Goal: Task Accomplishment & Management: Complete application form

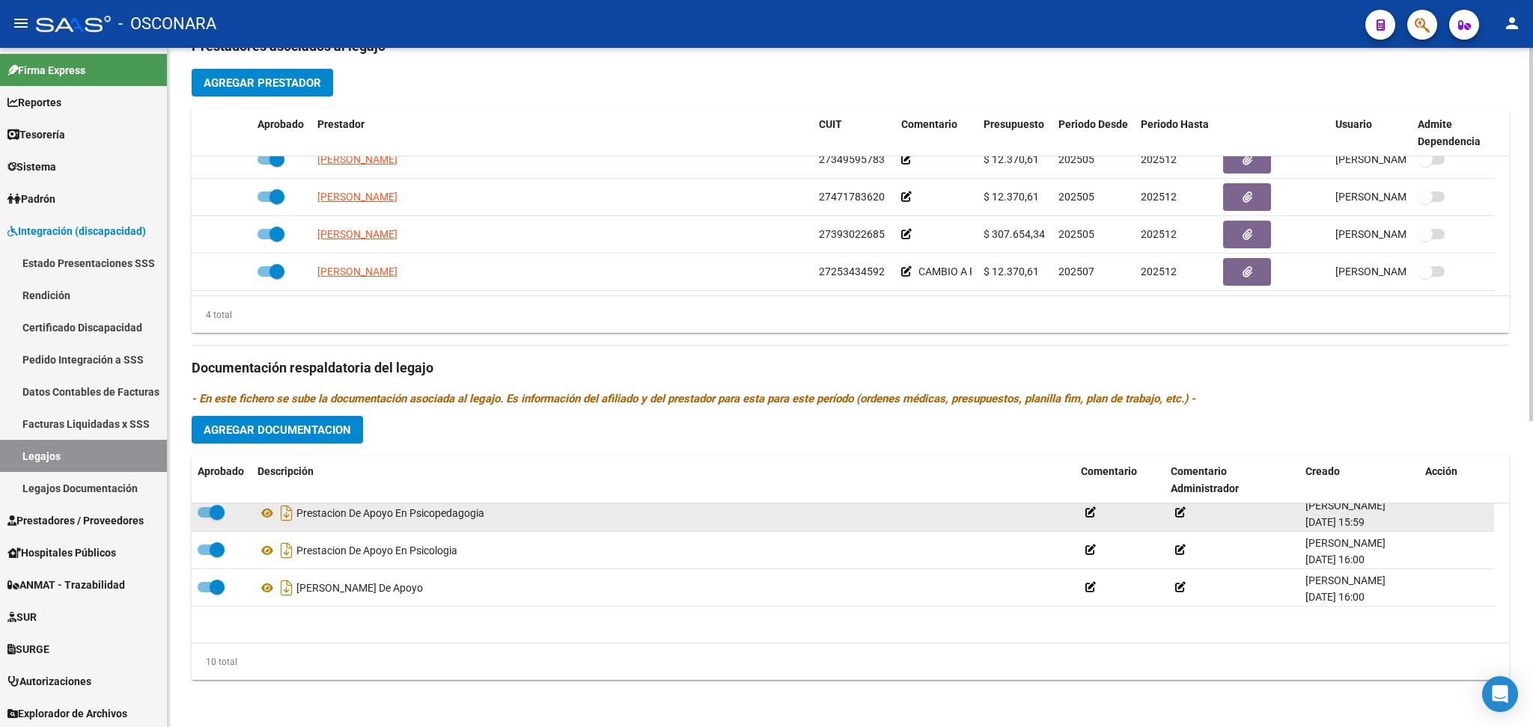
scroll to position [240, 0]
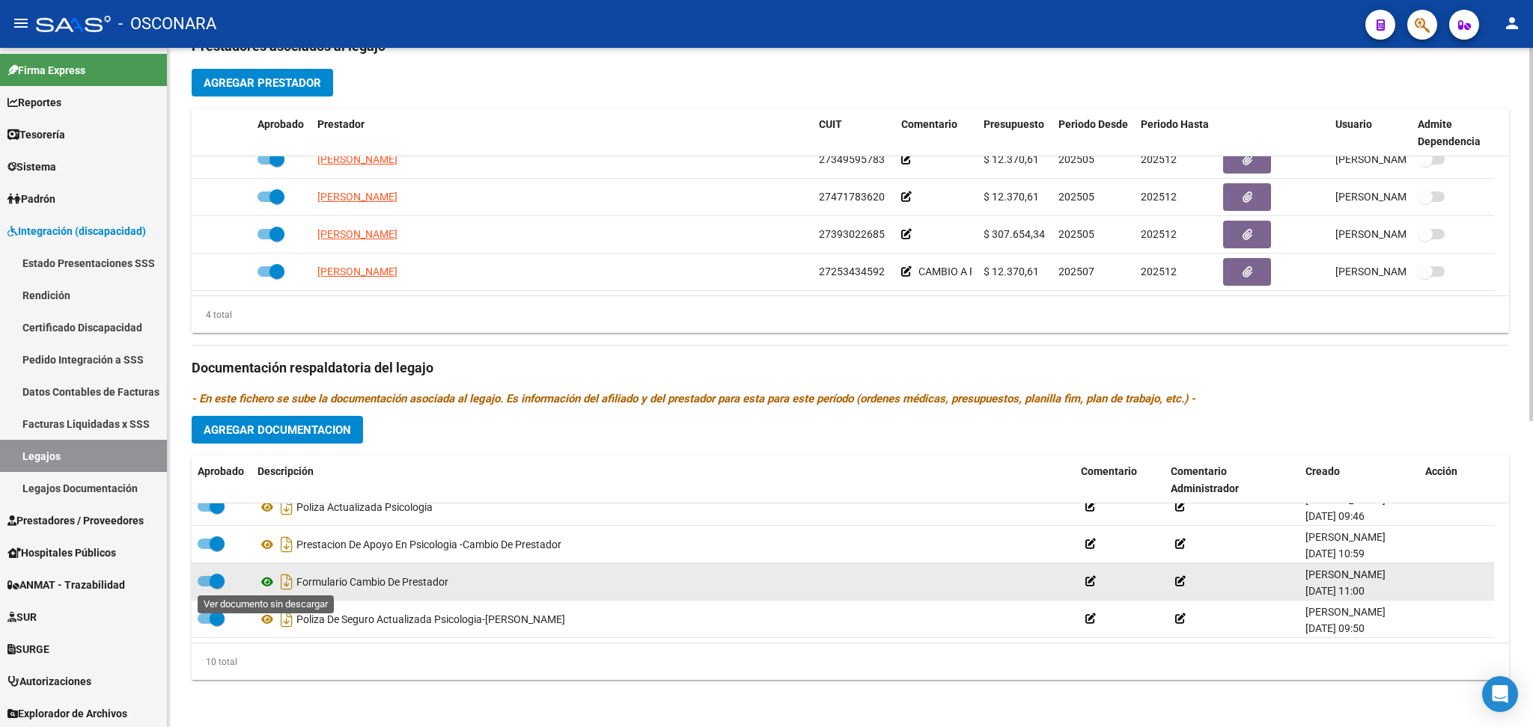
click at [265, 579] on icon at bounding box center [266, 582] width 19 height 18
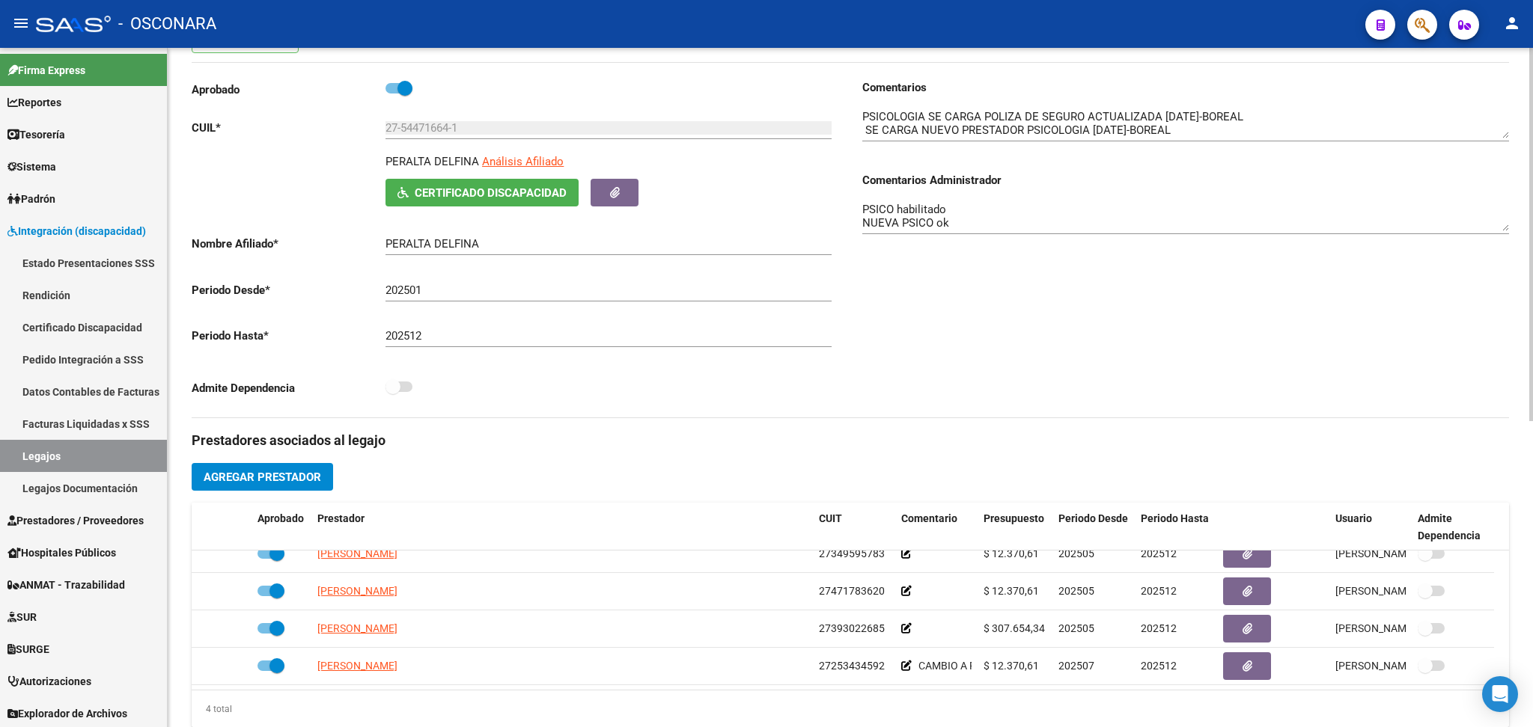
scroll to position [498, 0]
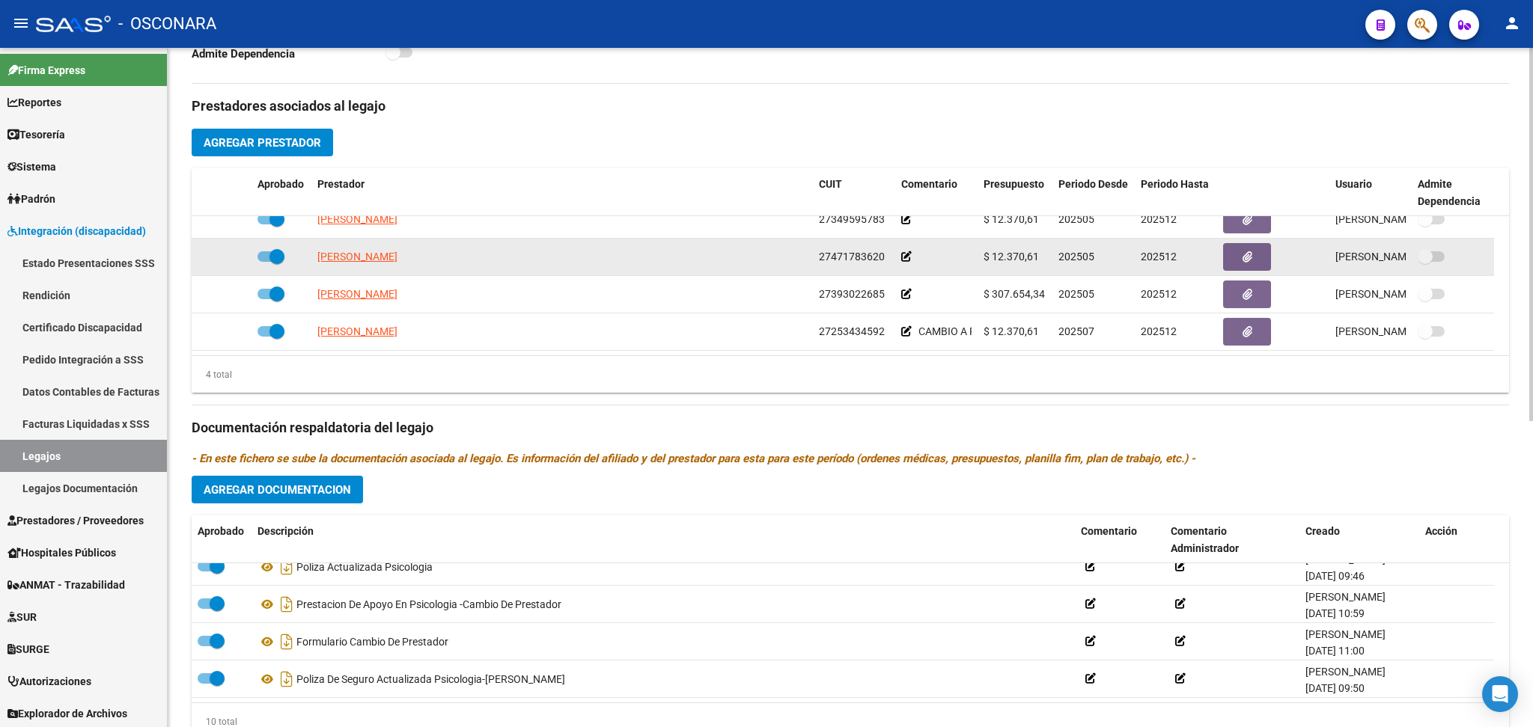
click at [264, 255] on span at bounding box center [270, 256] width 27 height 10
click at [264, 262] on input "checkbox" at bounding box center [264, 262] width 1 height 1
checkbox input "false"
click at [231, 255] on icon at bounding box center [230, 256] width 10 height 10
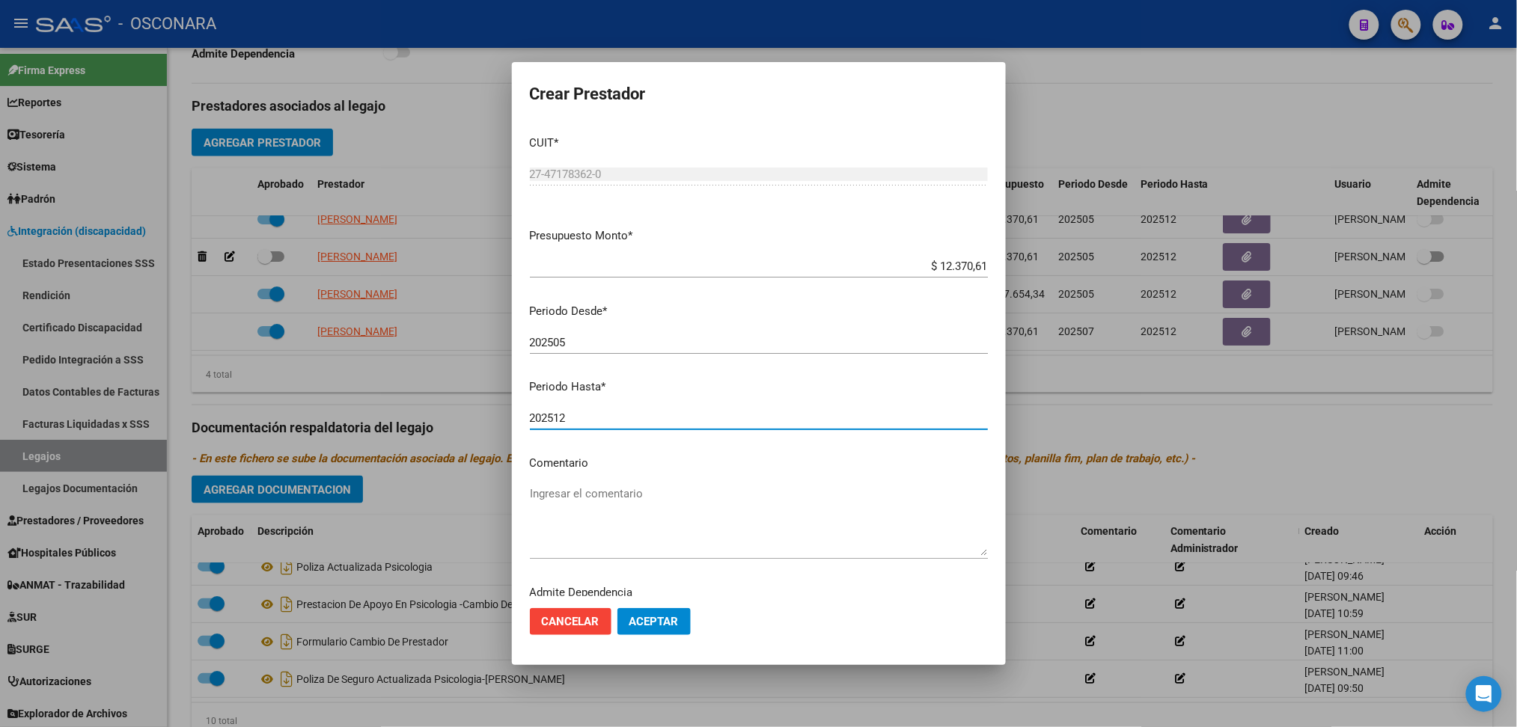
click at [570, 412] on input "202512" at bounding box center [759, 418] width 458 height 13
type input "202506"
click at [656, 620] on span "Aceptar" at bounding box center [653, 621] width 49 height 13
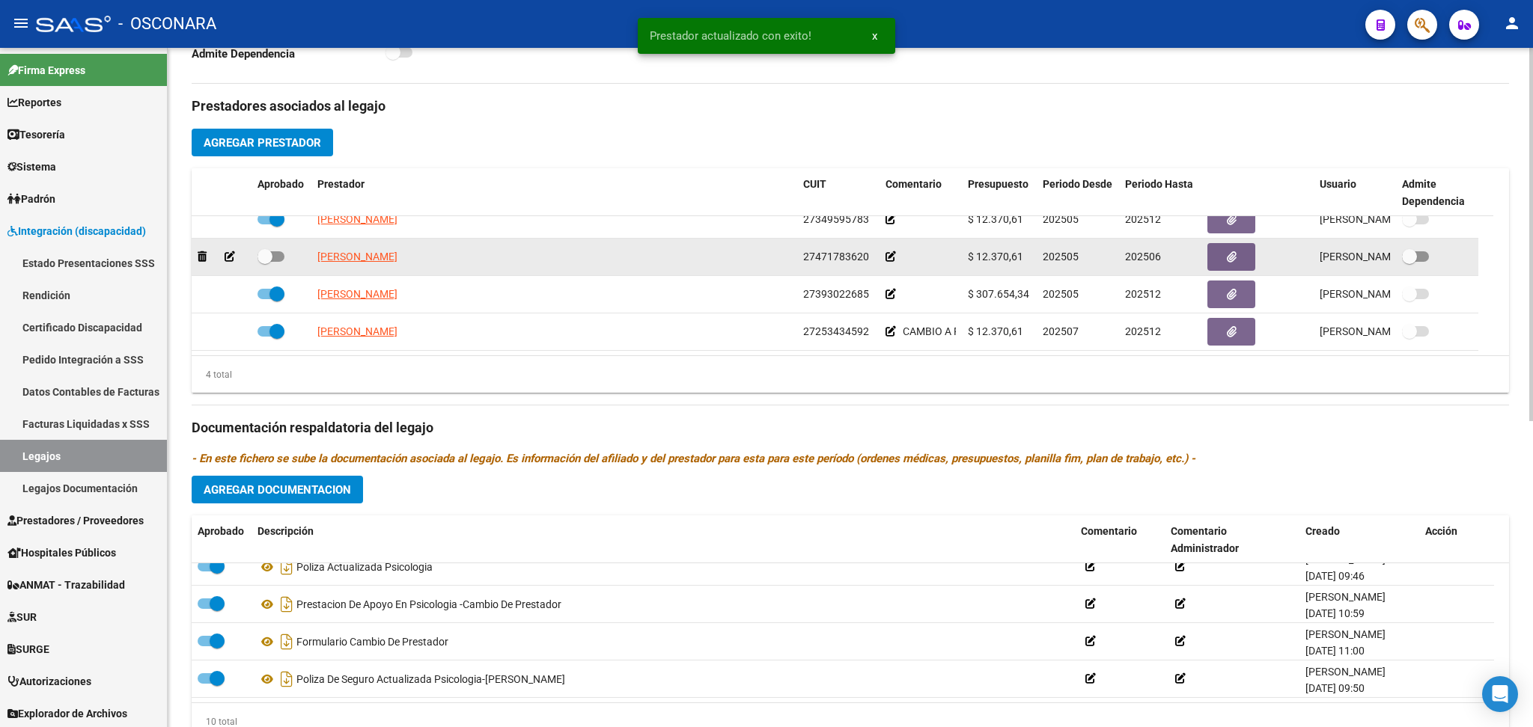
click at [275, 257] on span at bounding box center [270, 256] width 27 height 10
click at [265, 262] on input "checkbox" at bounding box center [264, 262] width 1 height 1
checkbox input "true"
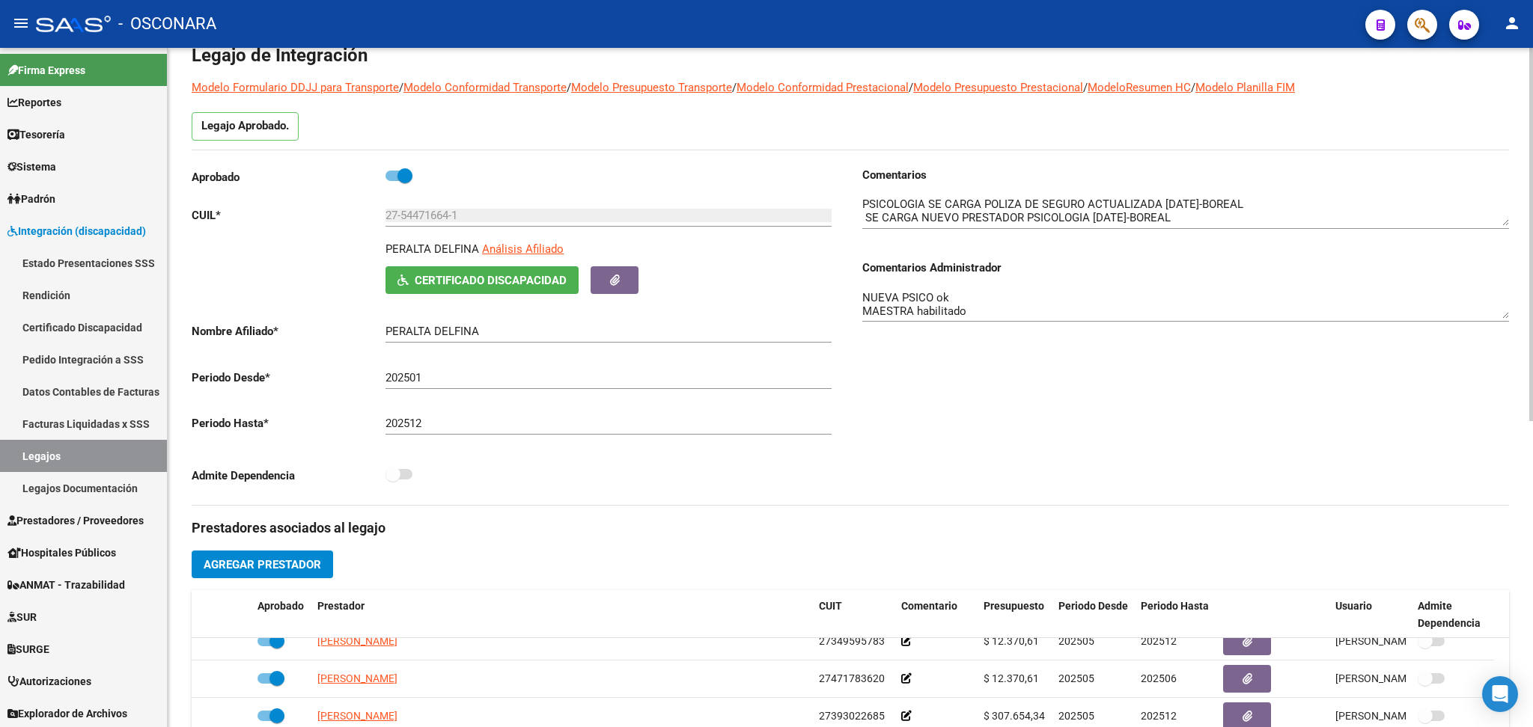
scroll to position [0, 0]
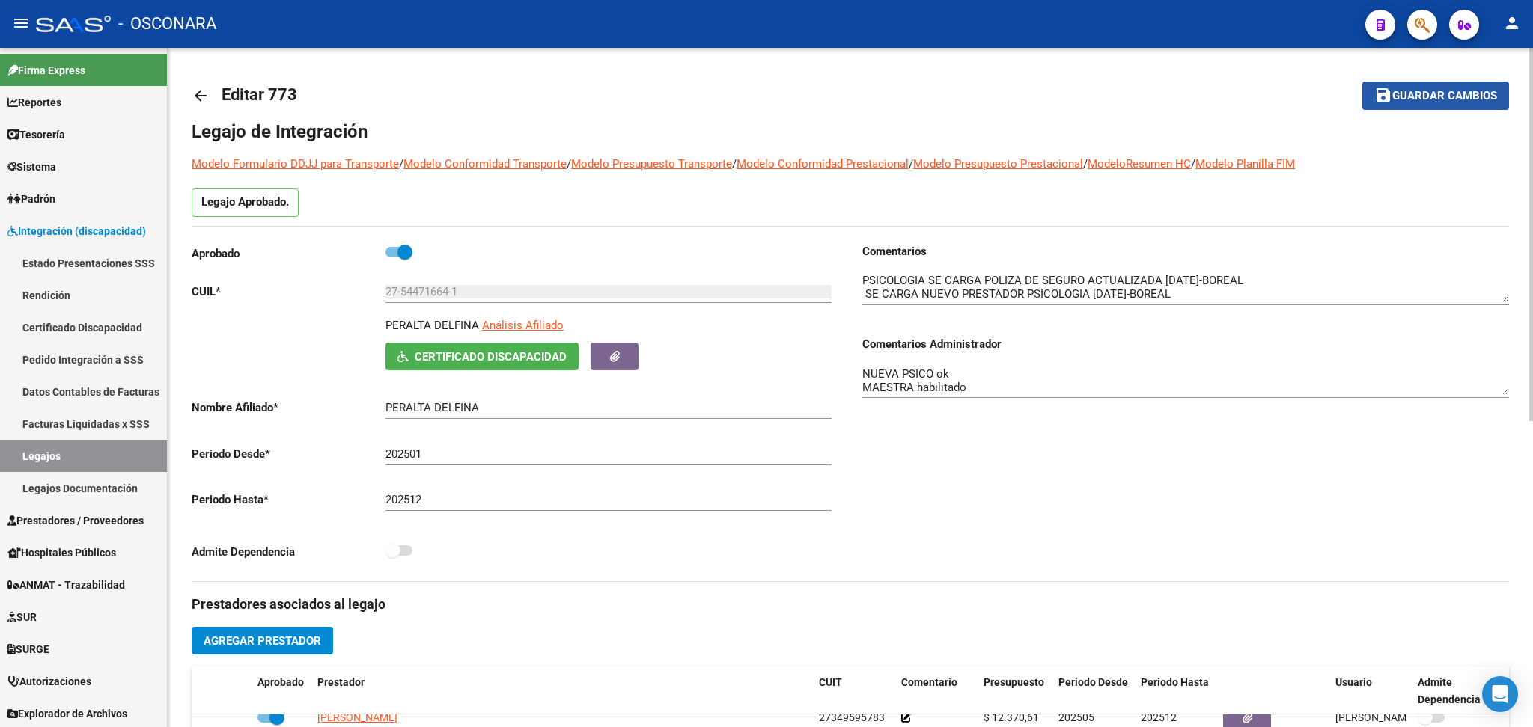
click at [1408, 90] on span "Guardar cambios" at bounding box center [1444, 96] width 105 height 13
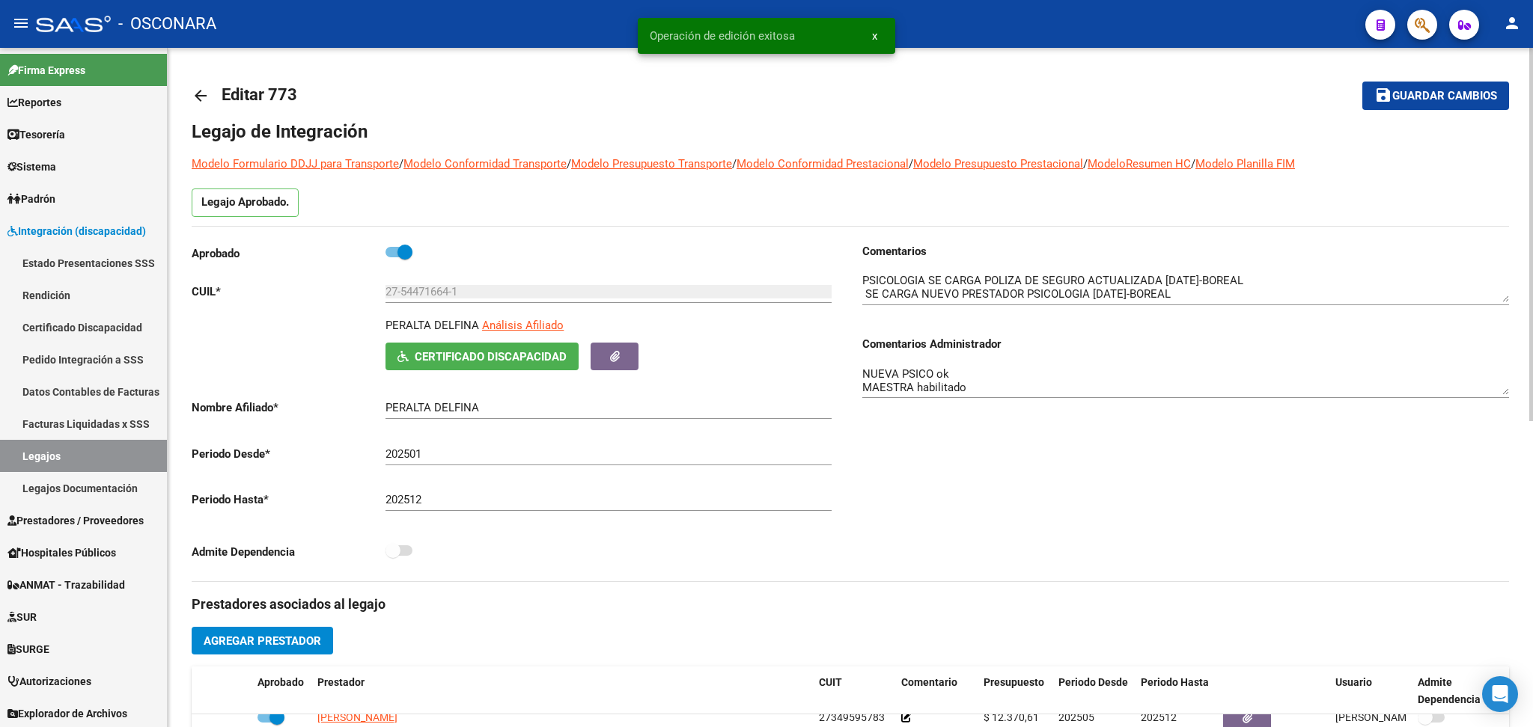
scroll to position [399, 0]
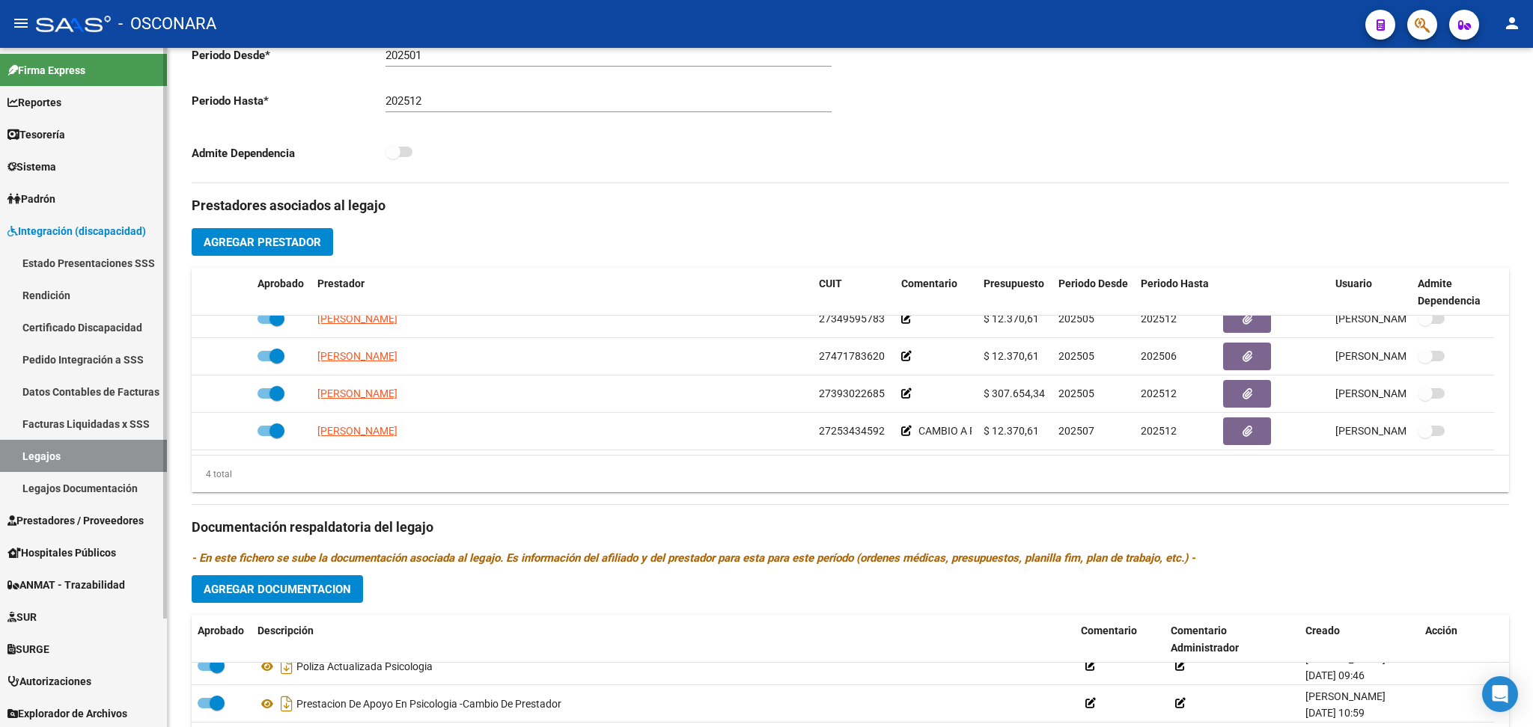
click at [49, 515] on span "Prestadores / Proveedores" at bounding box center [75, 521] width 136 height 16
click at [73, 510] on link "Prestadores / Proveedores" at bounding box center [83, 520] width 167 height 32
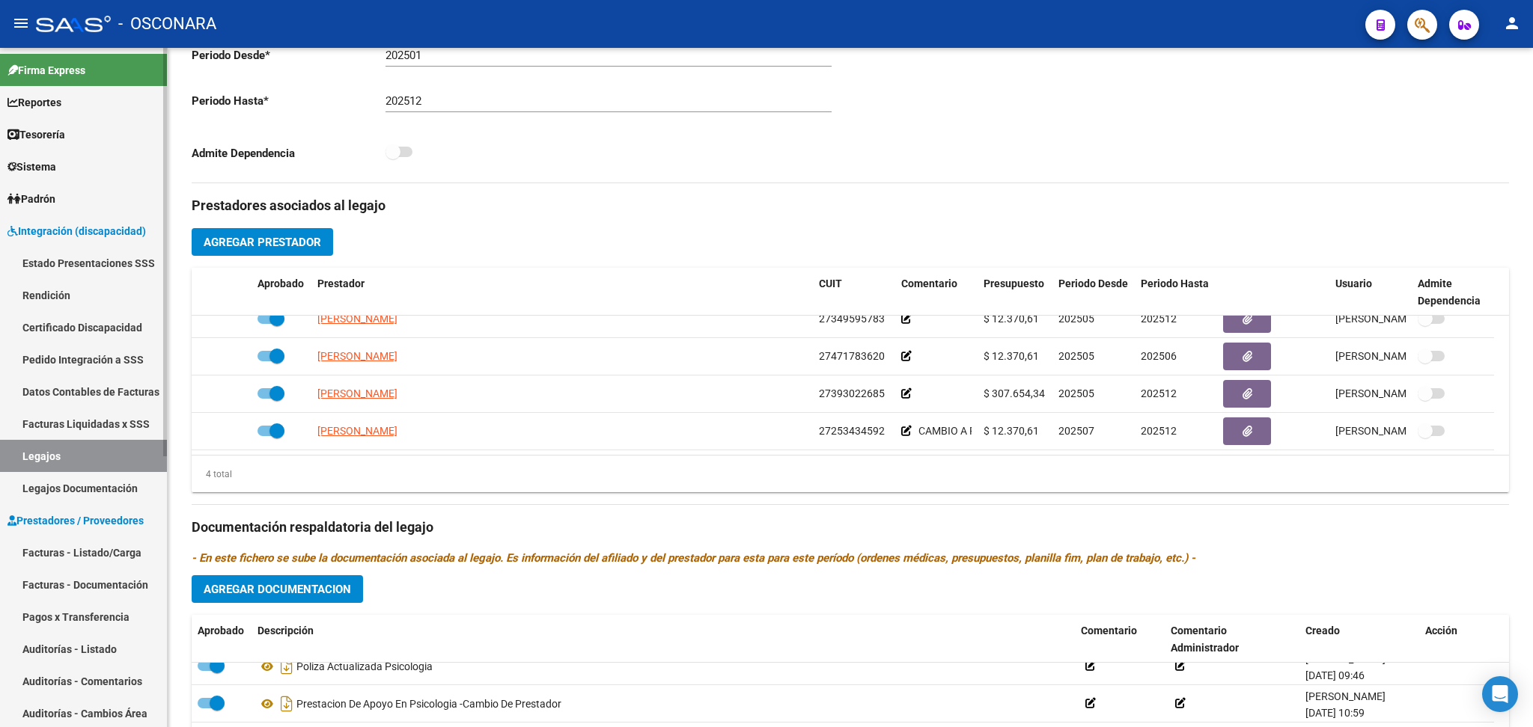
click at [108, 555] on link "Facturas - Listado/Carga" at bounding box center [83, 553] width 167 height 32
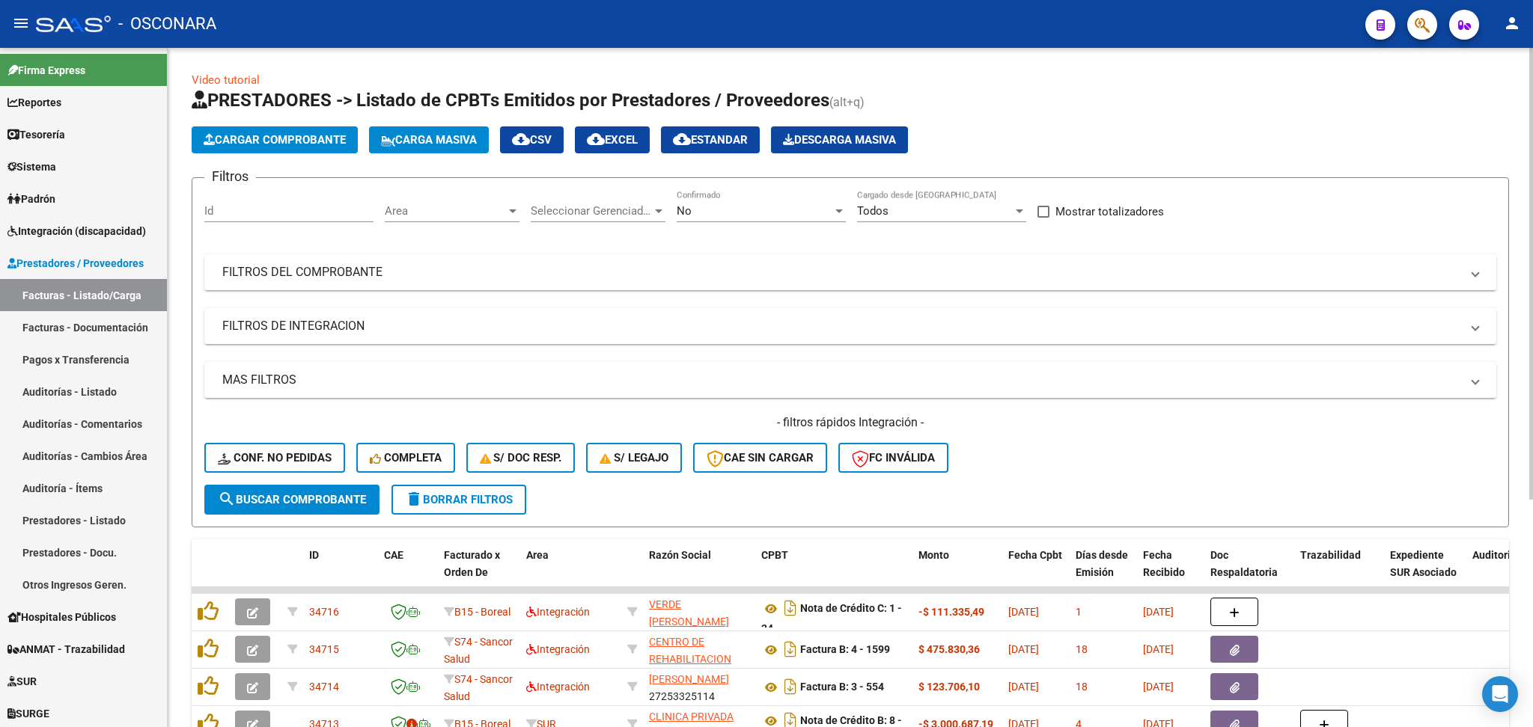
click at [695, 195] on div "No Confirmado" at bounding box center [761, 206] width 169 height 32
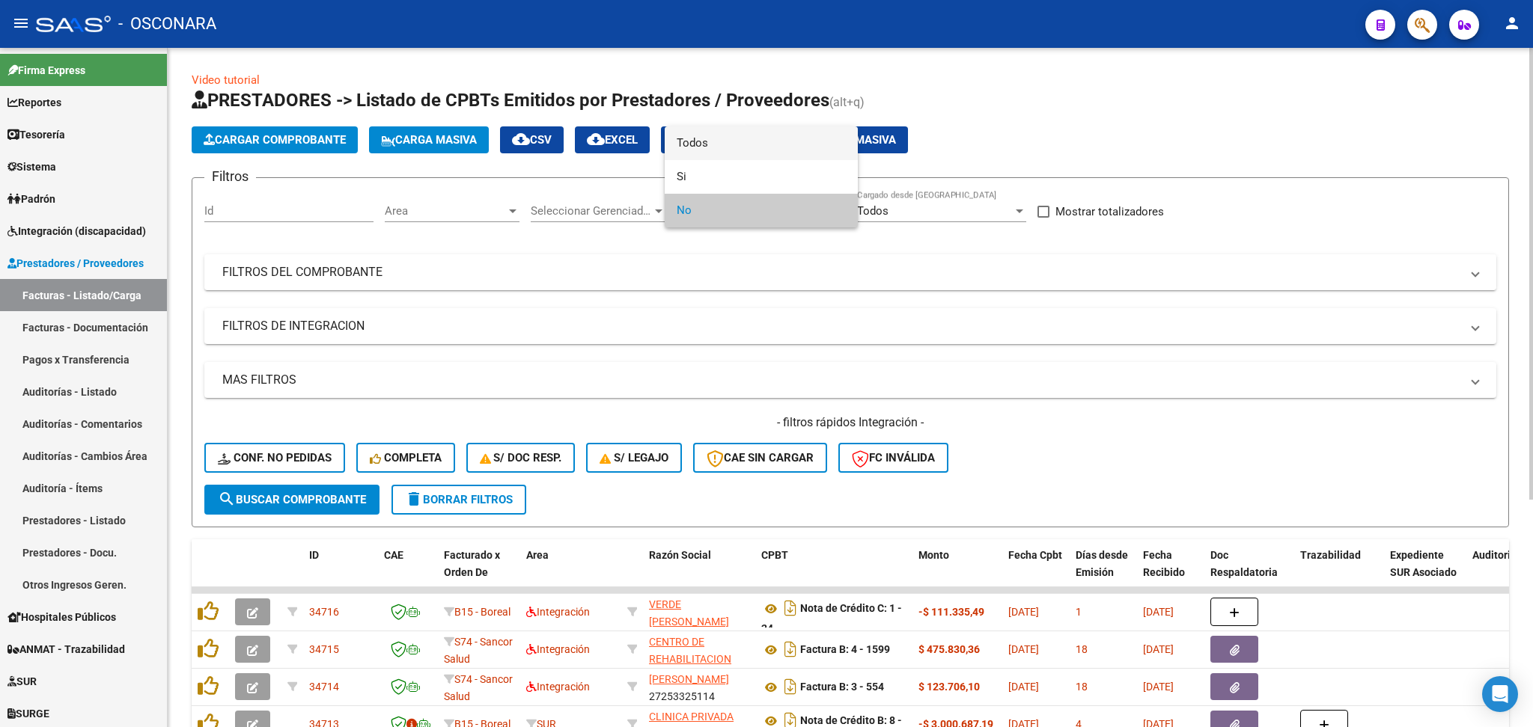
drag, startPoint x: 704, startPoint y: 147, endPoint x: 645, endPoint y: 202, distance: 80.5
click at [704, 146] on span "Todos" at bounding box center [761, 143] width 169 height 34
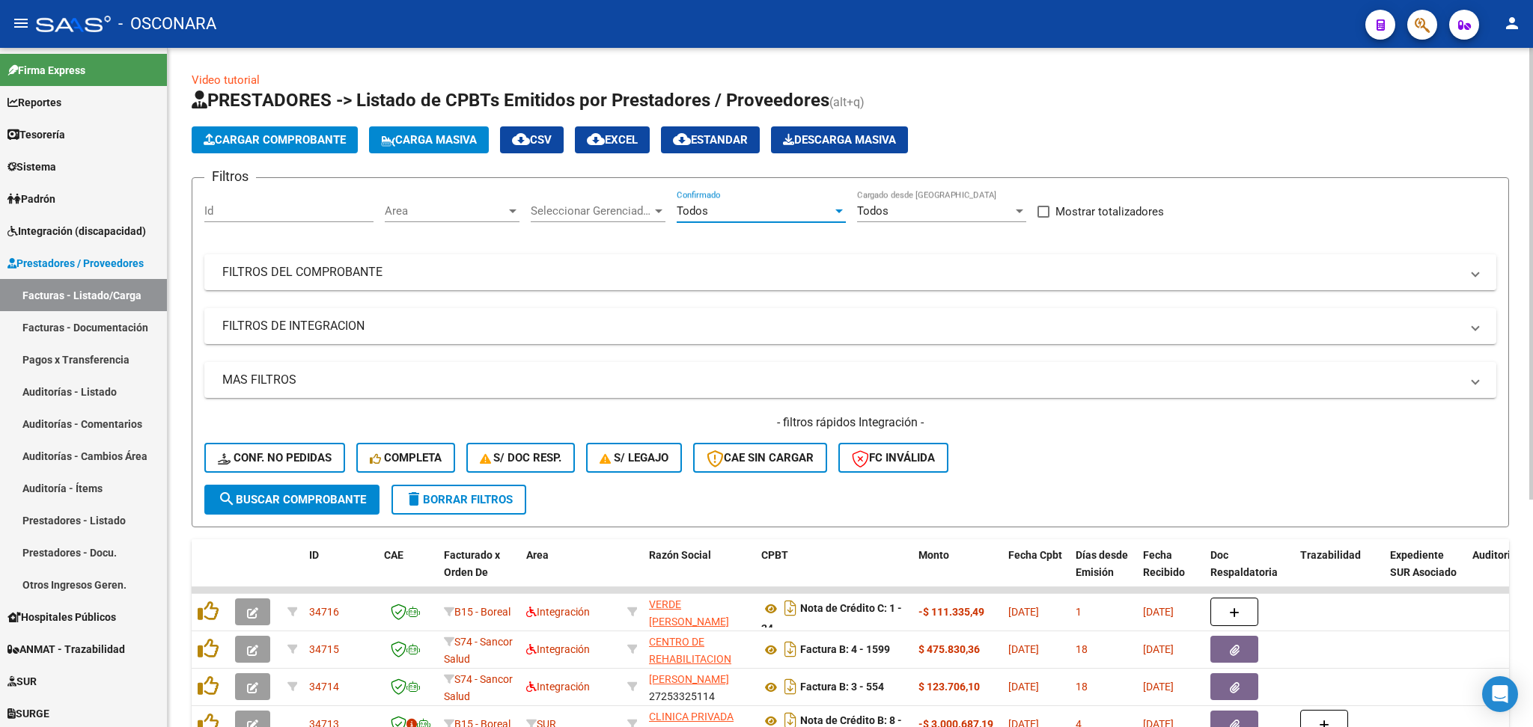
click at [464, 290] on div "Filtros Id Area Area Seleccionar Gerenciador Seleccionar Gerenciador Todos Conf…" at bounding box center [850, 337] width 1292 height 295
click at [433, 321] on mat-panel-title "FILTROS DE INTEGRACION" at bounding box center [841, 326] width 1238 height 16
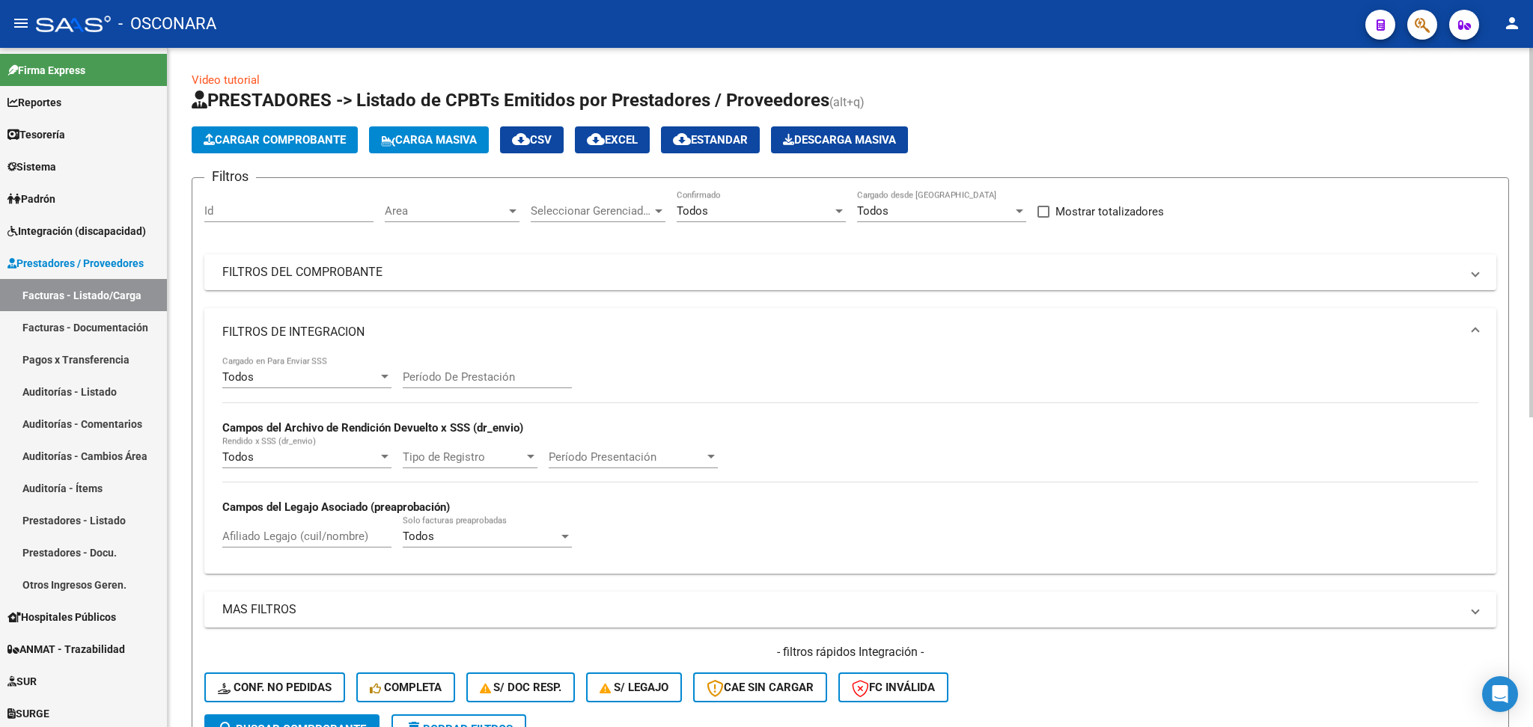
click at [305, 536] on input "Afiliado Legajo (cuil/nombre)" at bounding box center [306, 536] width 169 height 13
paste input "PERALTA DELFINA"
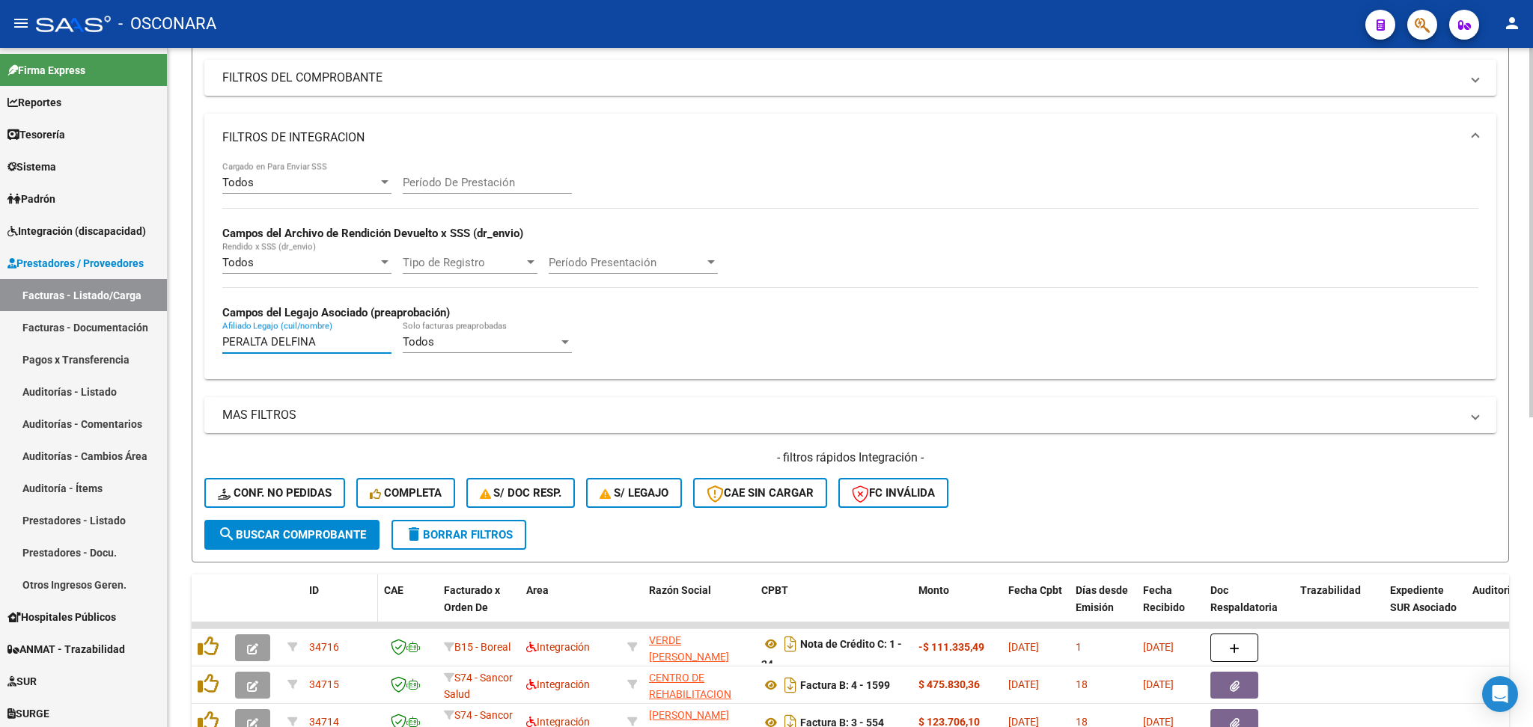
scroll to position [199, 0]
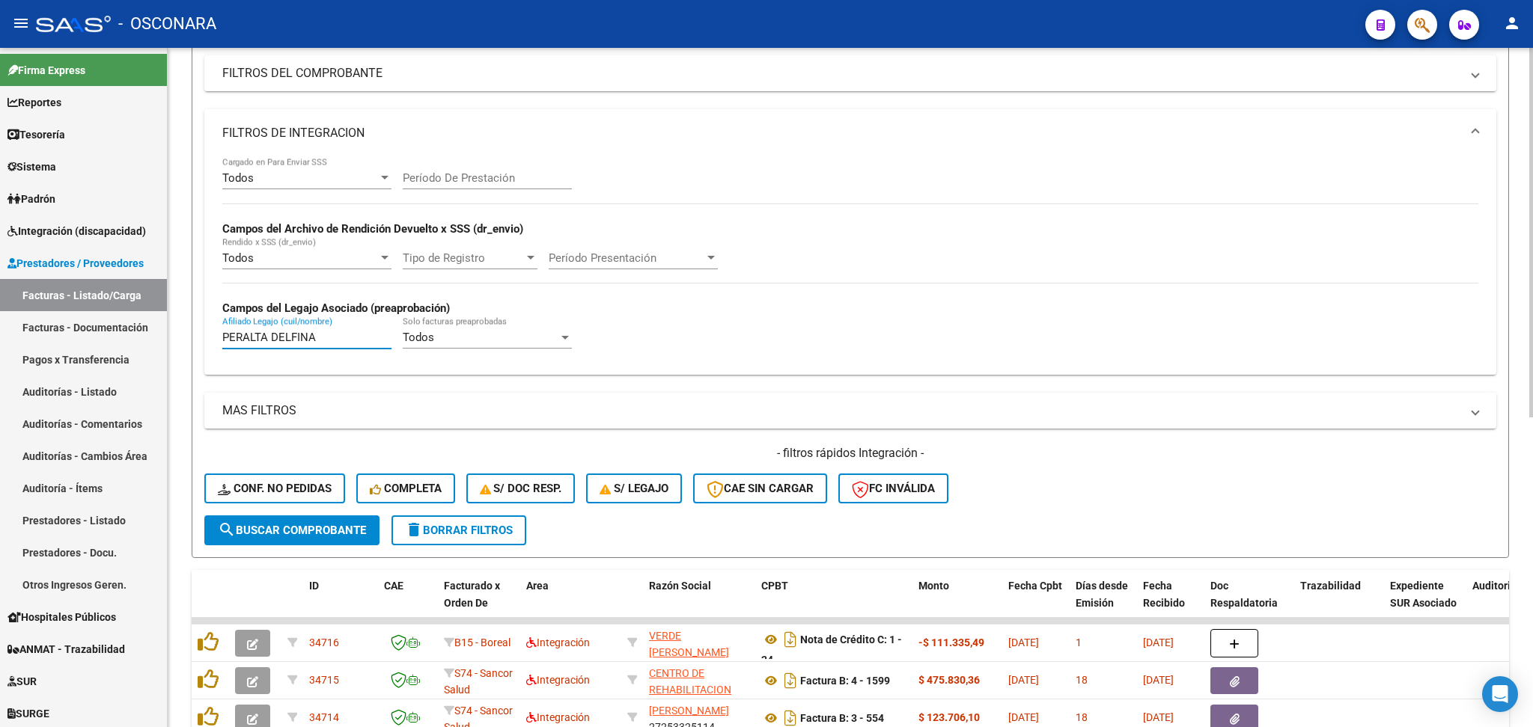
type input "PERALTA DELFINA"
click at [321, 524] on span "search Buscar Comprobante" at bounding box center [292, 530] width 148 height 13
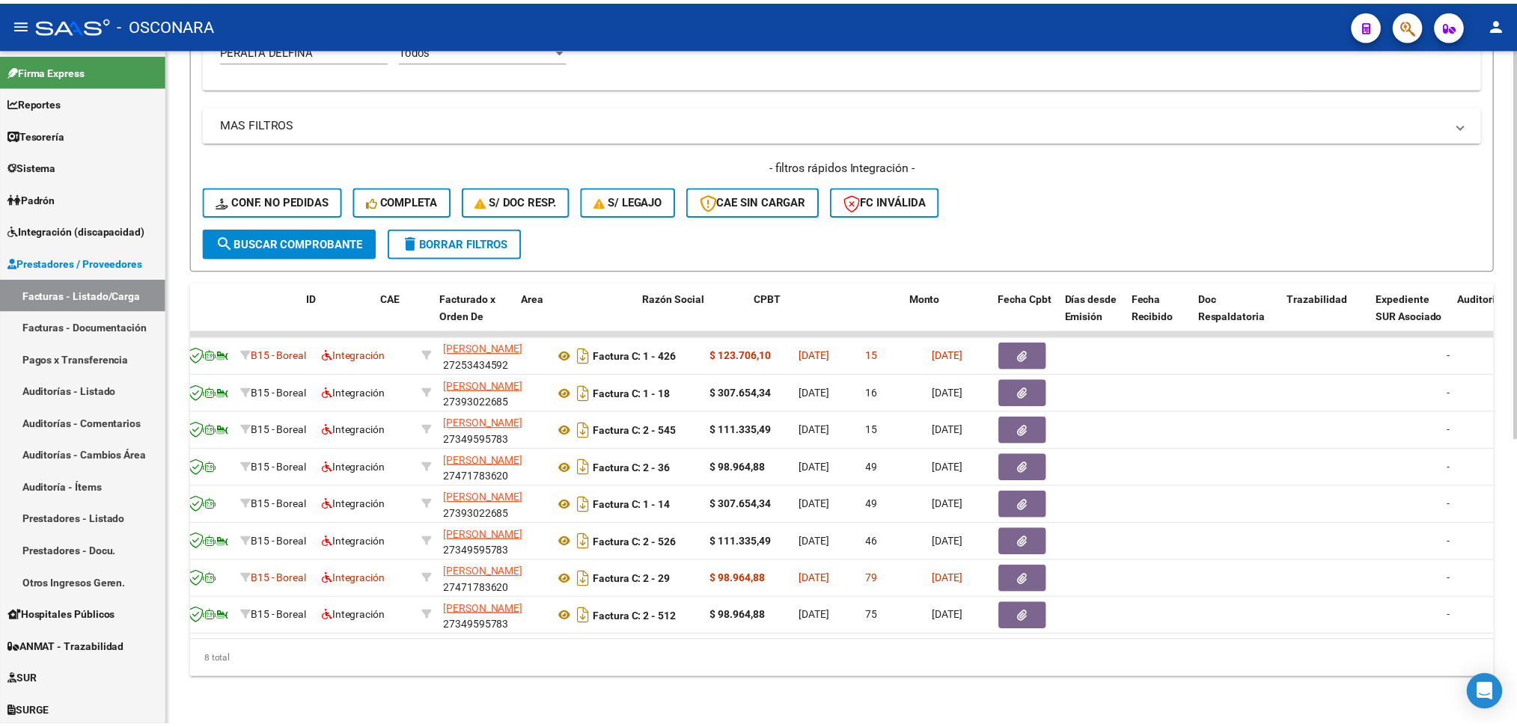
scroll to position [0, 0]
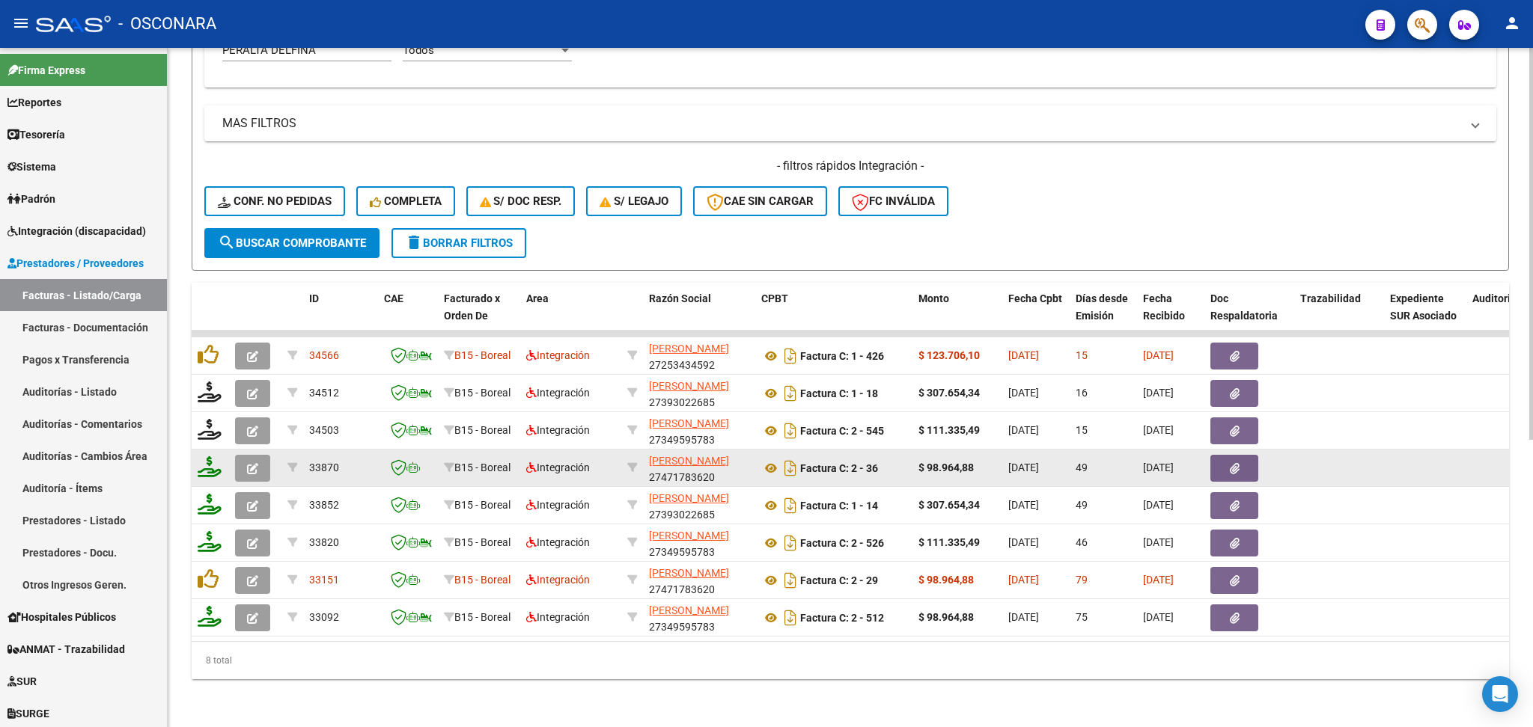
click at [254, 462] on span "button" at bounding box center [252, 468] width 11 height 13
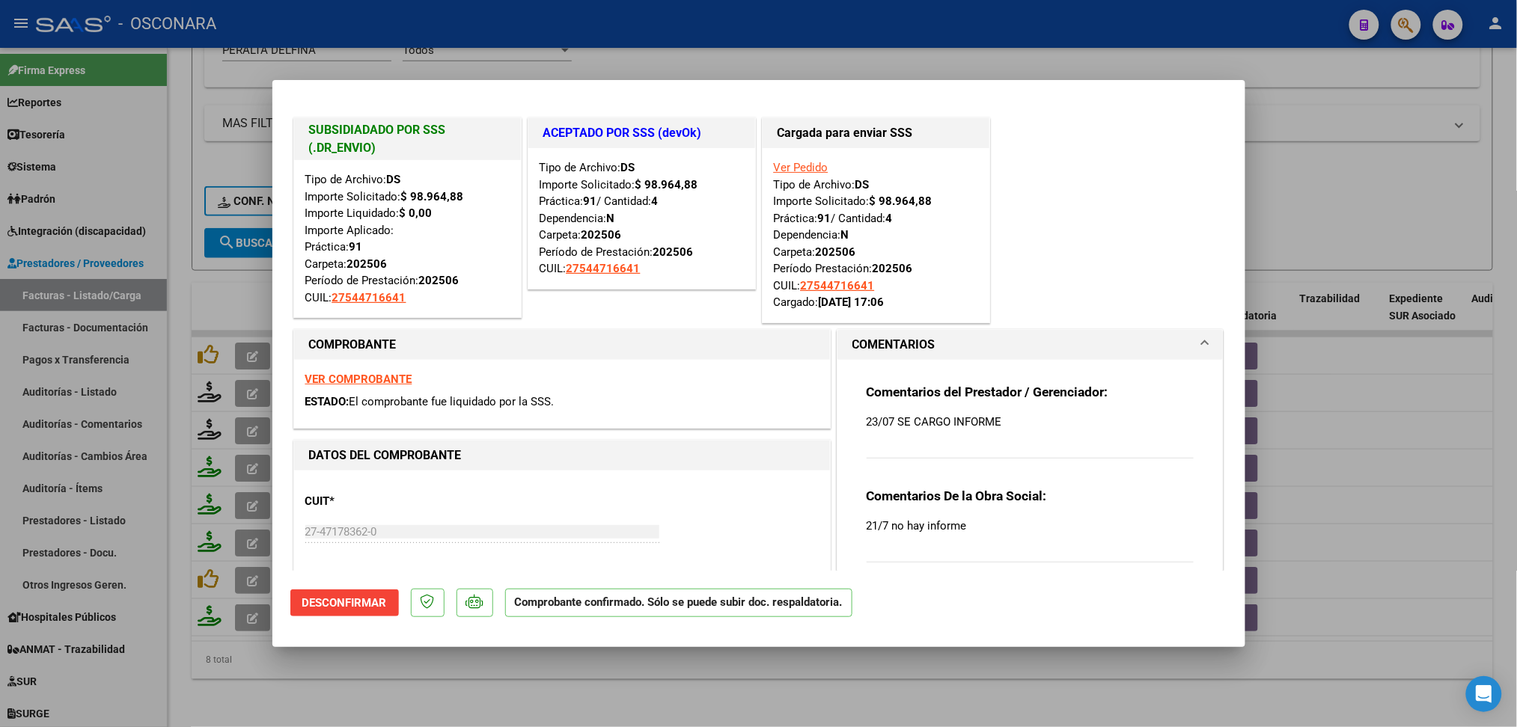
click at [570, 695] on div at bounding box center [758, 363] width 1517 height 727
type input "$ 0,00"
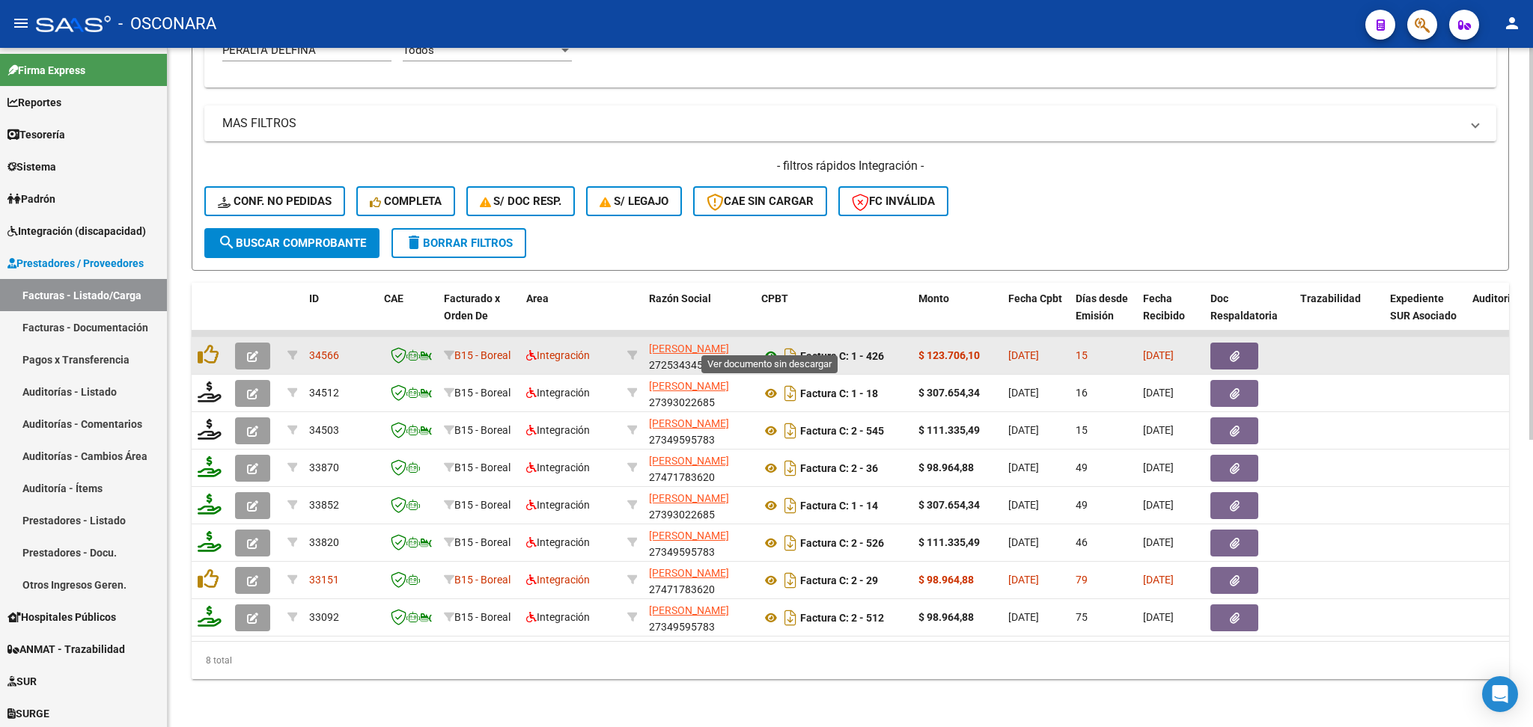
click at [771, 347] on icon at bounding box center [770, 356] width 19 height 18
click at [1220, 343] on button "button" at bounding box center [1234, 356] width 48 height 27
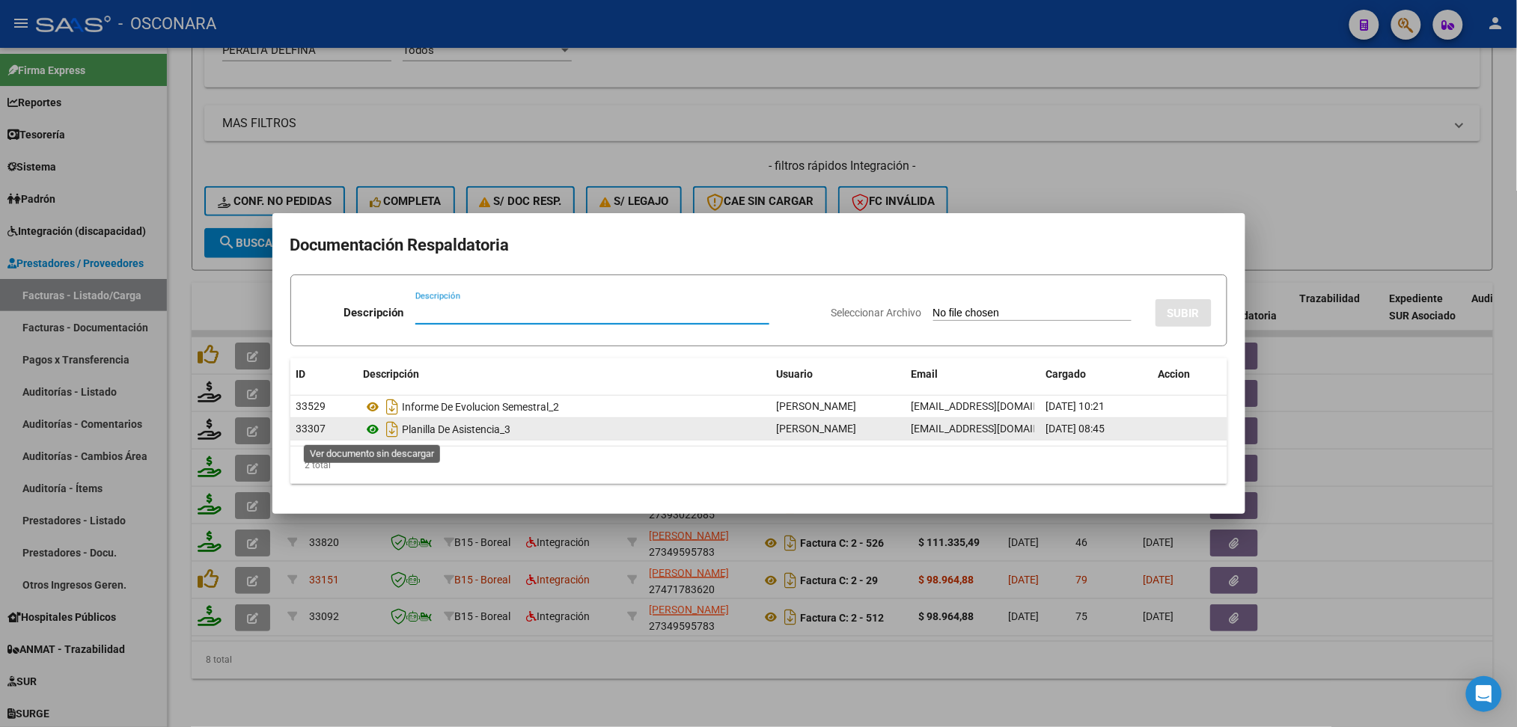
click at [376, 433] on icon at bounding box center [373, 430] width 19 height 18
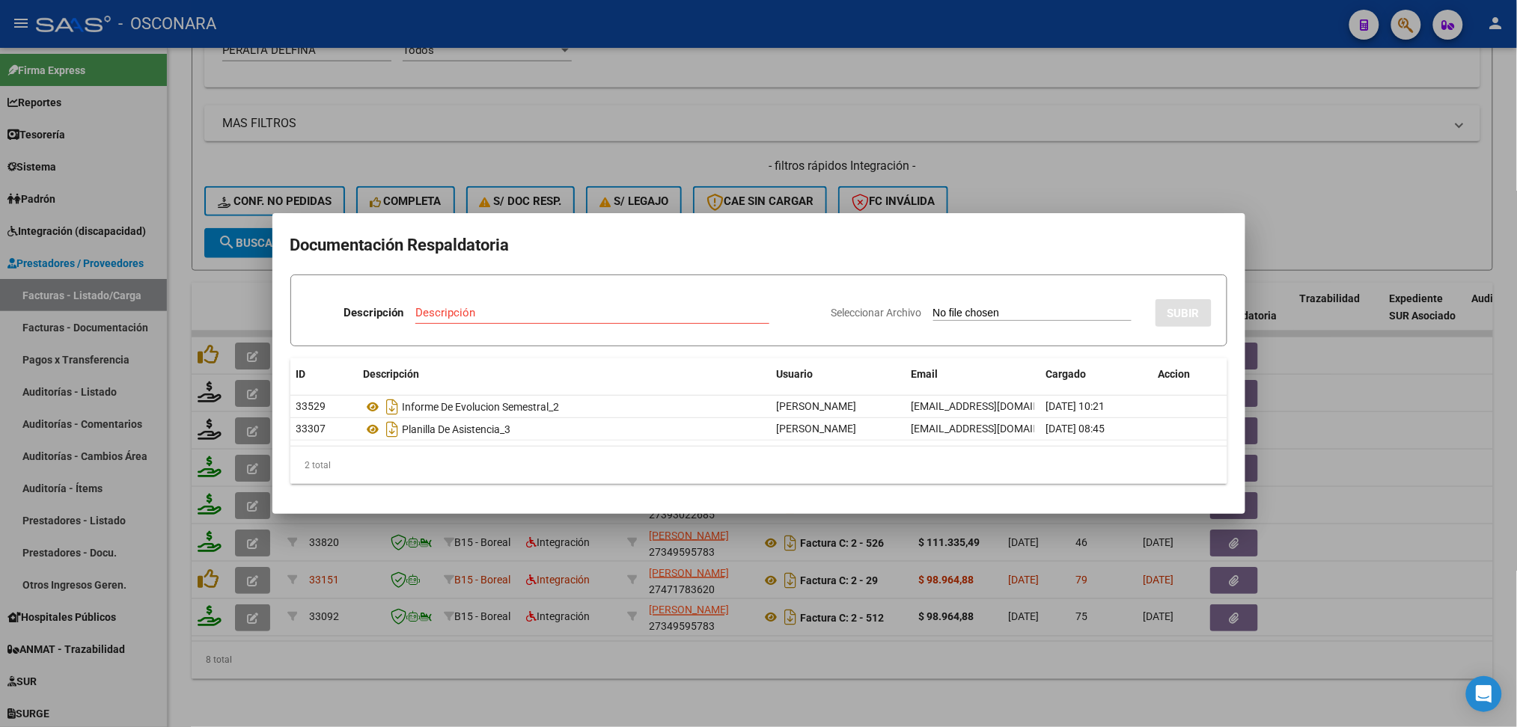
click at [971, 185] on div at bounding box center [758, 363] width 1517 height 727
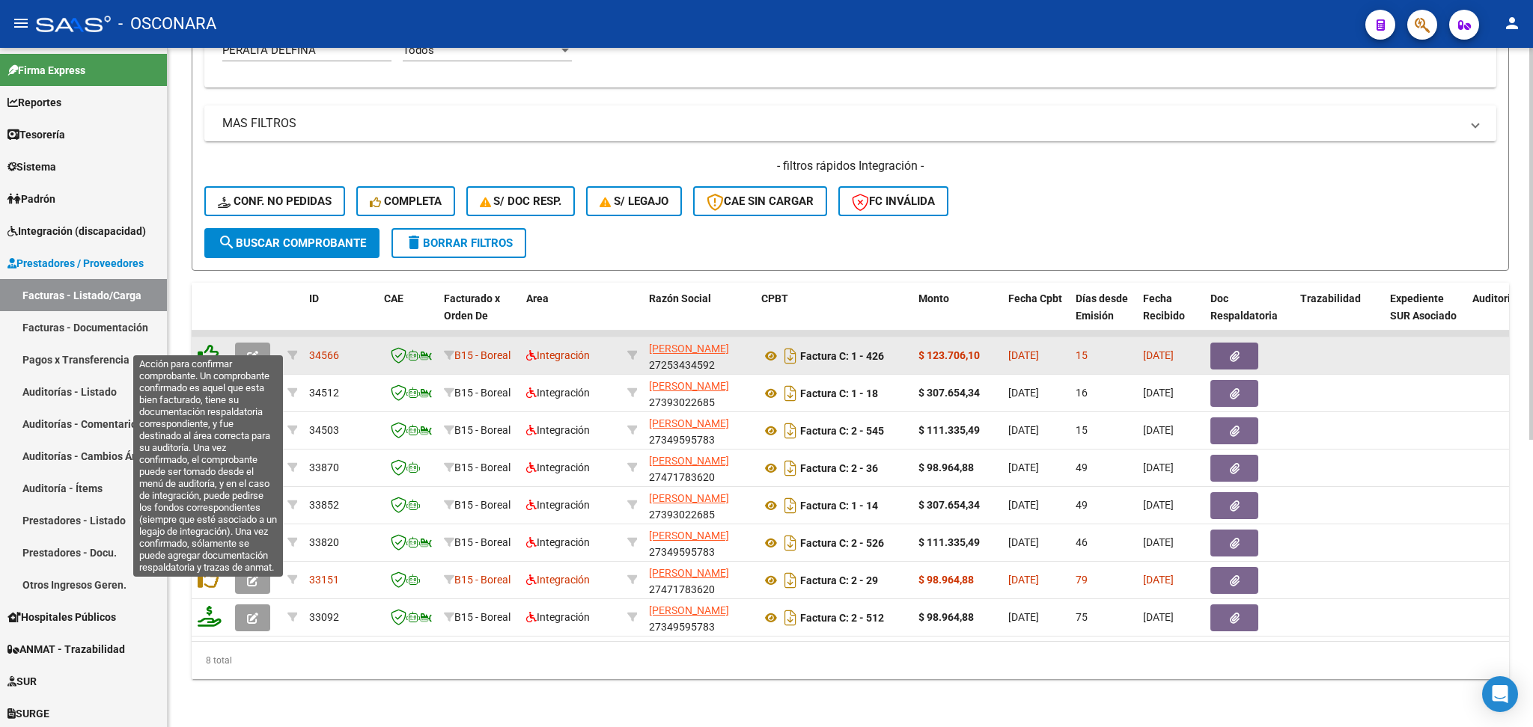
click at [205, 344] on icon at bounding box center [208, 354] width 21 height 21
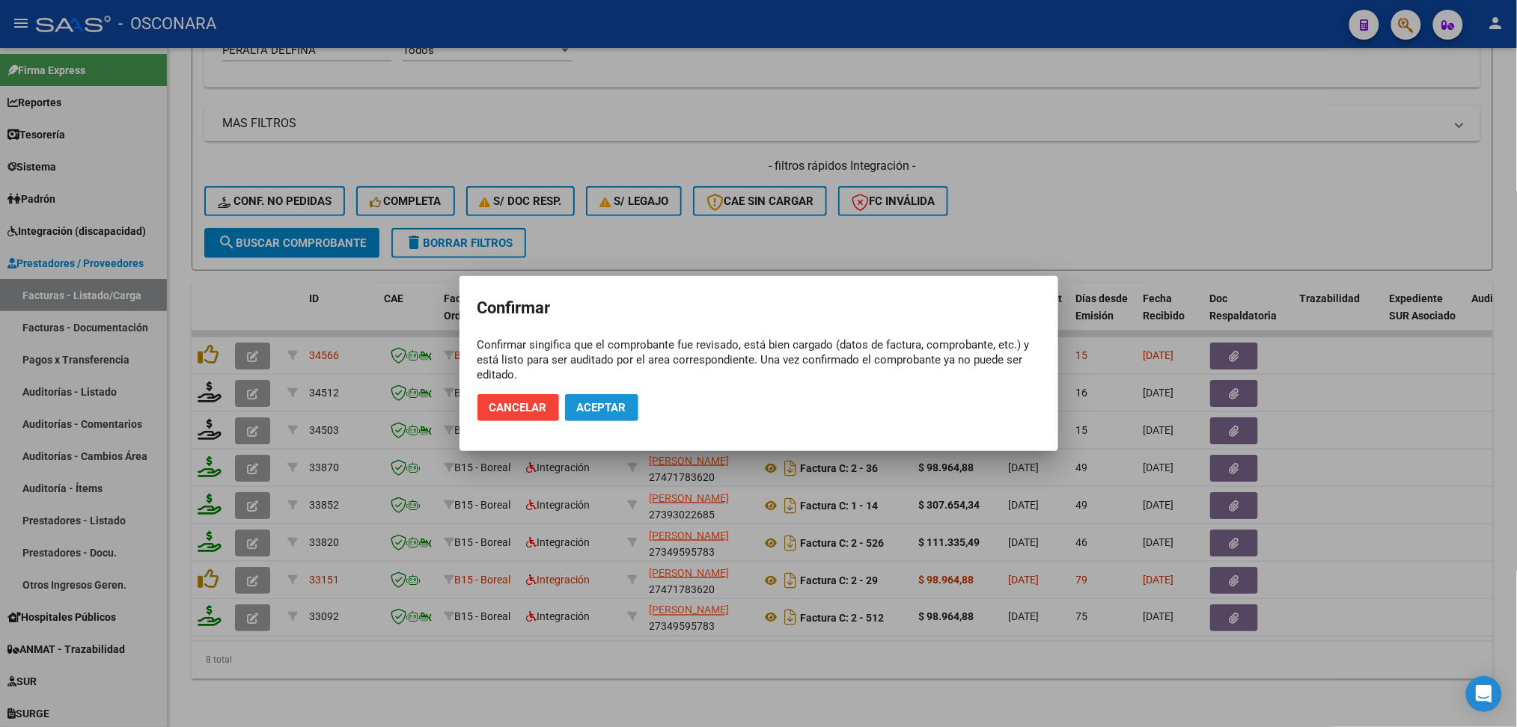
click at [596, 408] on span "Aceptar" at bounding box center [601, 407] width 49 height 13
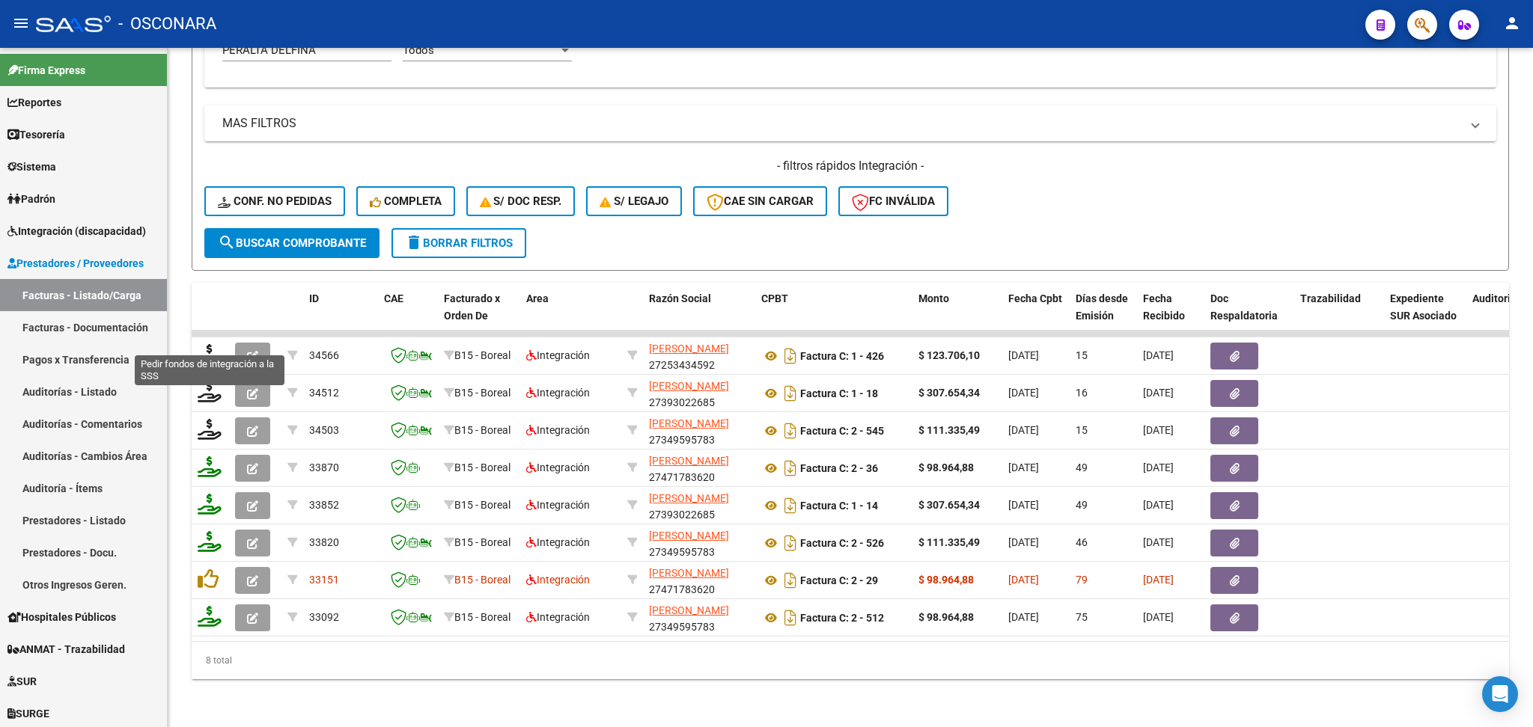
click at [204, 346] on icon at bounding box center [210, 354] width 24 height 21
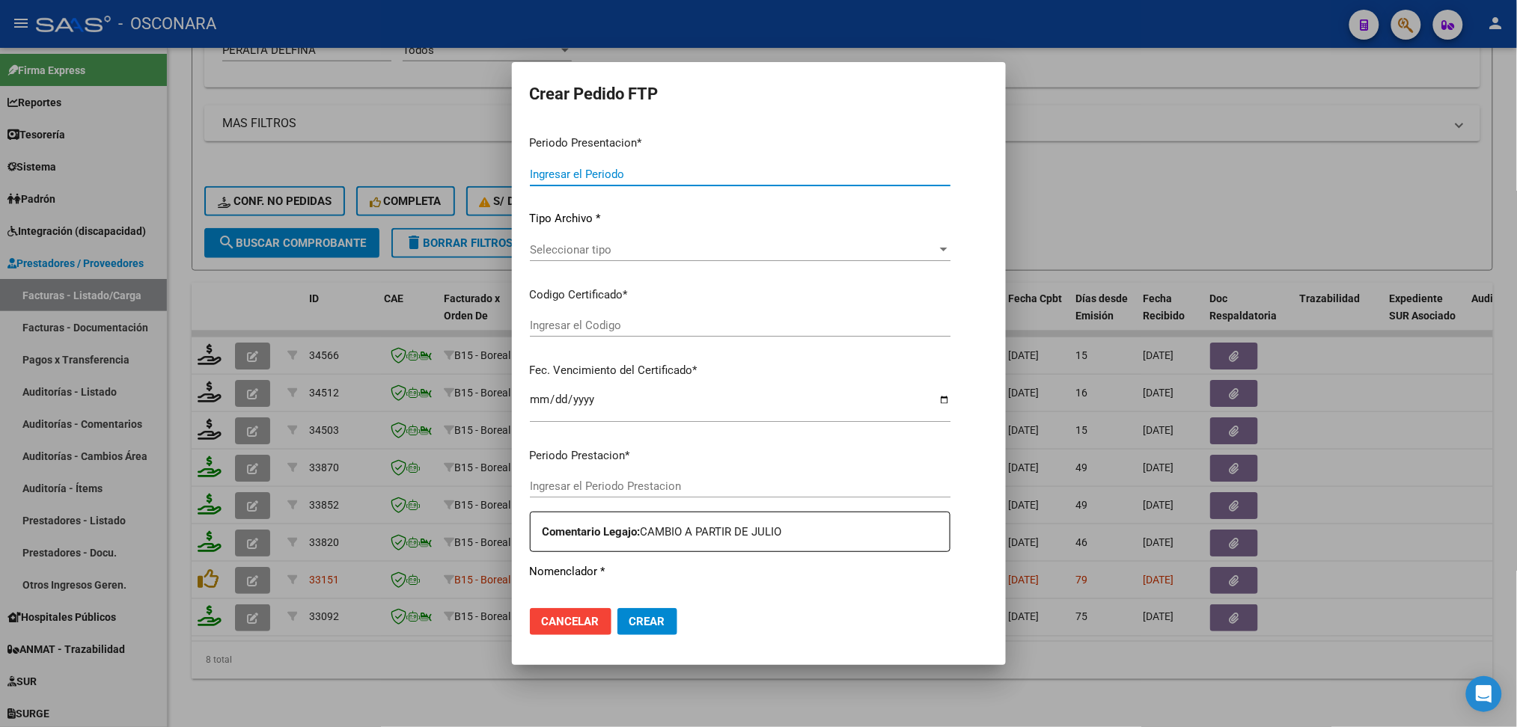
type input "202507"
type input "$ 123.706,10"
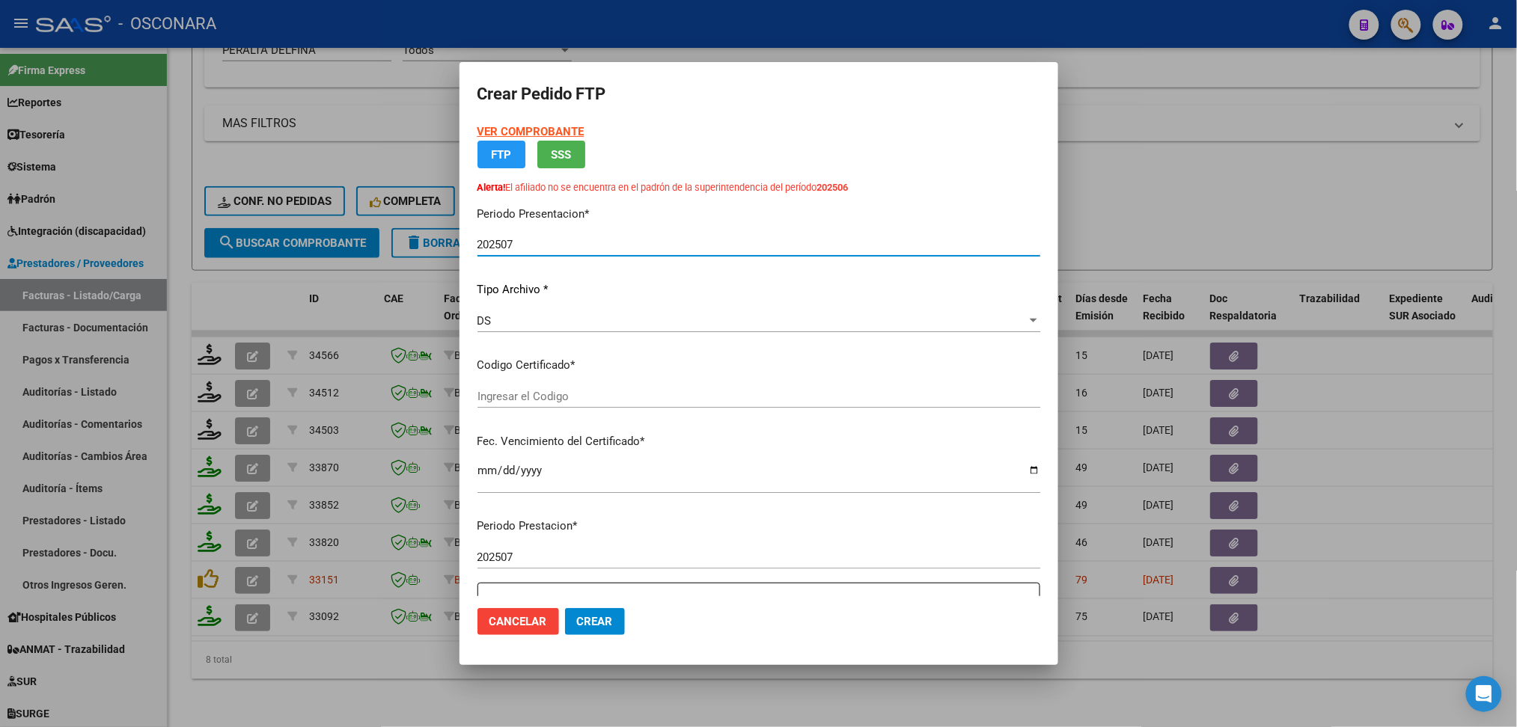
type input "ARG0100054471664-20250321-20280321"
type input "[DATE]"
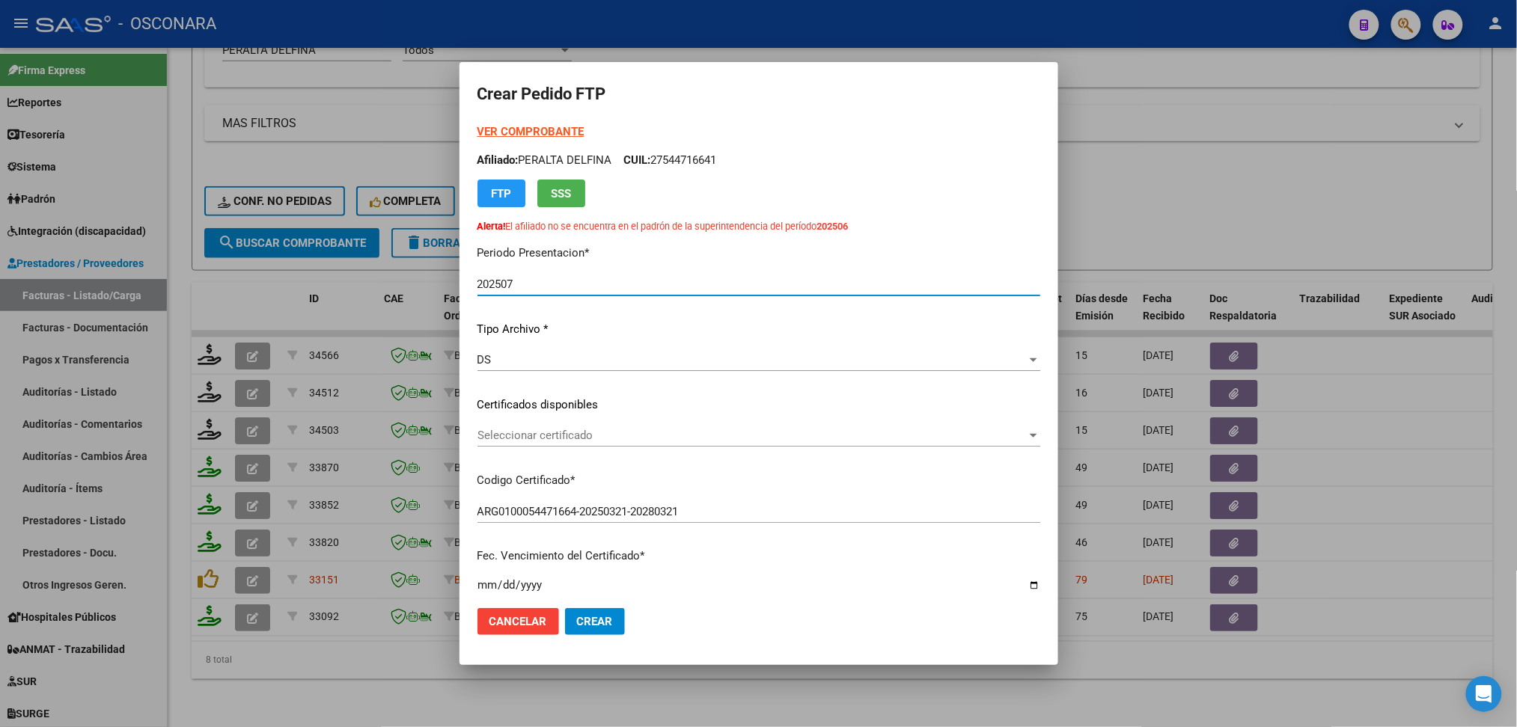
click at [561, 436] on span "Seleccionar certificado" at bounding box center [752, 435] width 549 height 13
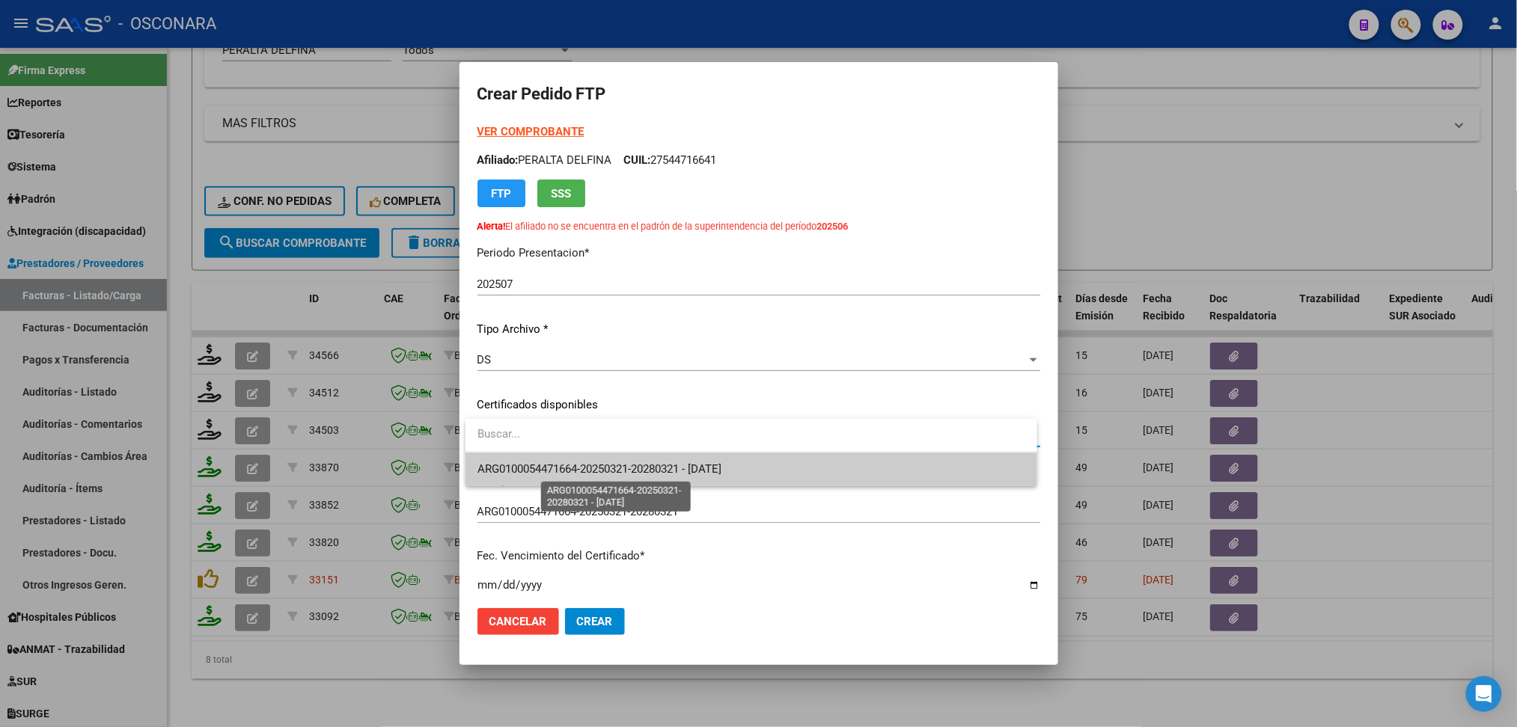
click at [572, 472] on span "ARG0100054471664-20250321-20280321 - [DATE]" at bounding box center [600, 469] width 244 height 13
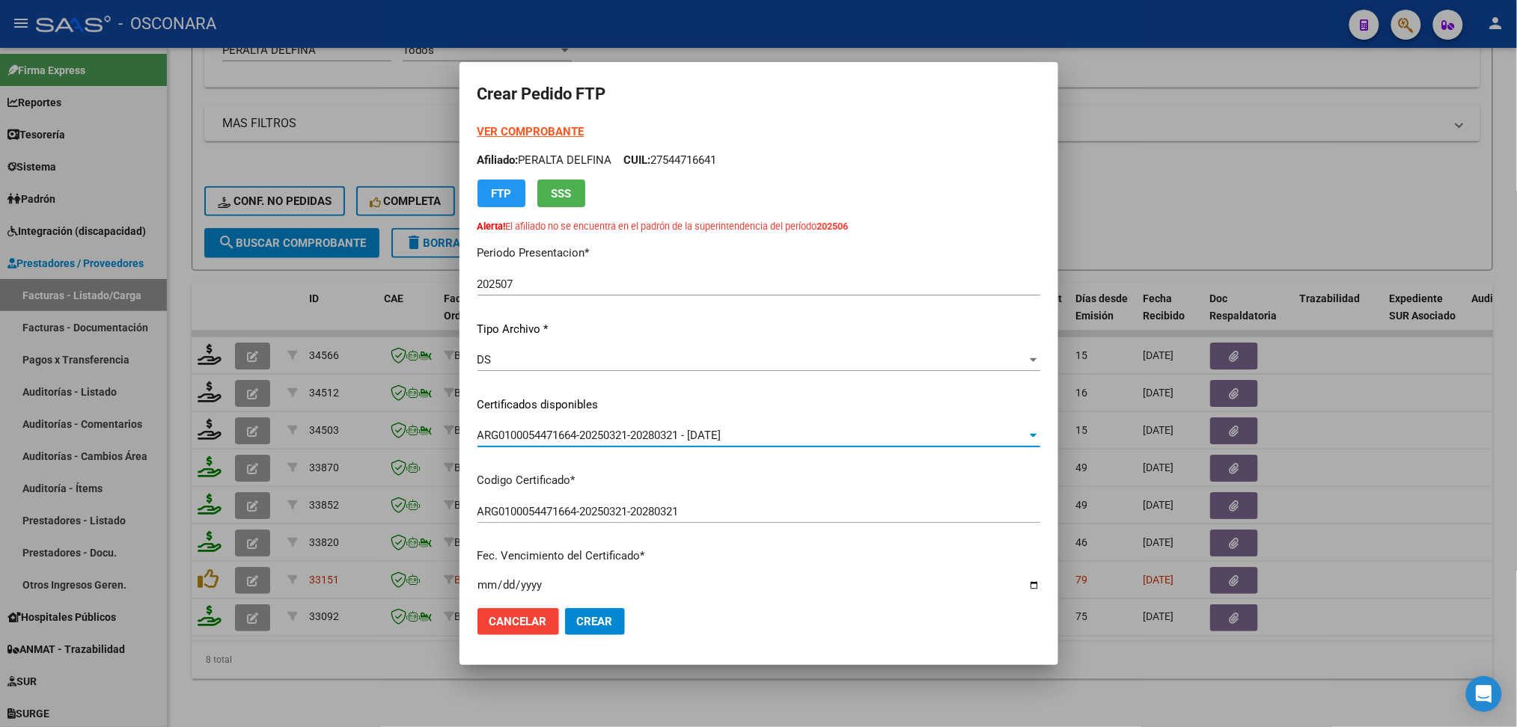
scroll to position [299, 0]
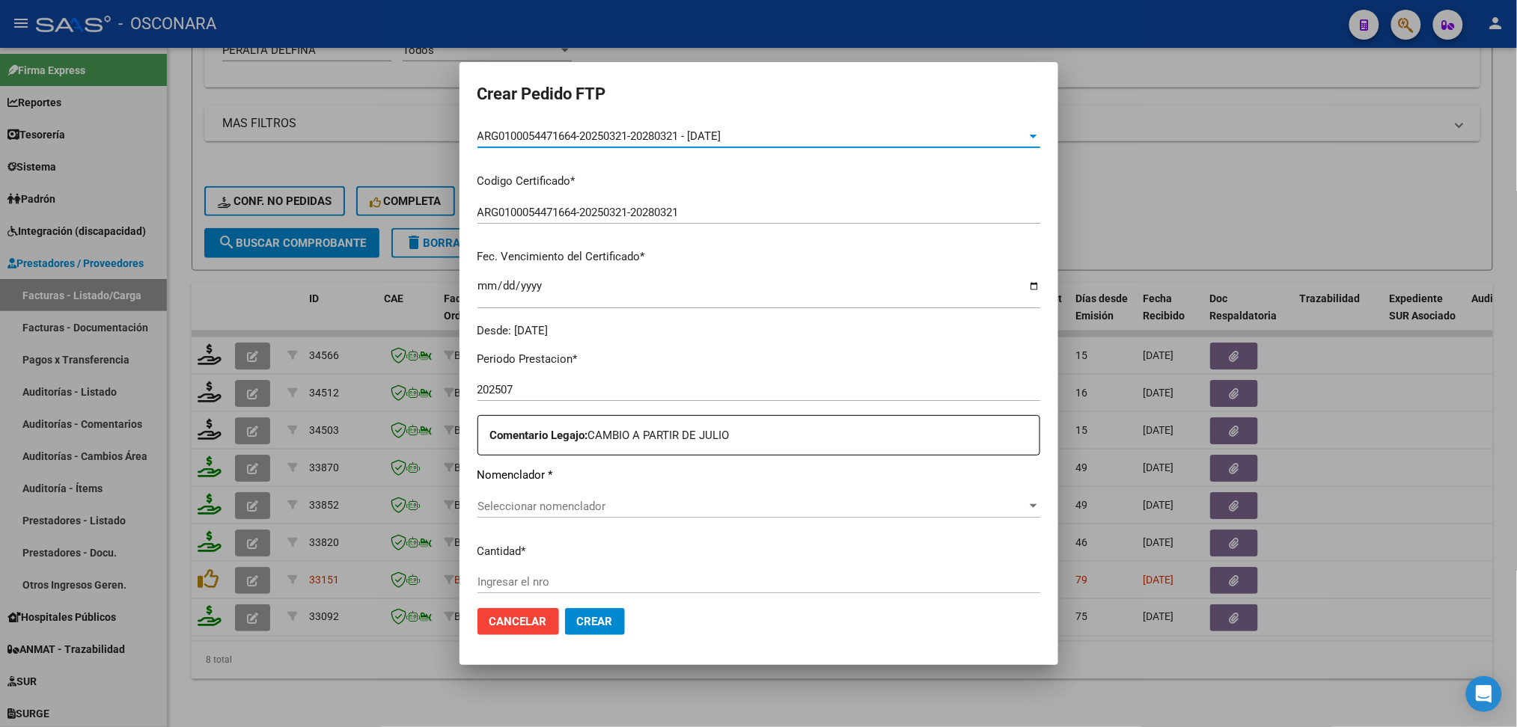
click at [543, 501] on span "Seleccionar nomenclador" at bounding box center [752, 506] width 549 height 13
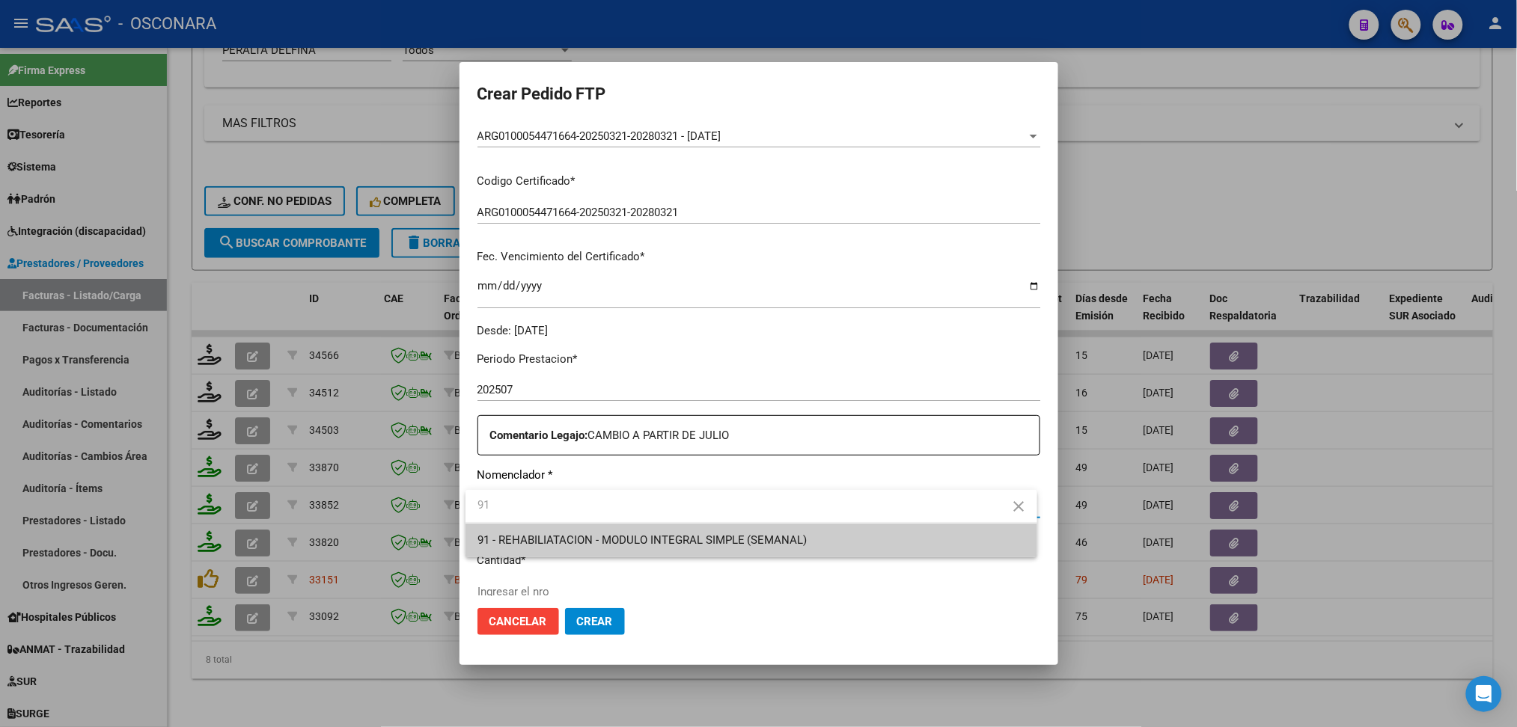
type input "91"
click at [552, 553] on span "91 - REHABILIATACION - MODULO INTEGRAL SIMPLE (SEMANAL)" at bounding box center [752, 541] width 548 height 34
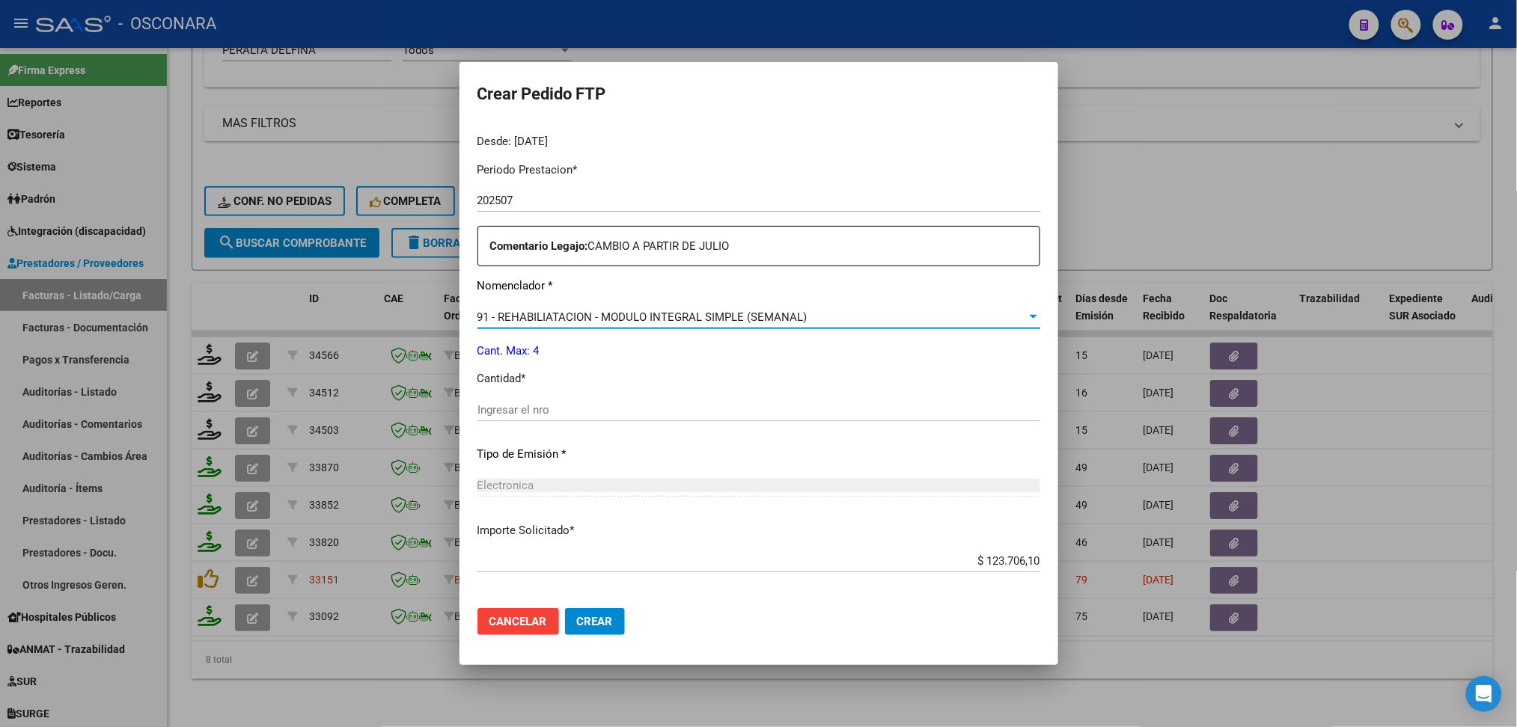
scroll to position [498, 0]
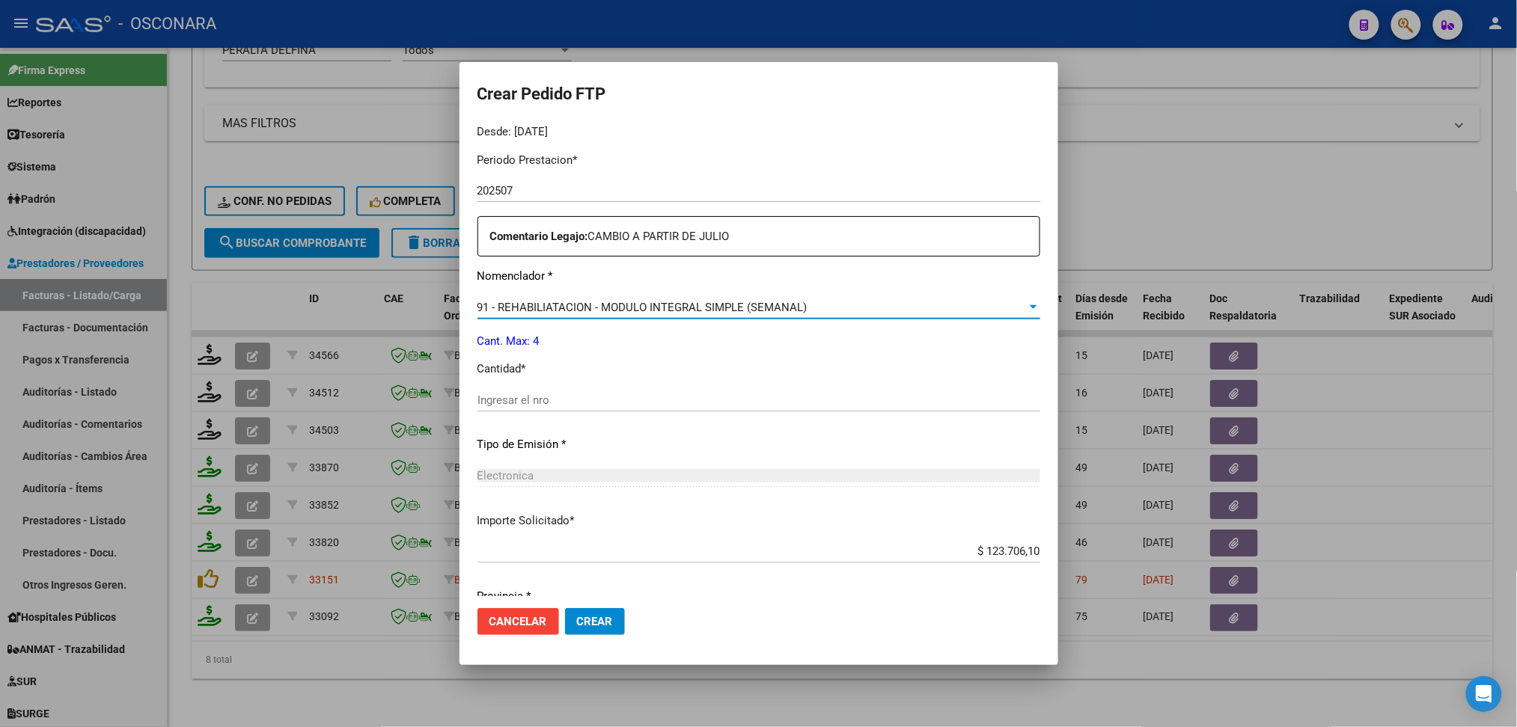
click at [517, 402] on input "Ingresar el nro" at bounding box center [759, 400] width 563 height 13
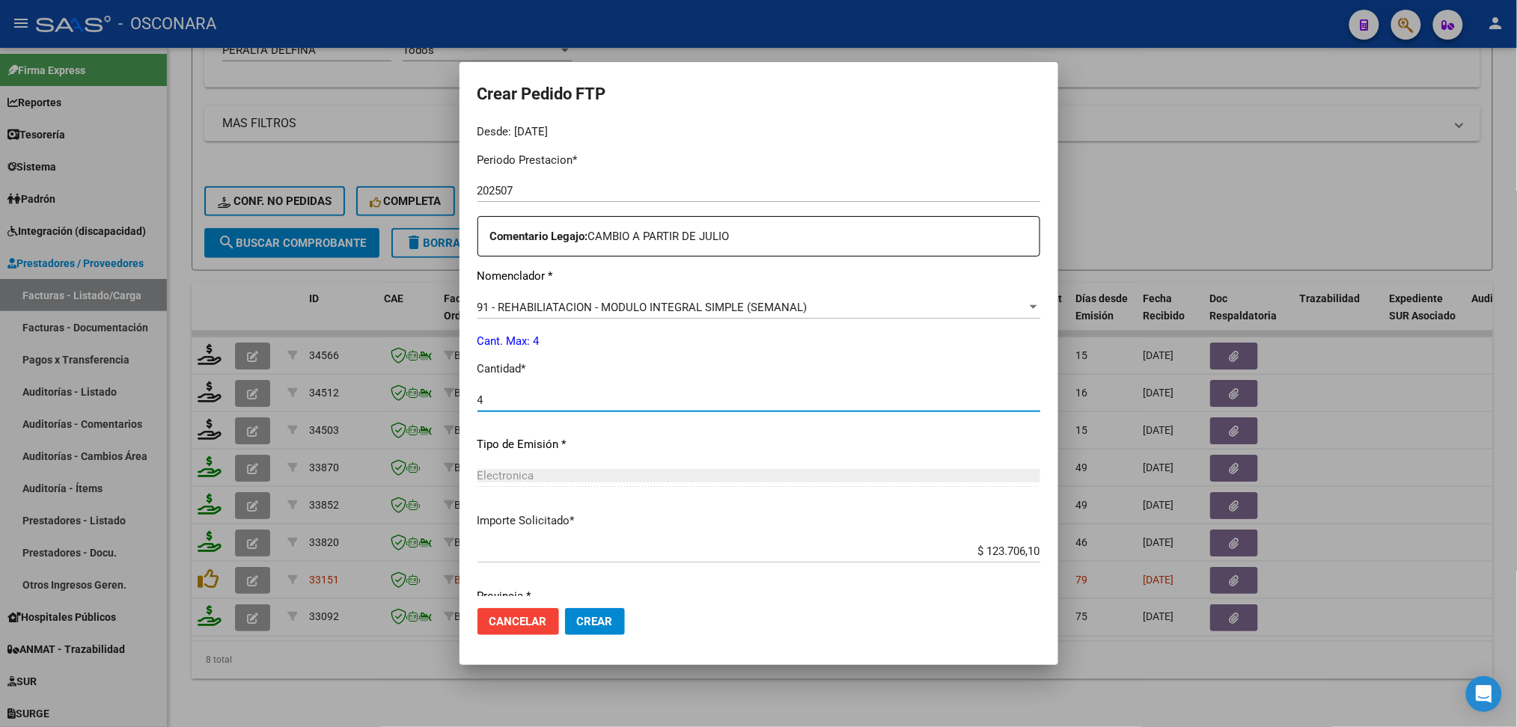
type input "4"
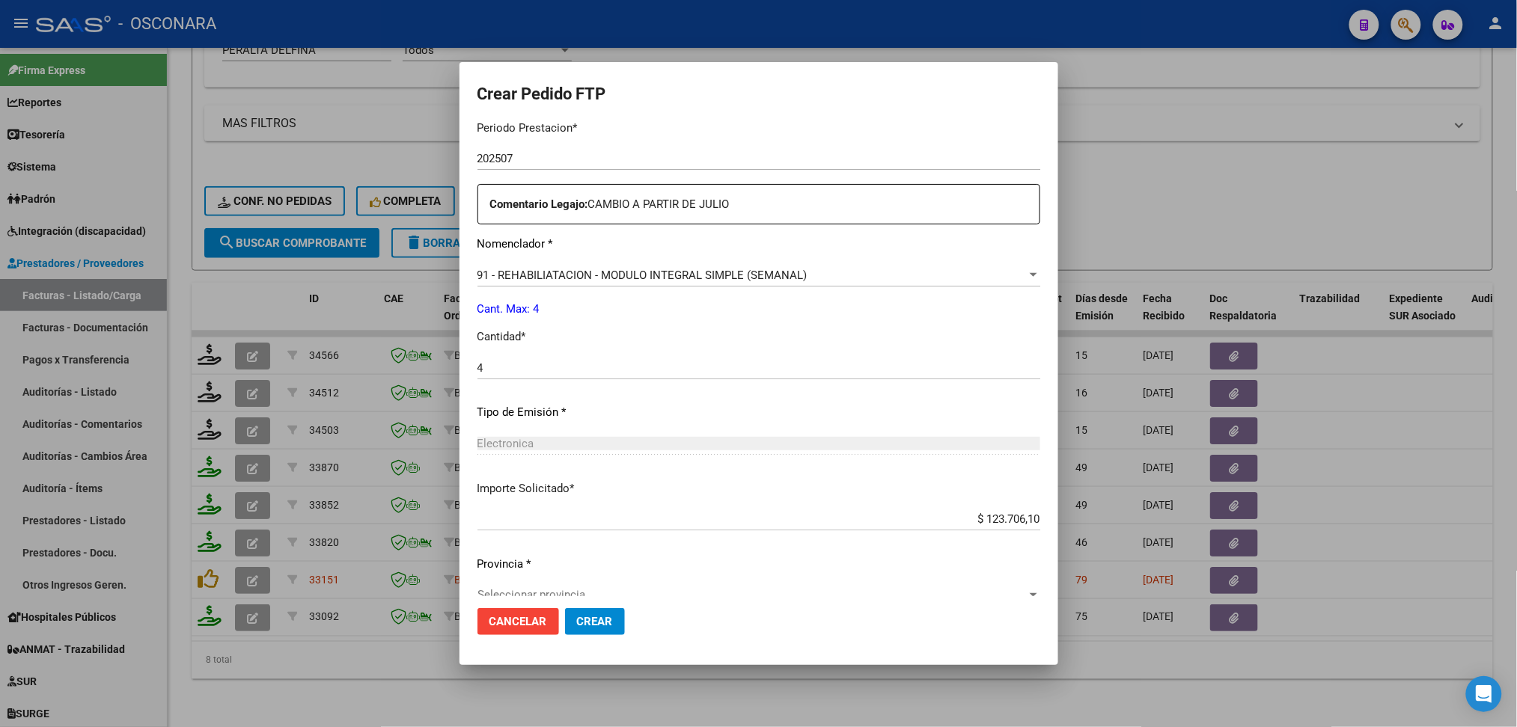
scroll to position [554, 0]
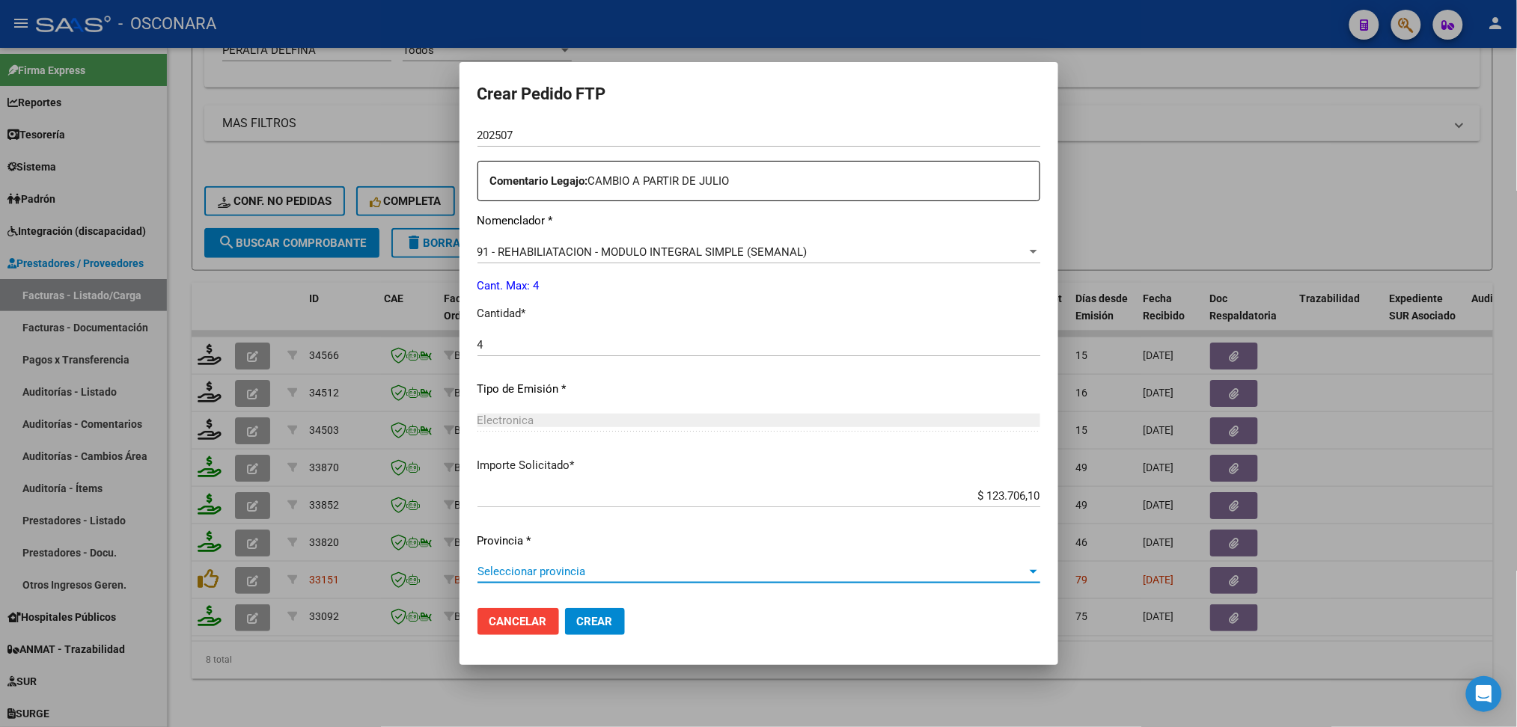
click at [602, 573] on span "Seleccionar provincia" at bounding box center [752, 571] width 549 height 13
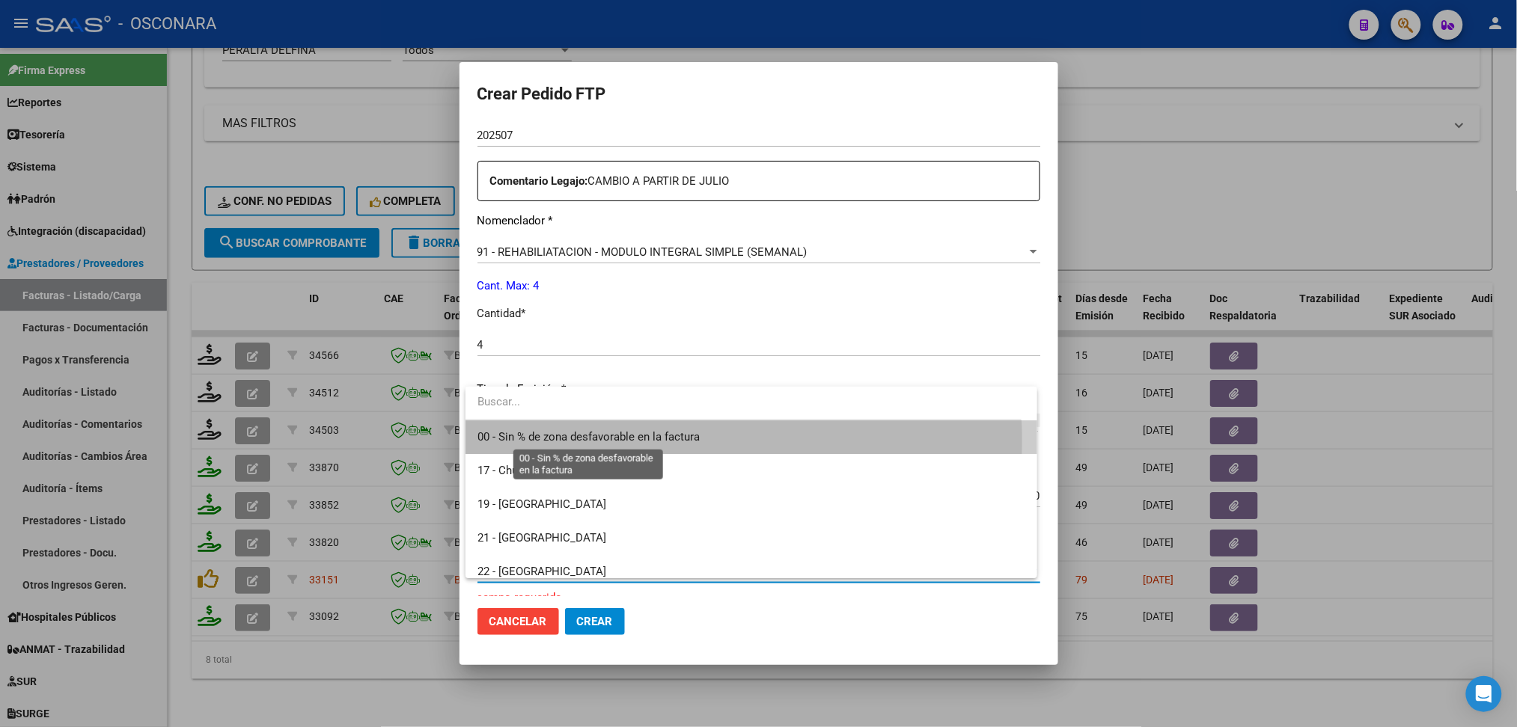
click at [626, 442] on span "00 - Sin % de zona desfavorable en la factura" at bounding box center [589, 436] width 222 height 13
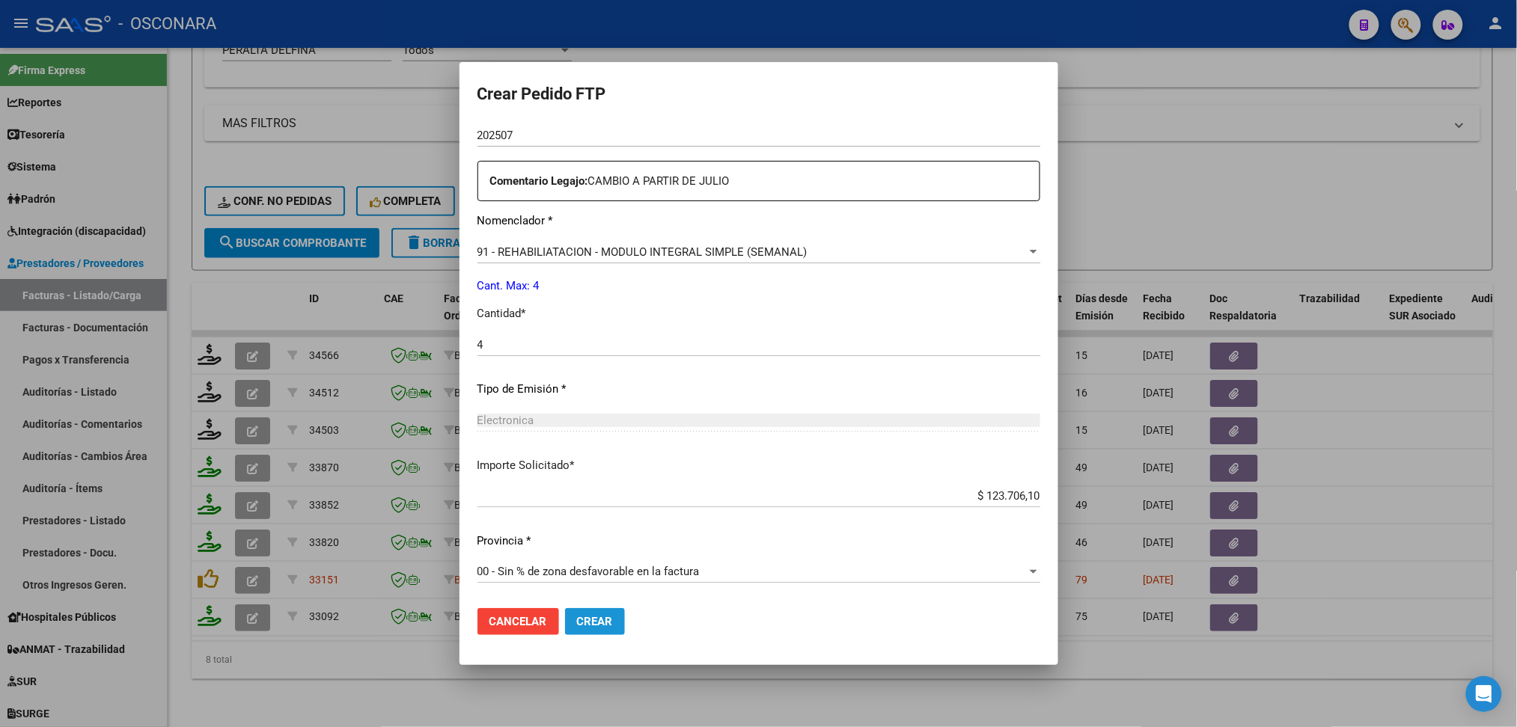
click at [594, 620] on span "Crear" at bounding box center [595, 621] width 36 height 13
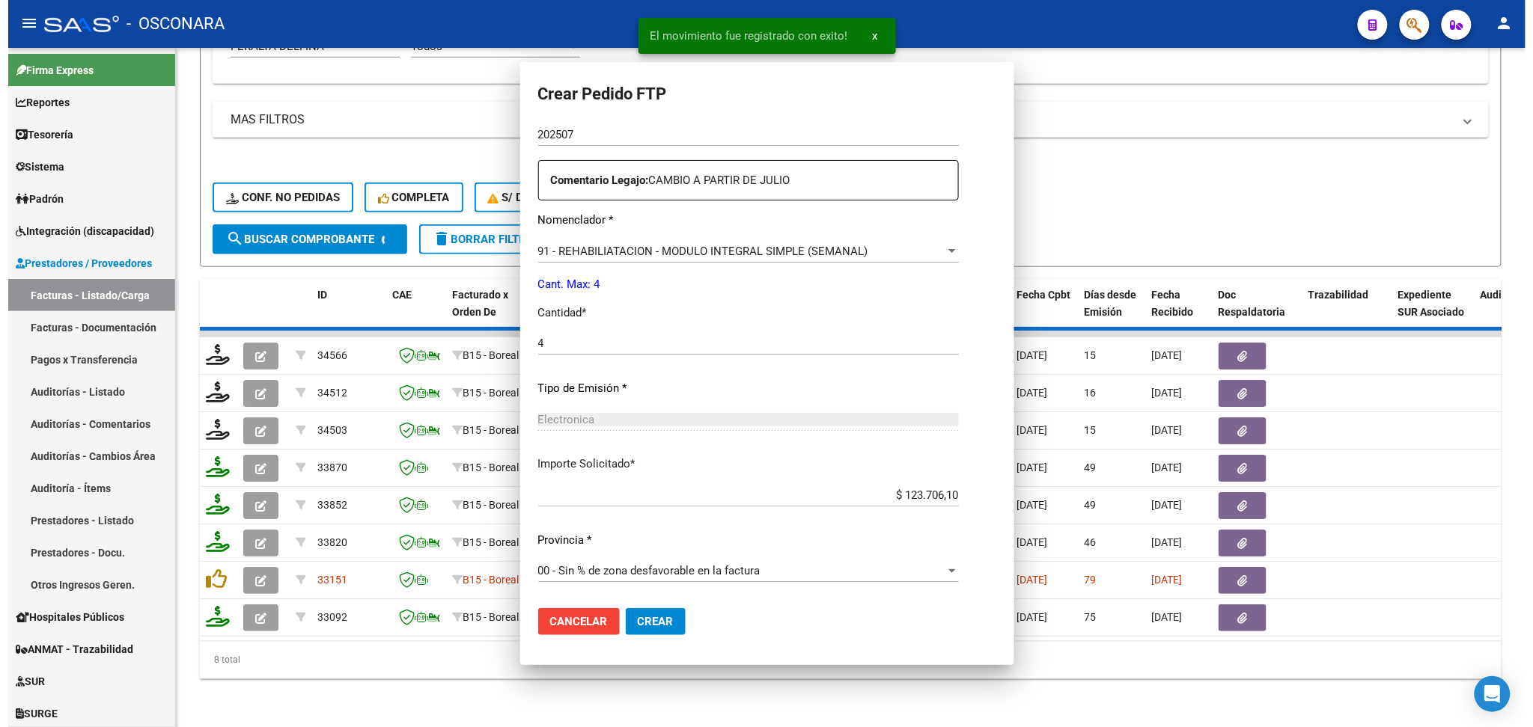
scroll to position [0, 0]
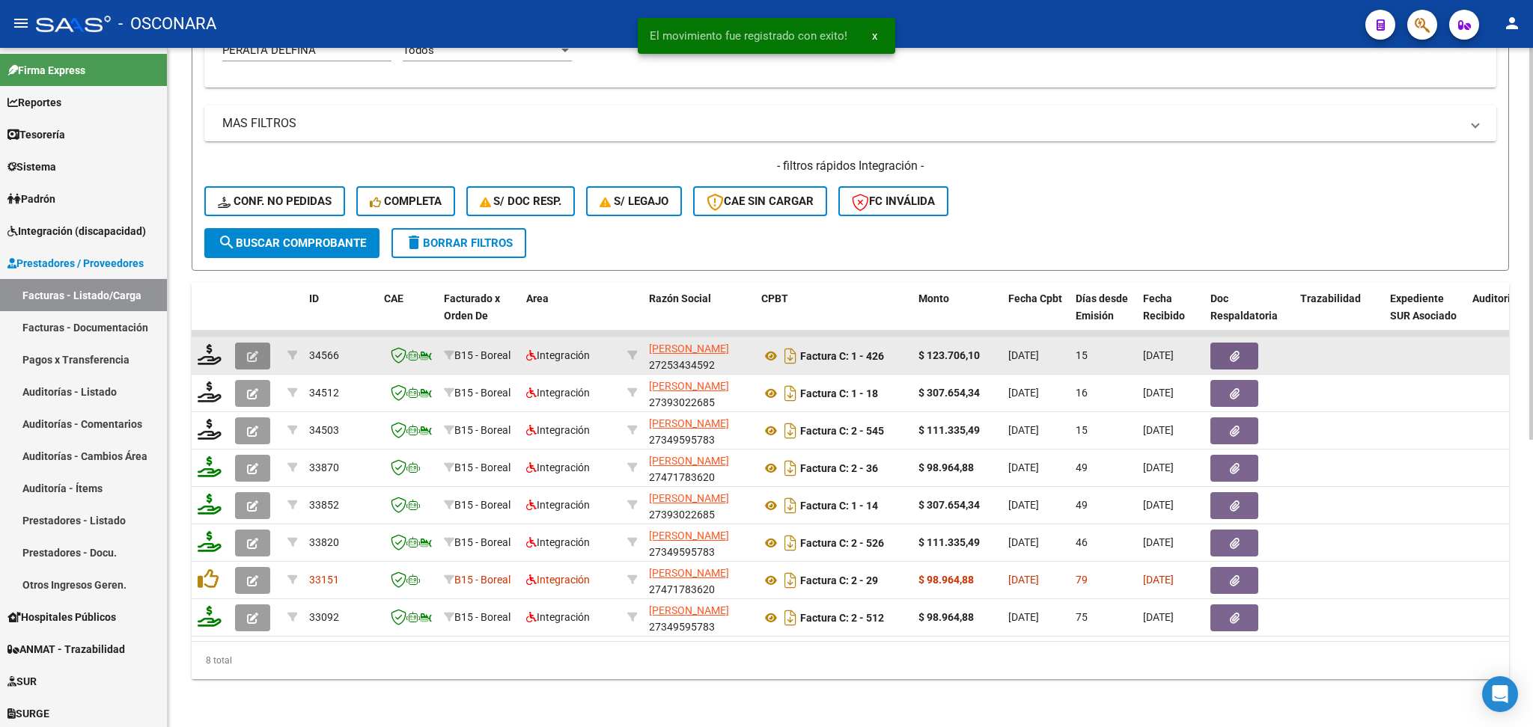
click at [252, 343] on button "button" at bounding box center [252, 356] width 35 height 27
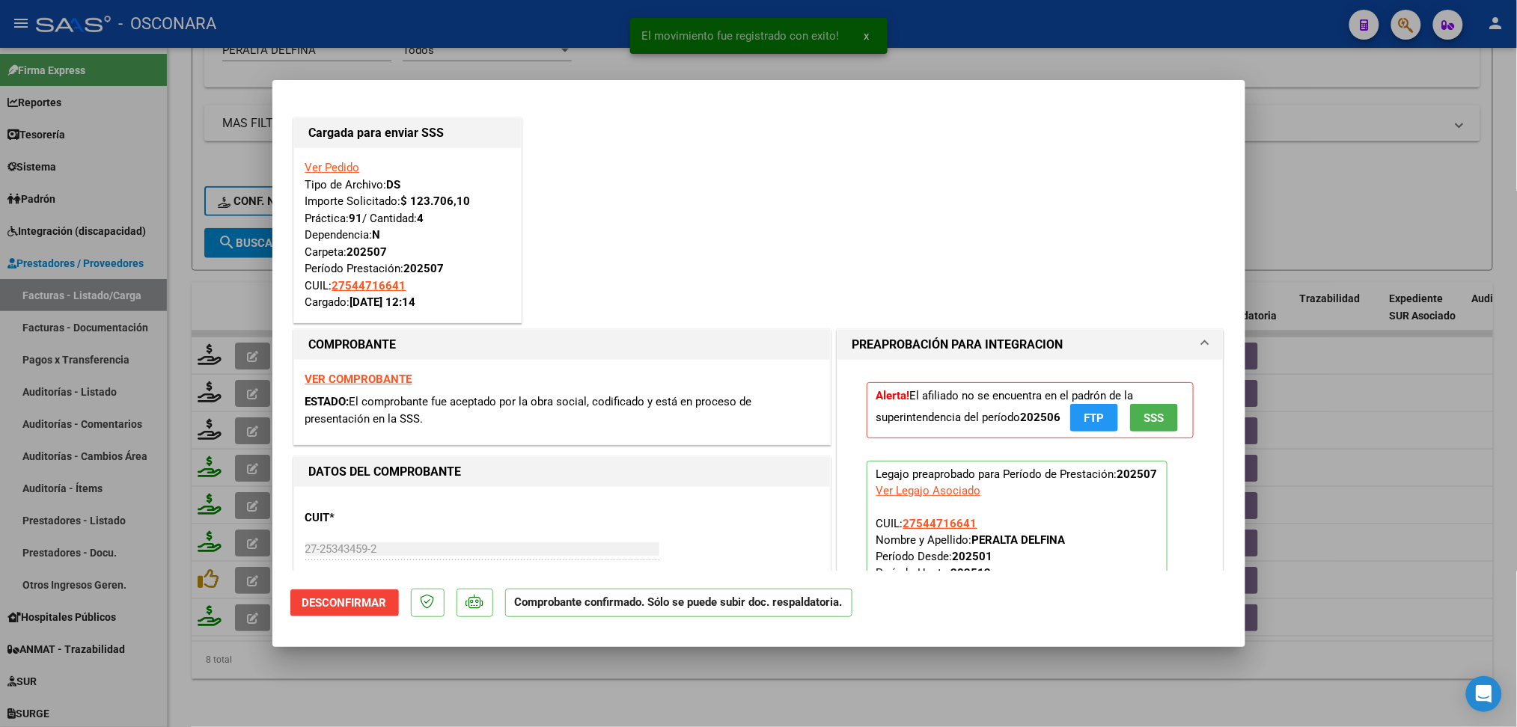
click at [589, 704] on div at bounding box center [758, 363] width 1517 height 727
type input "$ 0,00"
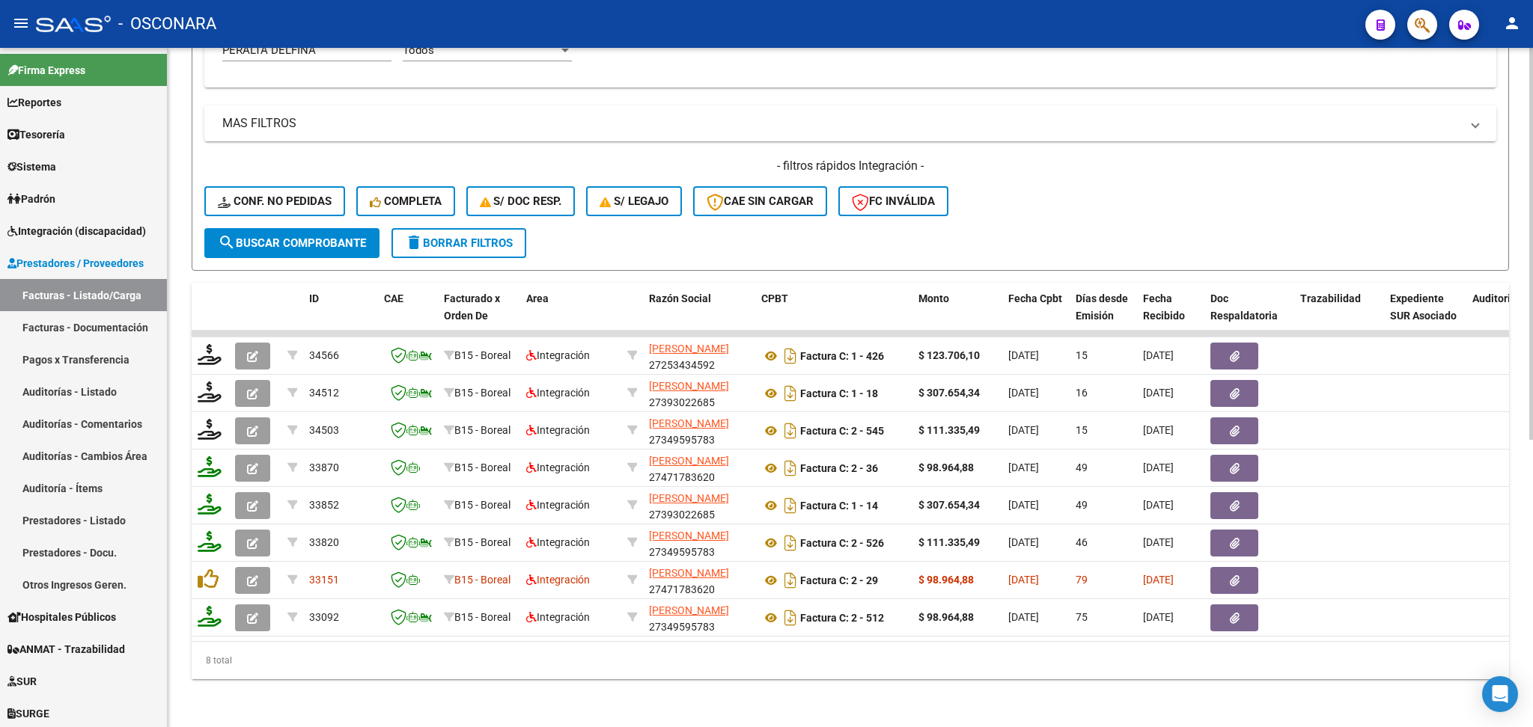
drag, startPoint x: 605, startPoint y: 94, endPoint x: 1151, endPoint y: 215, distance: 558.8
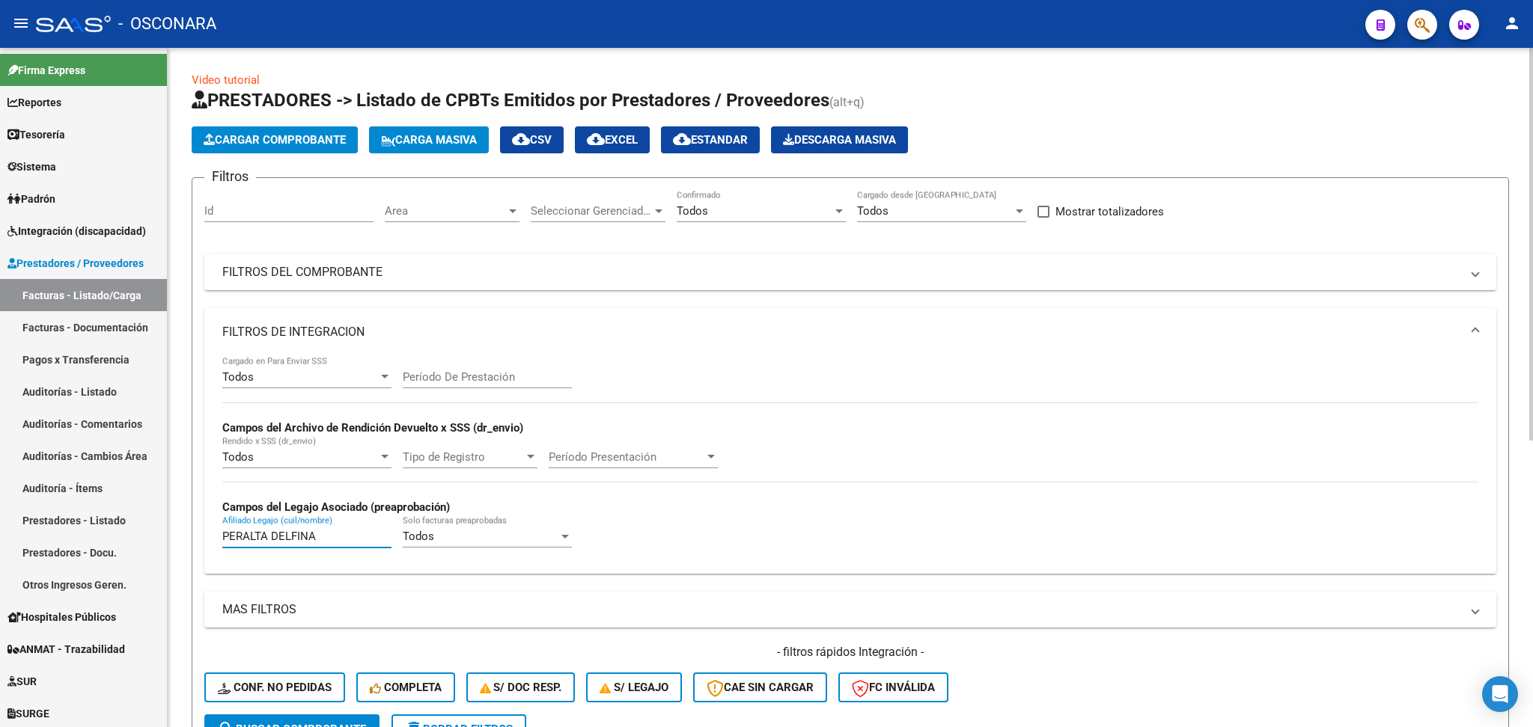
drag, startPoint x: 326, startPoint y: 538, endPoint x: 183, endPoint y: 537, distance: 143.7
click at [183, 537] on div "Video tutorial PRESTADORES -> Listado de CPBTs Emitidos por Prestadores / Prove…" at bounding box center [850, 631] width 1365 height 1166
click at [373, 278] on mat-panel-title "FILTROS DEL COMPROBANTE" at bounding box center [841, 272] width 1238 height 16
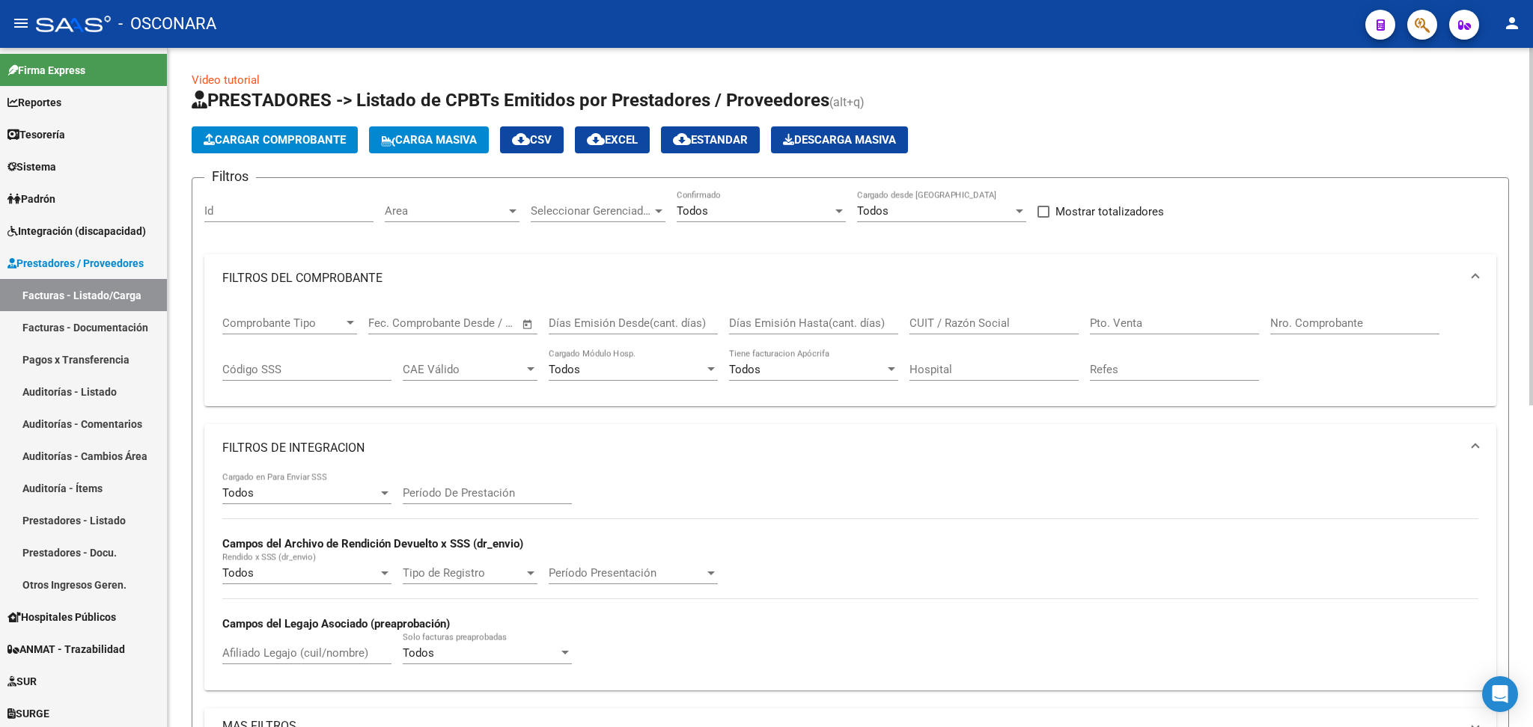
click at [373, 278] on mat-panel-title "FILTROS DEL COMPROBANTE" at bounding box center [841, 278] width 1238 height 16
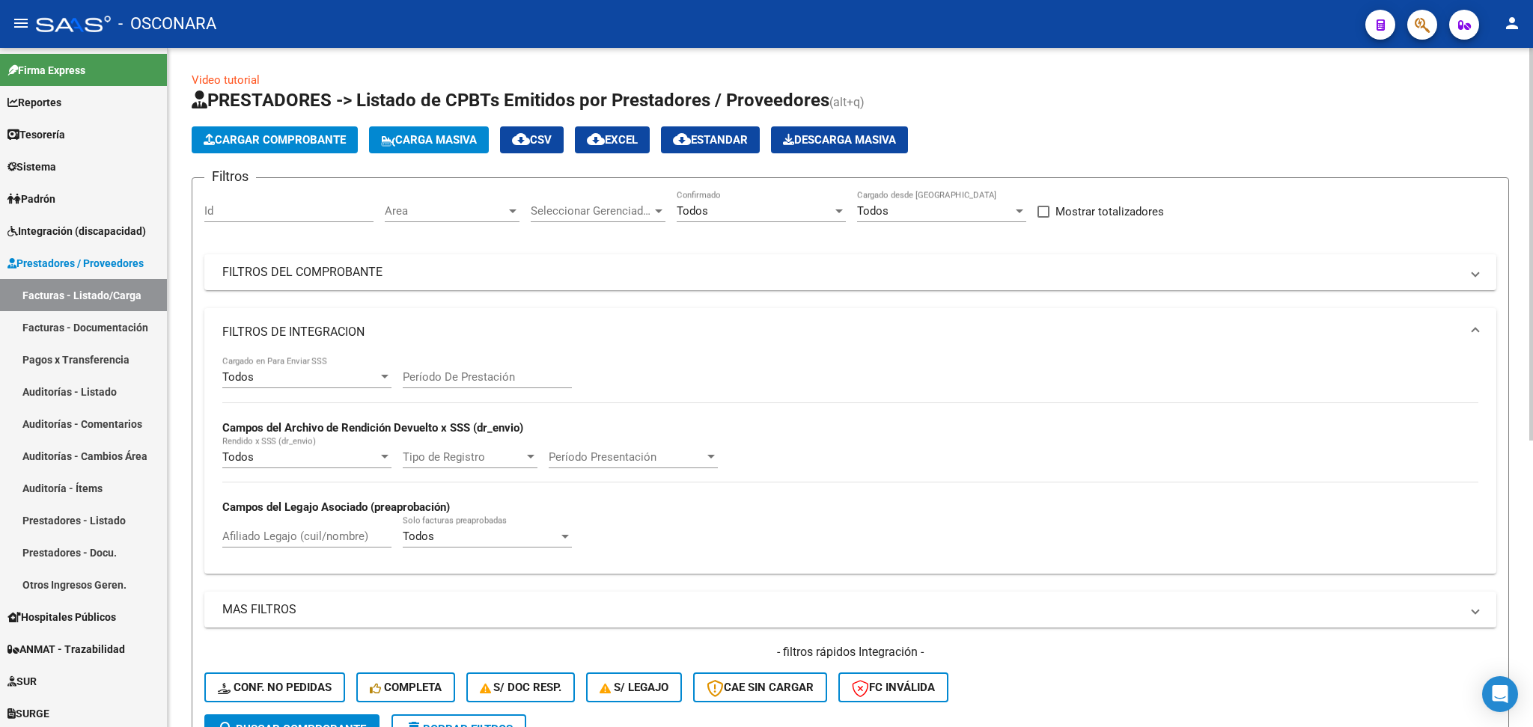
click at [325, 207] on input "Id" at bounding box center [288, 210] width 169 height 13
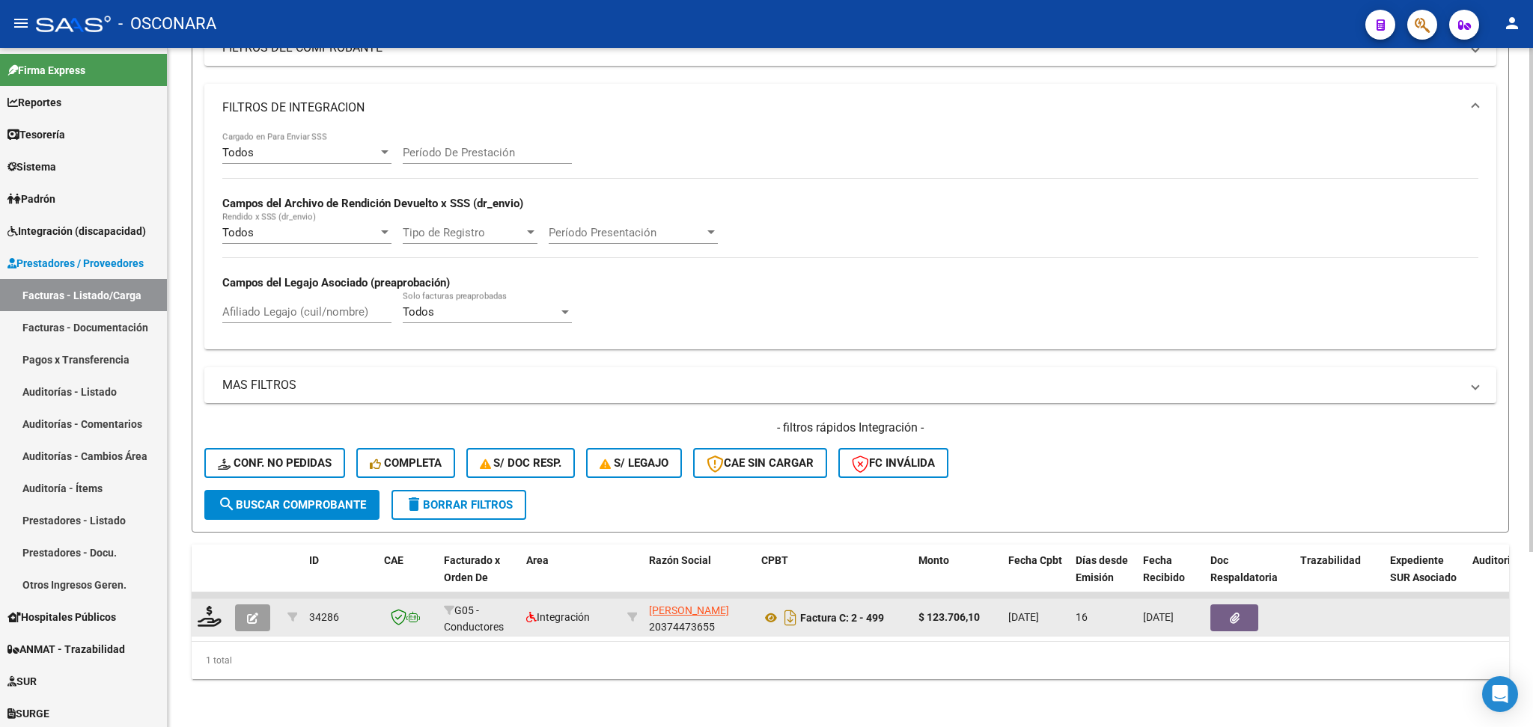
type input "34286"
click at [238, 605] on button "button" at bounding box center [252, 618] width 35 height 27
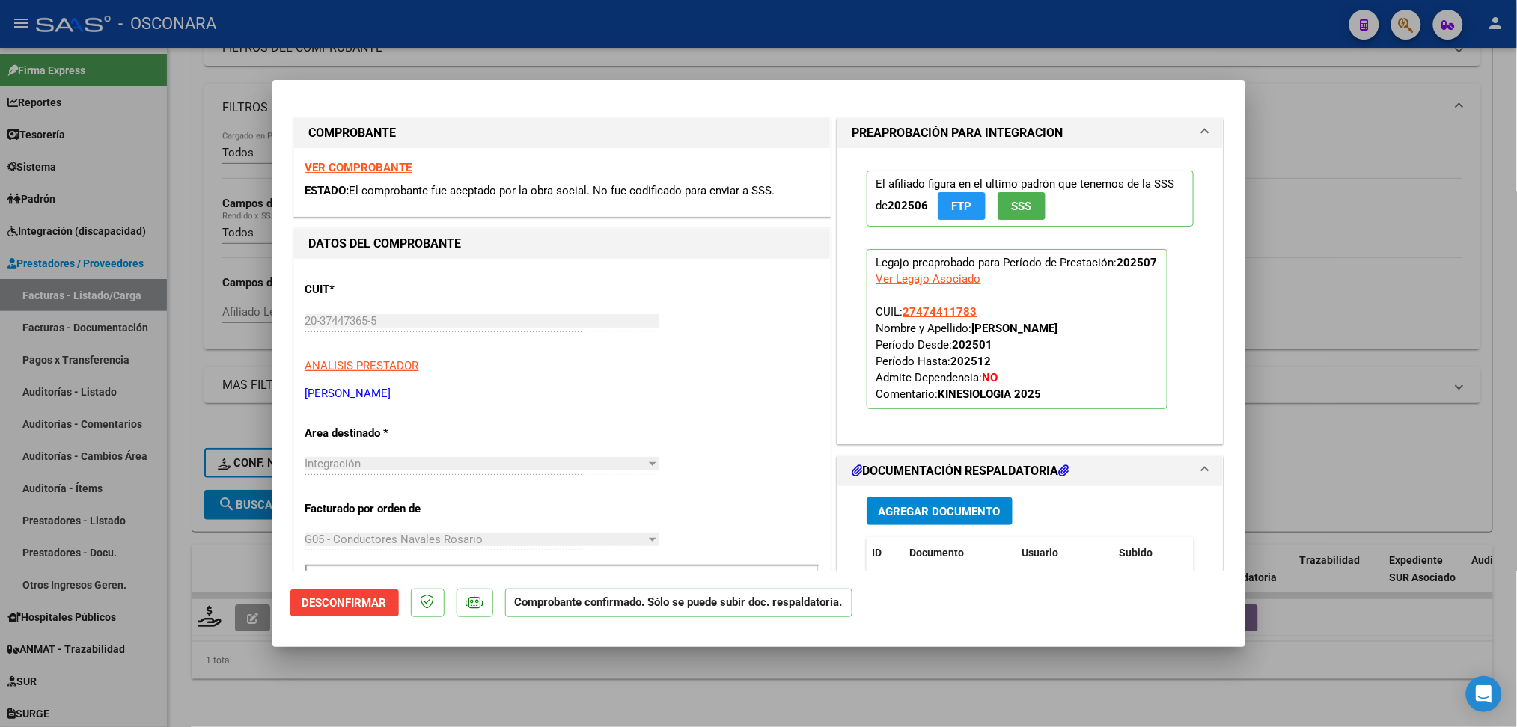
click at [322, 689] on div at bounding box center [758, 363] width 1517 height 727
type input "$ 0,00"
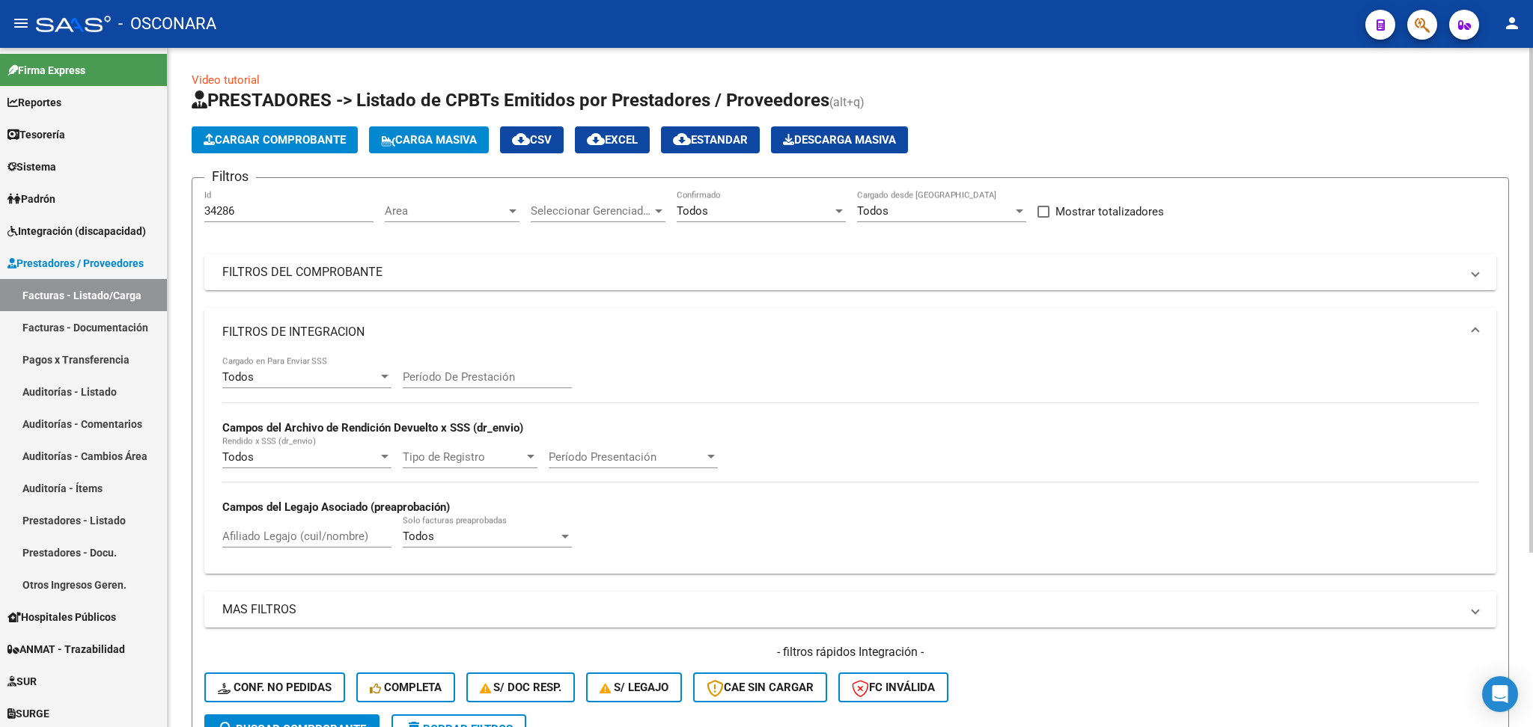
click at [290, 204] on input "34286" at bounding box center [288, 210] width 169 height 13
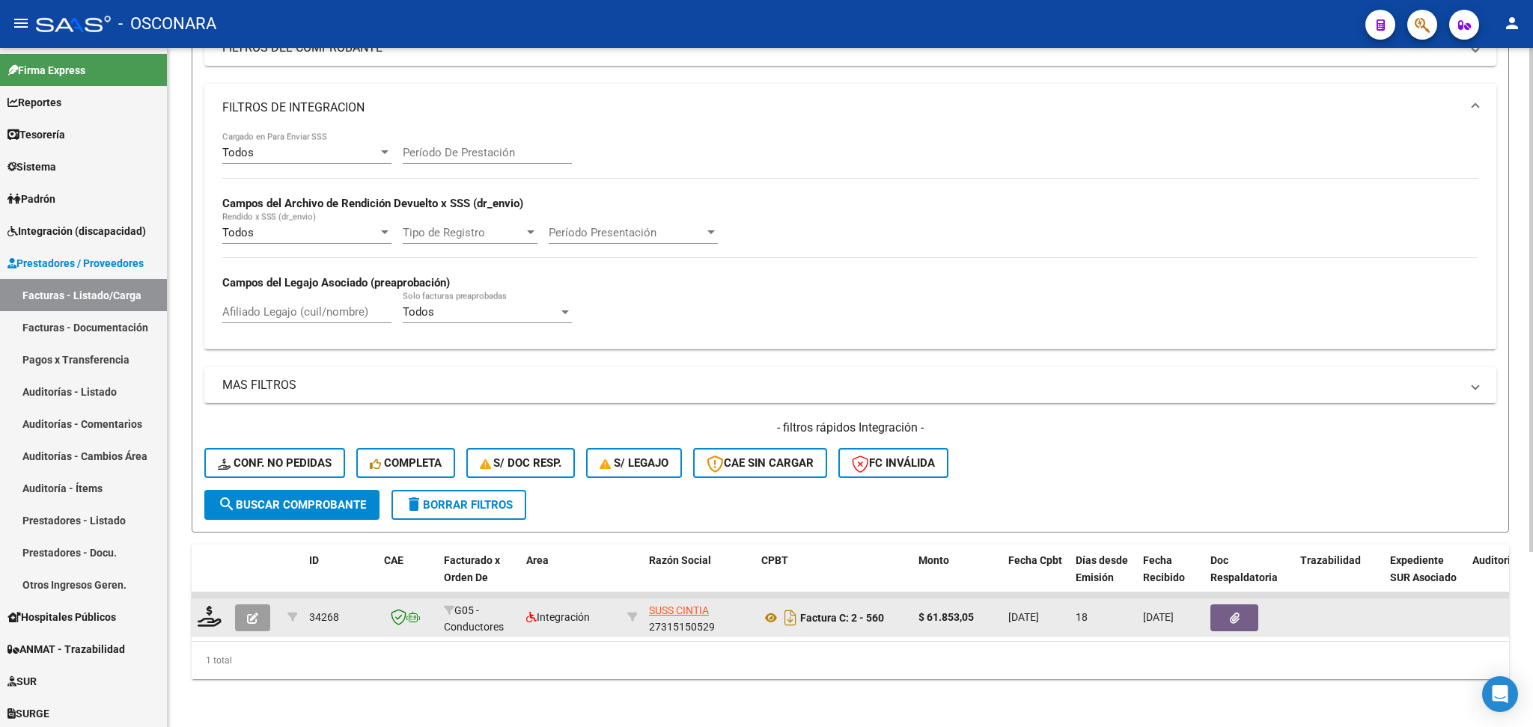
type input "34268"
click at [263, 605] on button "button" at bounding box center [252, 618] width 35 height 27
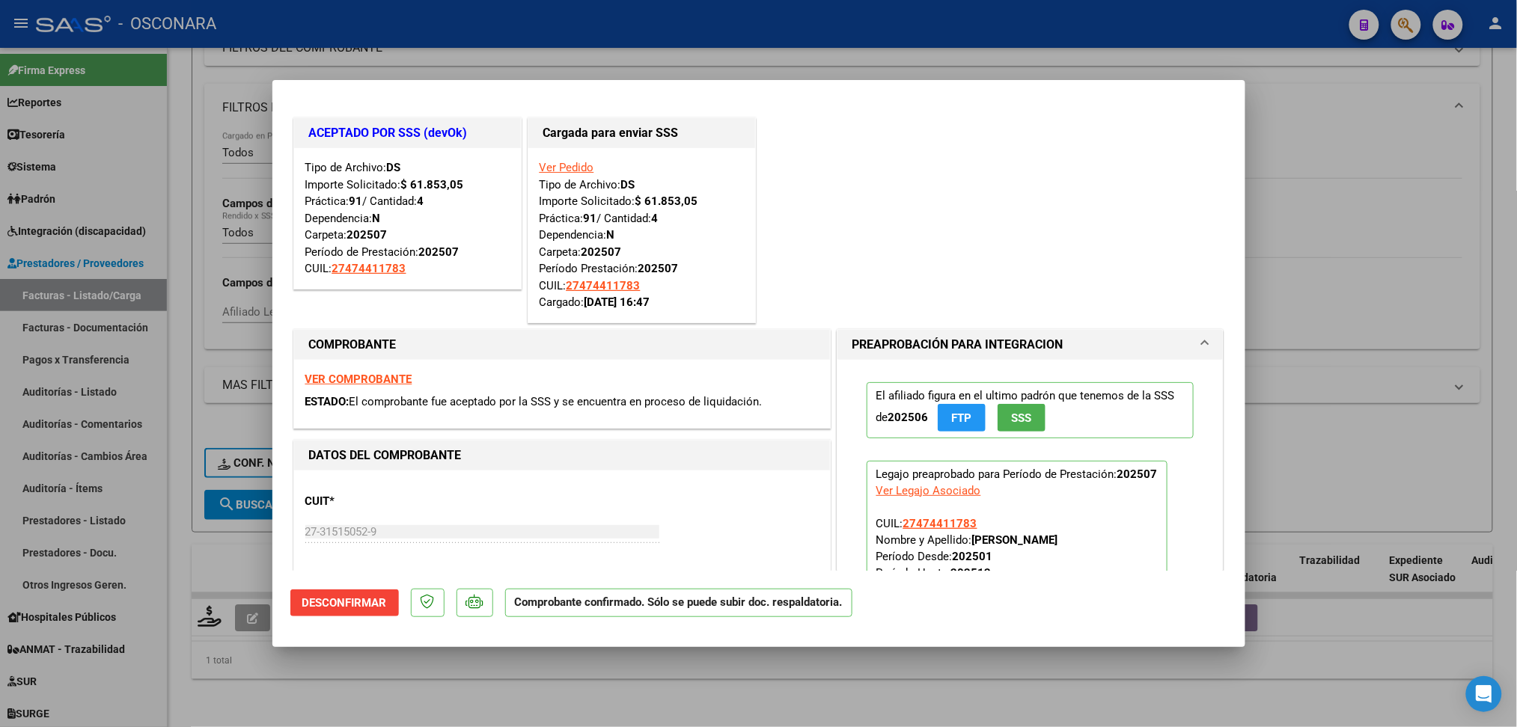
click at [424, 690] on div at bounding box center [758, 363] width 1517 height 727
type input "$ 0,00"
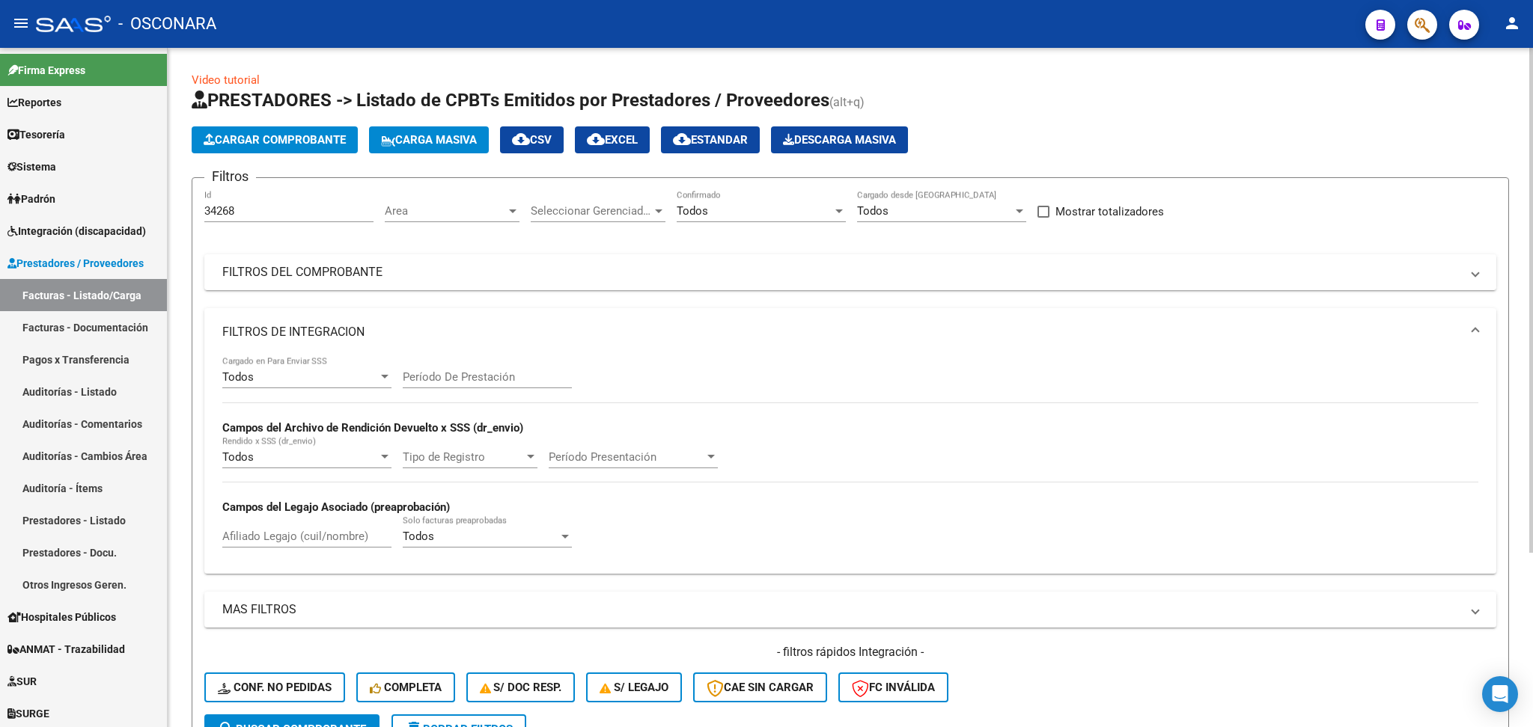
click at [263, 216] on input "34268" at bounding box center [288, 210] width 169 height 13
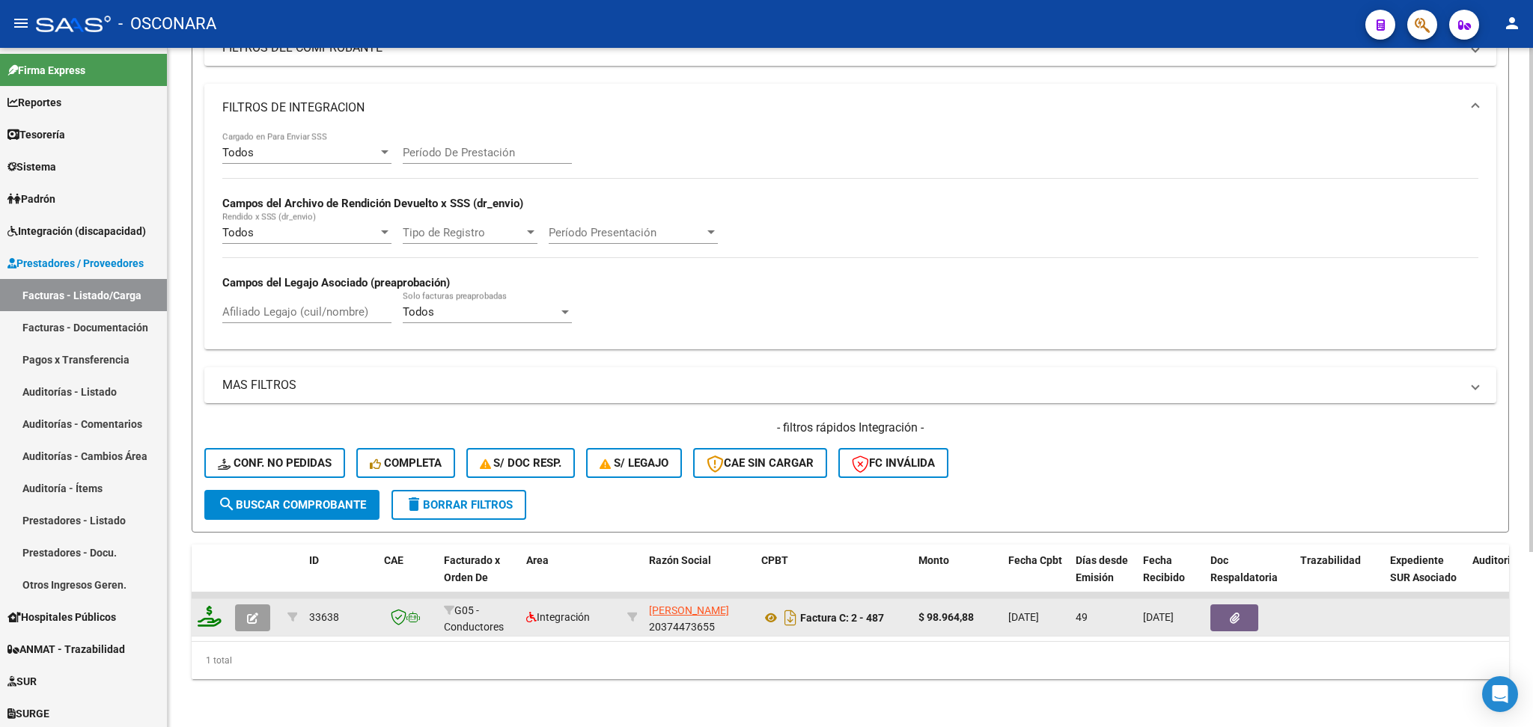
type input "33638"
click at [248, 613] on icon "button" at bounding box center [252, 618] width 11 height 11
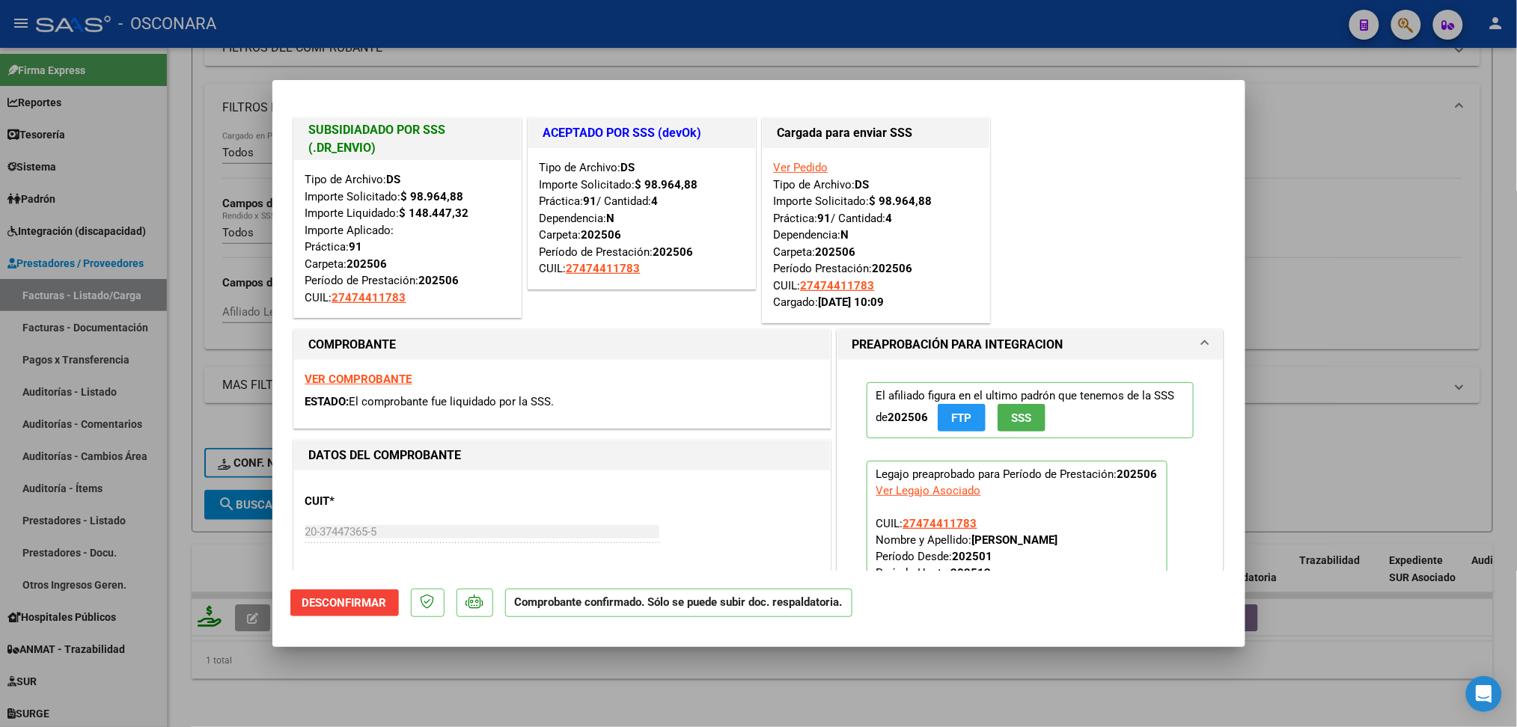
click at [344, 686] on div at bounding box center [758, 363] width 1517 height 727
type input "$ 0,00"
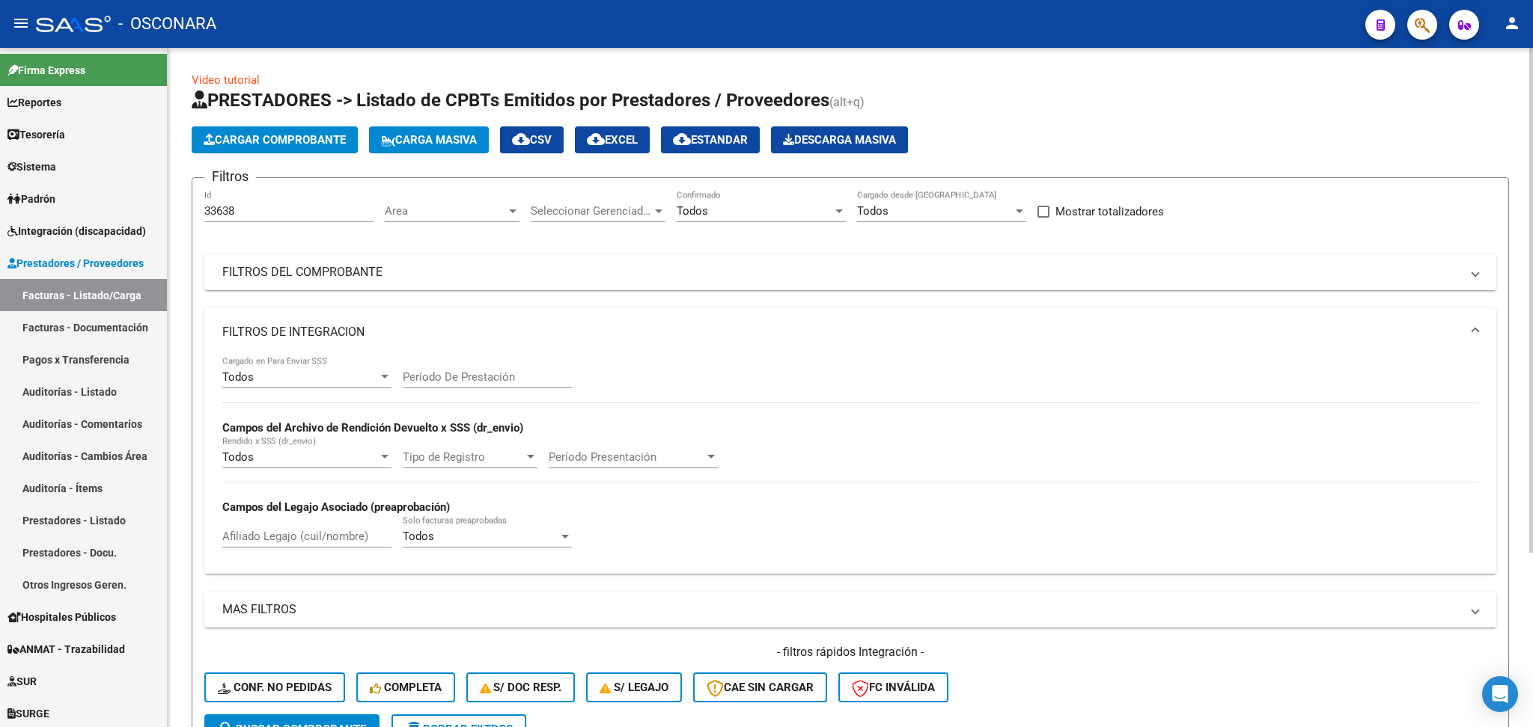
click at [266, 209] on input "33638" at bounding box center [288, 210] width 169 height 13
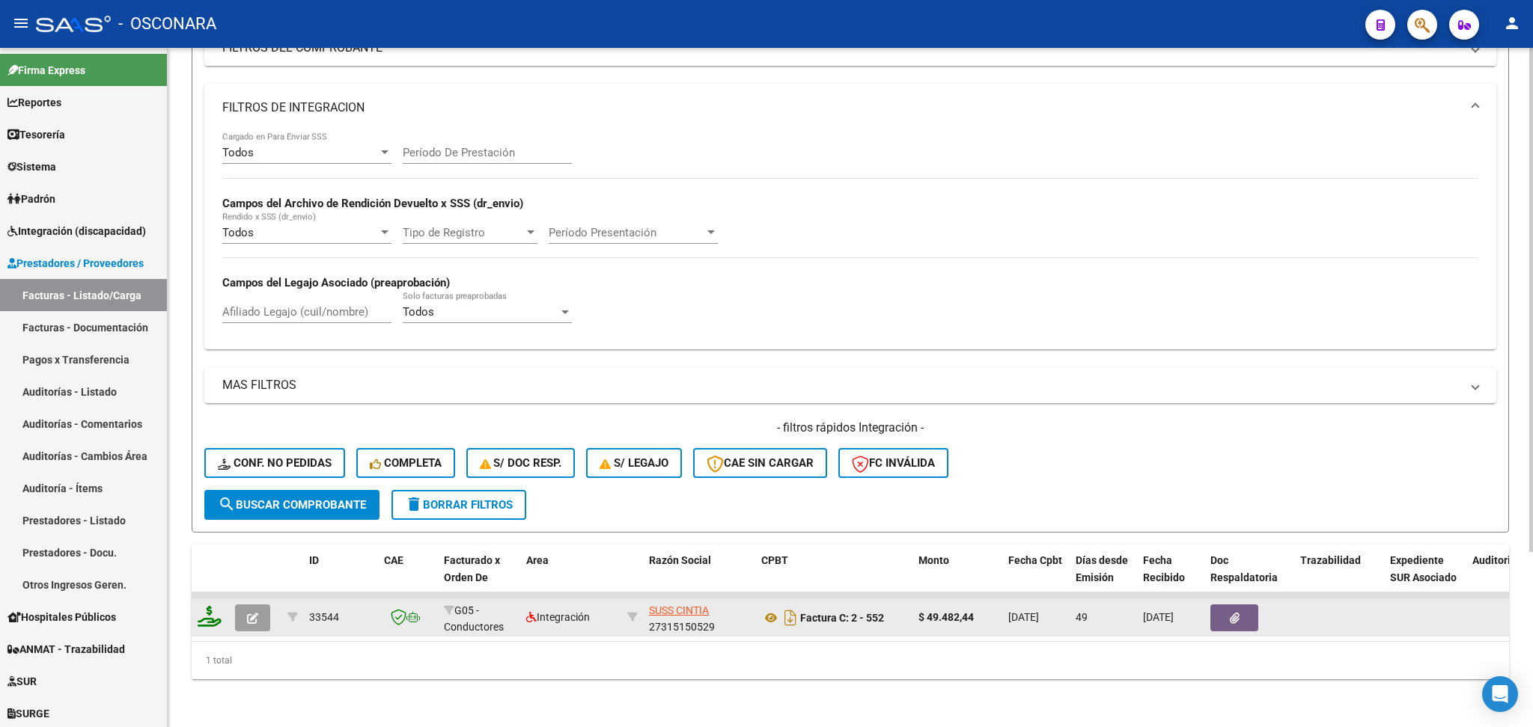
type input "33544"
click at [252, 613] on icon "button" at bounding box center [252, 618] width 11 height 11
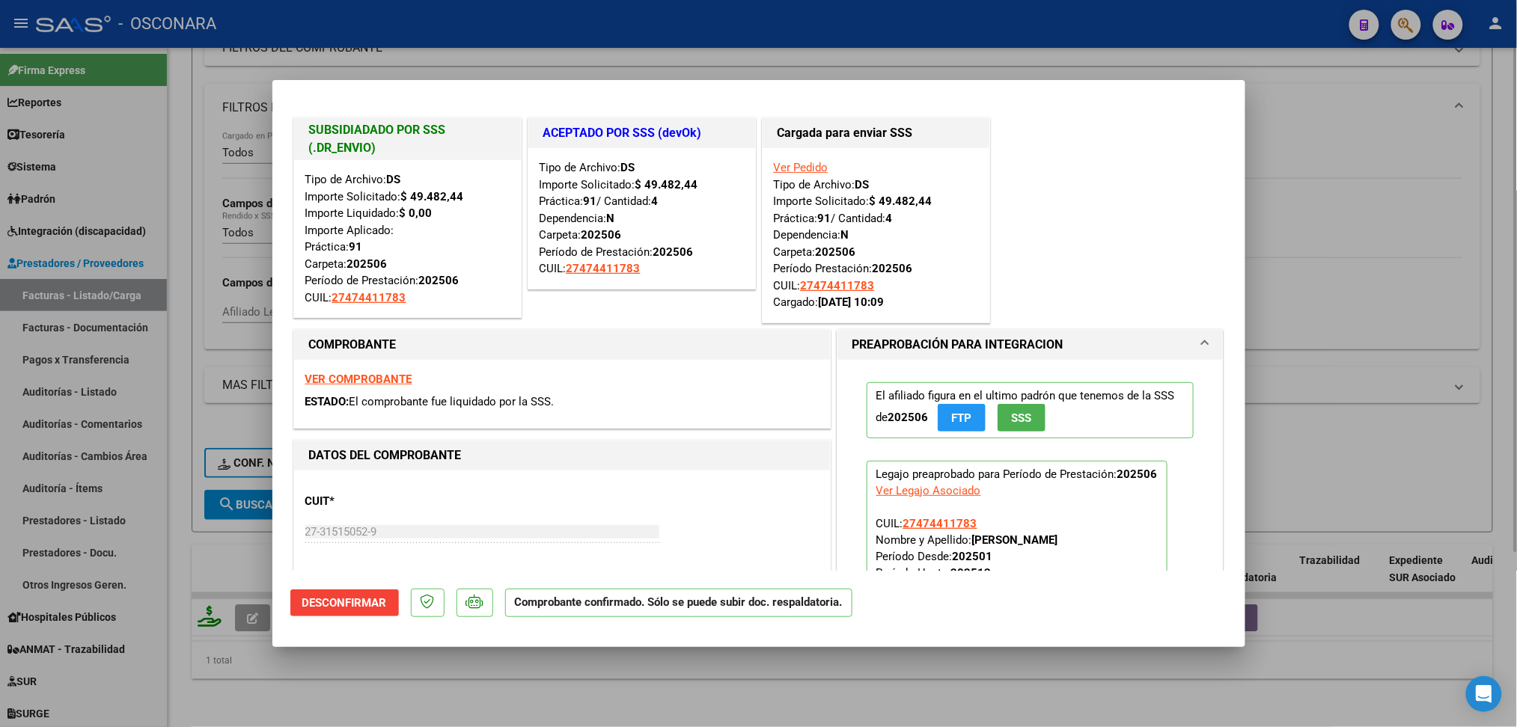
click at [353, 676] on div at bounding box center [758, 363] width 1517 height 727
type input "$ 0,00"
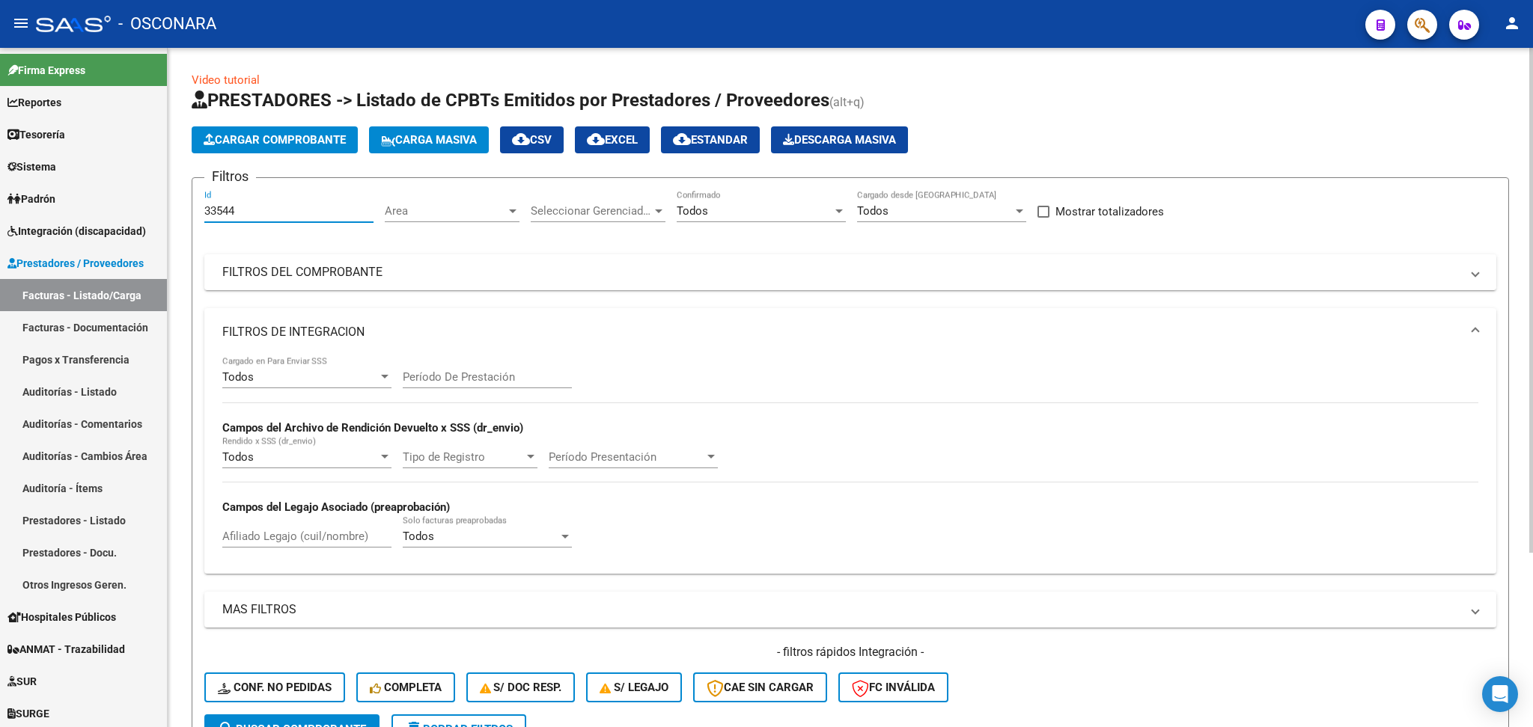
drag, startPoint x: 209, startPoint y: 208, endPoint x: 332, endPoint y: 210, distance: 122.8
click at [332, 210] on input "33544" at bounding box center [288, 210] width 169 height 13
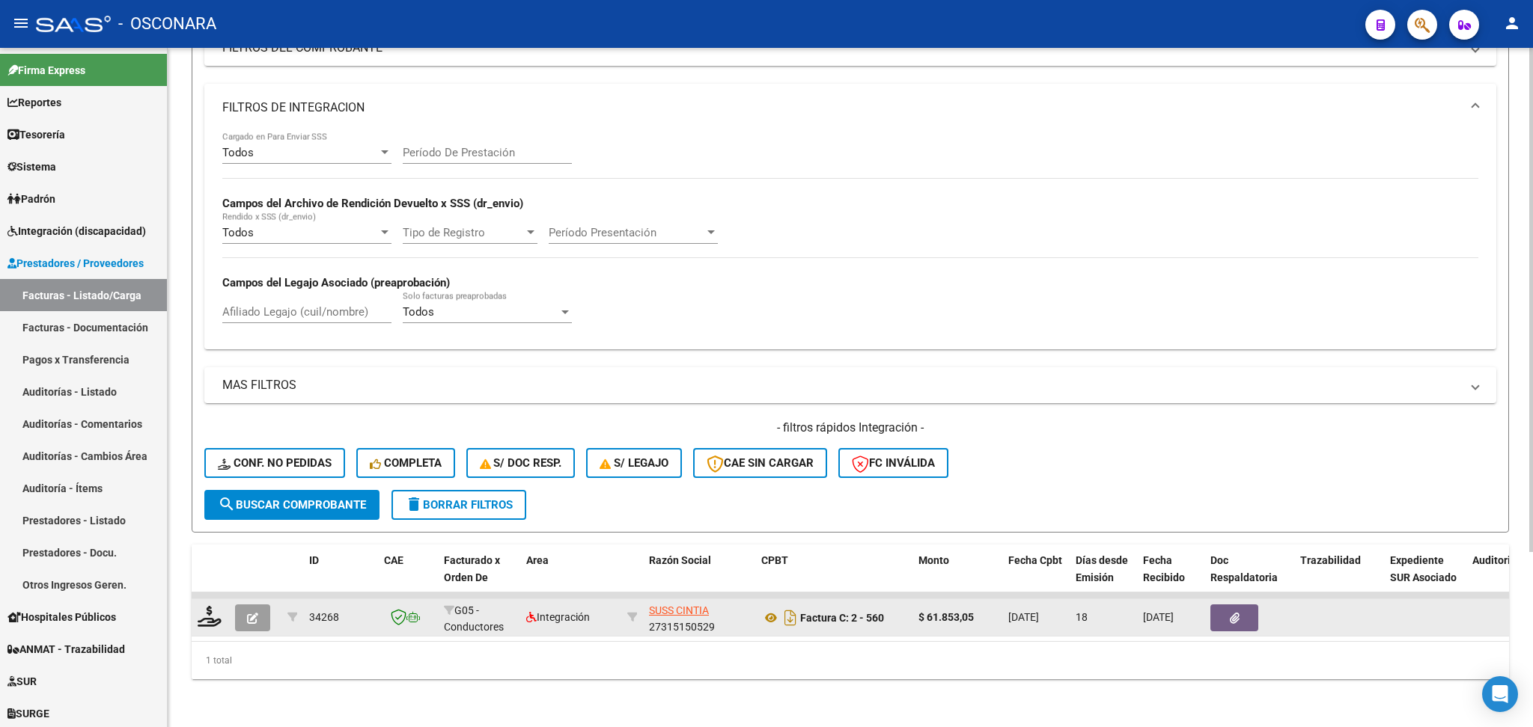
type input "34268"
click at [257, 613] on icon "button" at bounding box center [252, 618] width 11 height 11
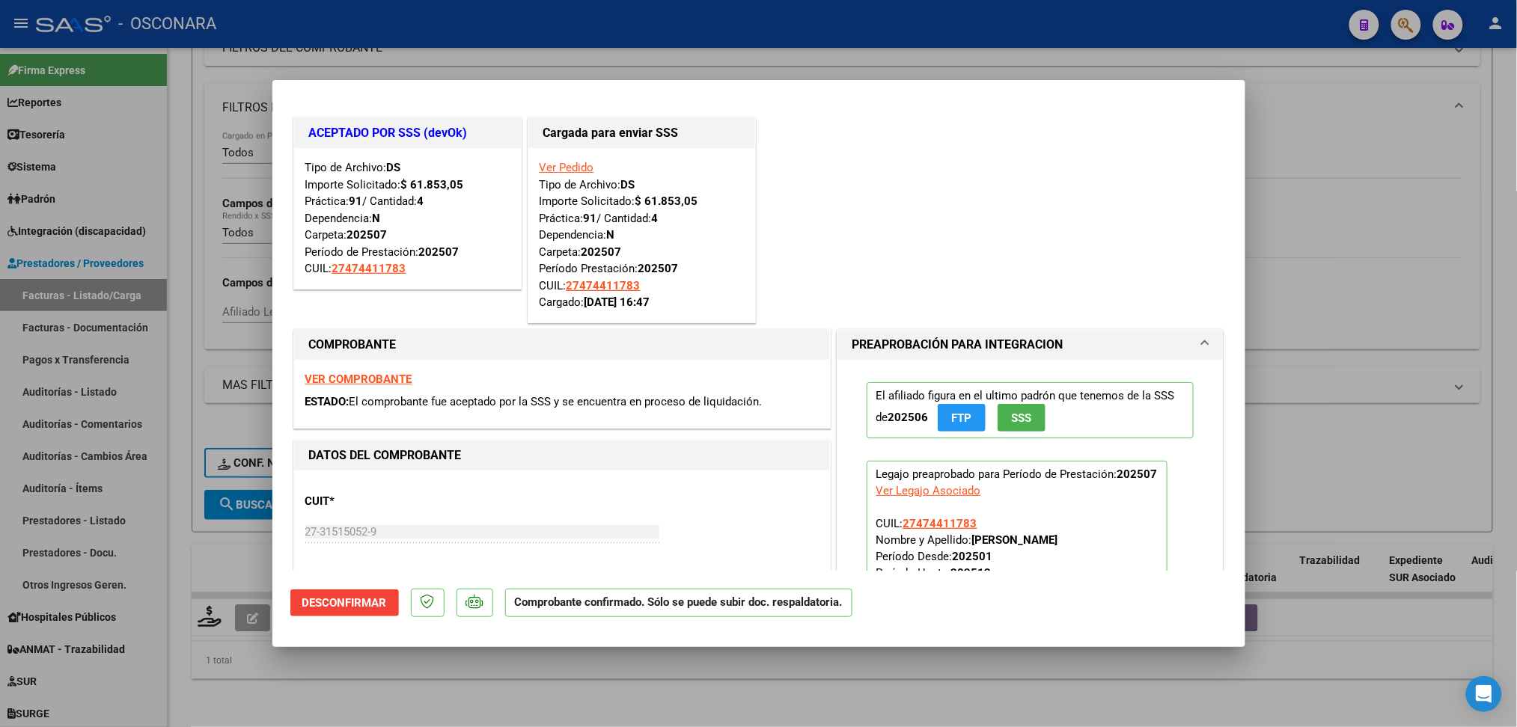
click at [384, 694] on div at bounding box center [758, 363] width 1517 height 727
type input "$ 0,00"
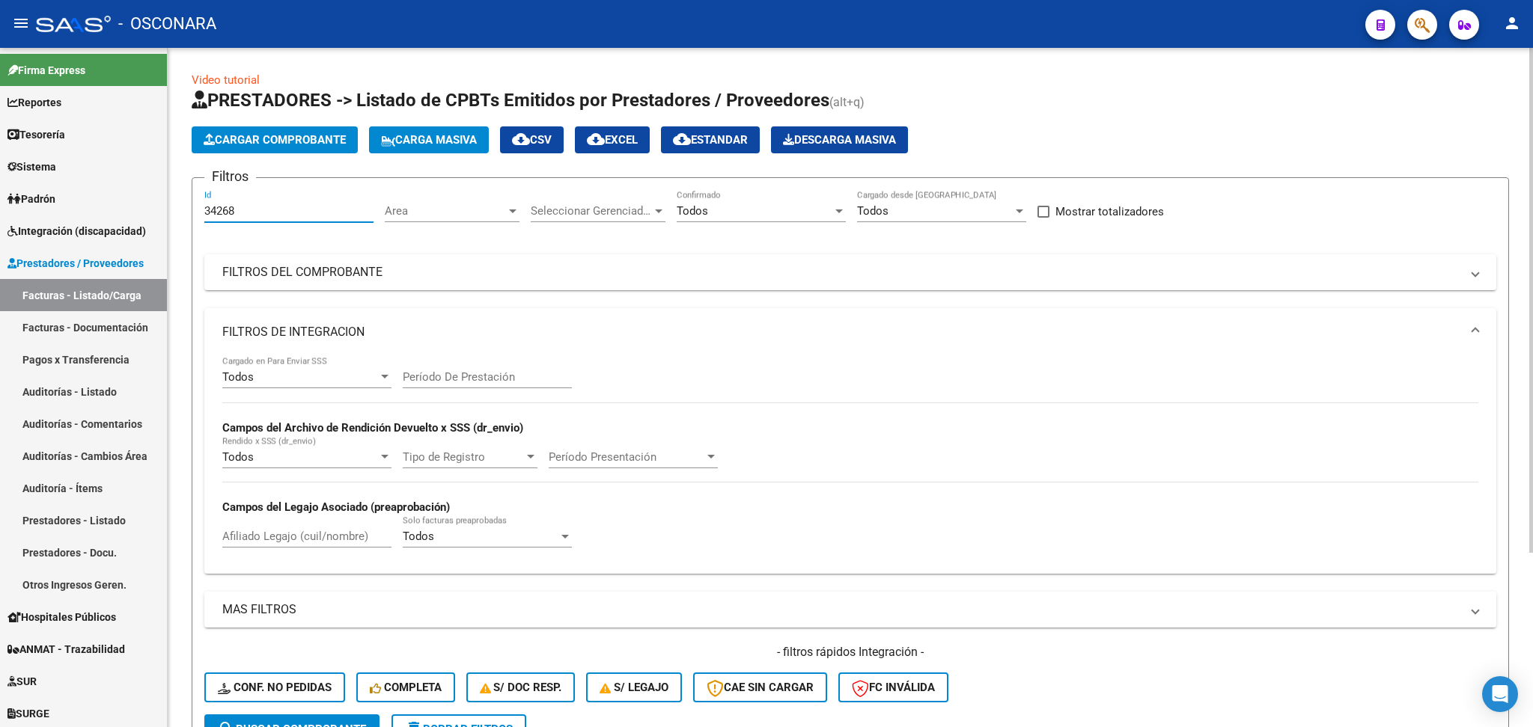
drag, startPoint x: 221, startPoint y: 210, endPoint x: 284, endPoint y: 213, distance: 63.7
click at [282, 213] on input "34268" at bounding box center [288, 210] width 169 height 13
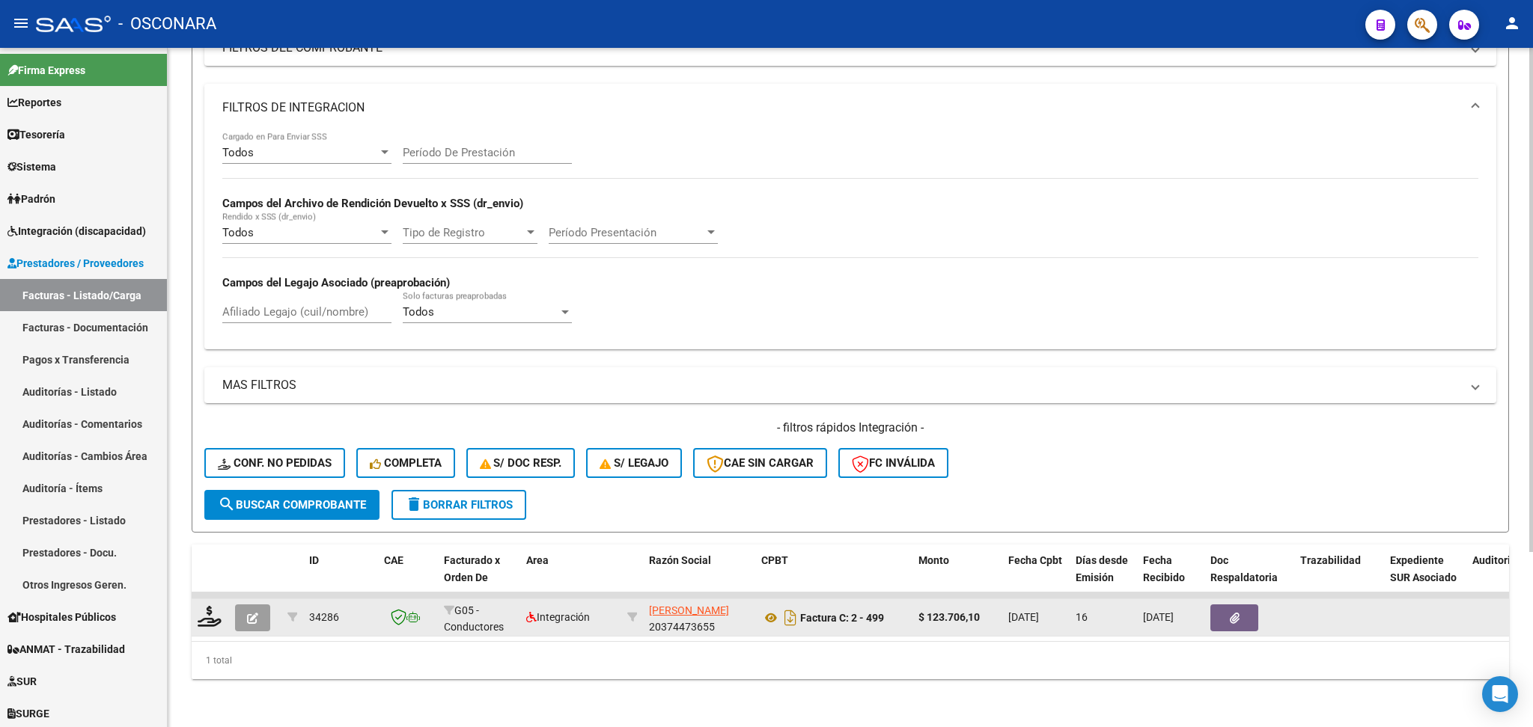
type input "34285"
click at [254, 613] on icon "button" at bounding box center [252, 618] width 11 height 11
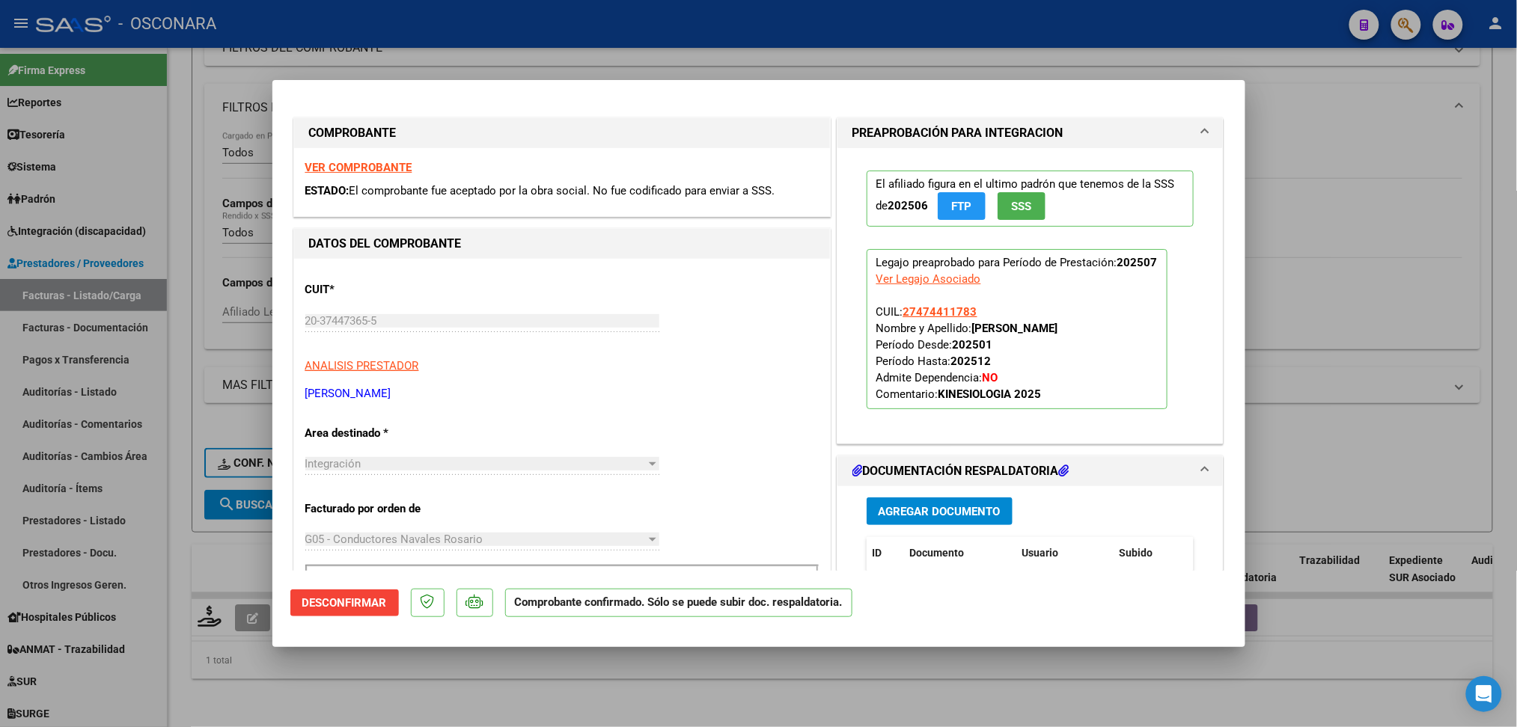
click at [353, 675] on div at bounding box center [758, 363] width 1517 height 727
type input "$ 0,00"
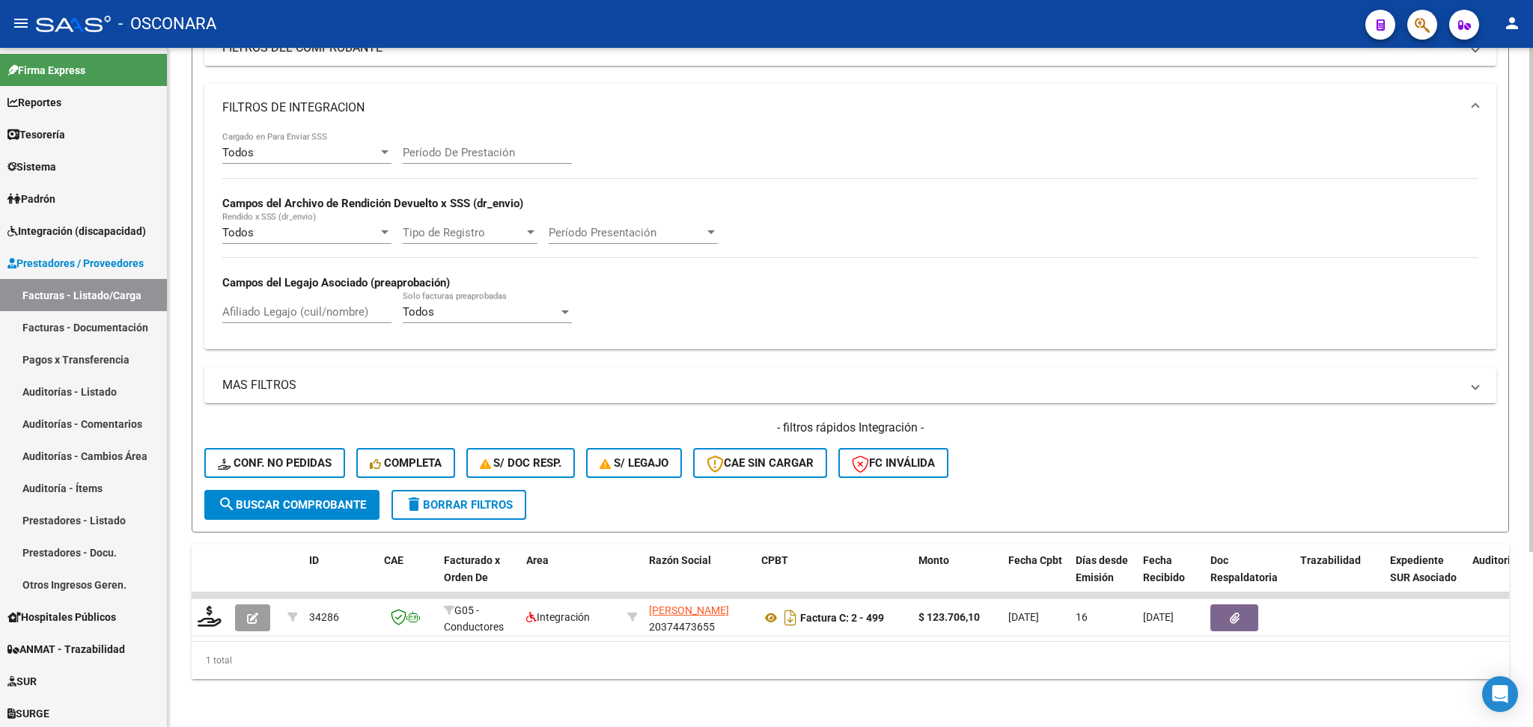
click at [296, 305] on input "Afiliado Legajo (cuil/nombre)" at bounding box center [306, 311] width 169 height 13
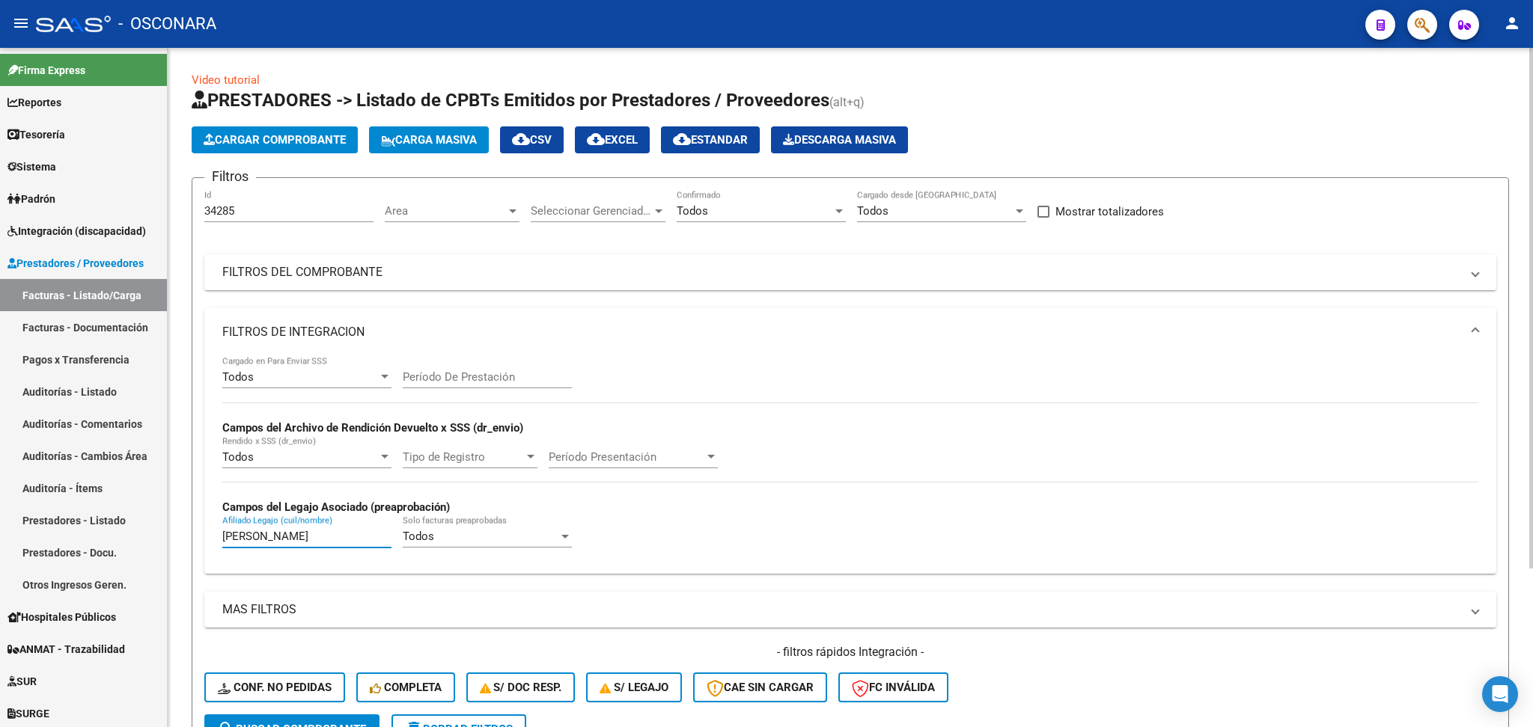
type input "[PERSON_NAME]"
drag, startPoint x: 284, startPoint y: 210, endPoint x: 182, endPoint y: 198, distance: 102.4
click at [171, 209] on div "Video tutorial PRESTADORES -> Listado de CPBTs Emitidos por Prestadores / Prove…" at bounding box center [850, 494] width 1365 height 893
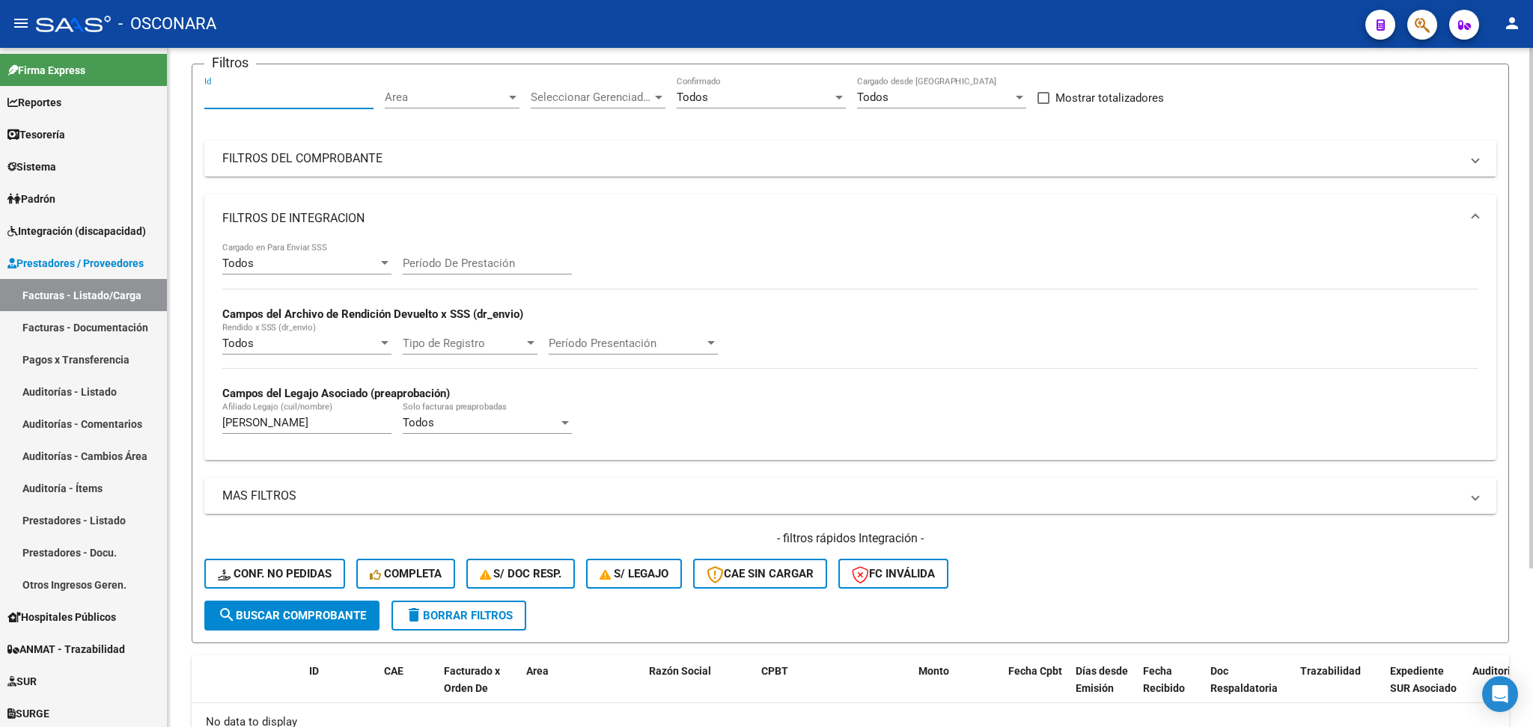
scroll to position [209, 0]
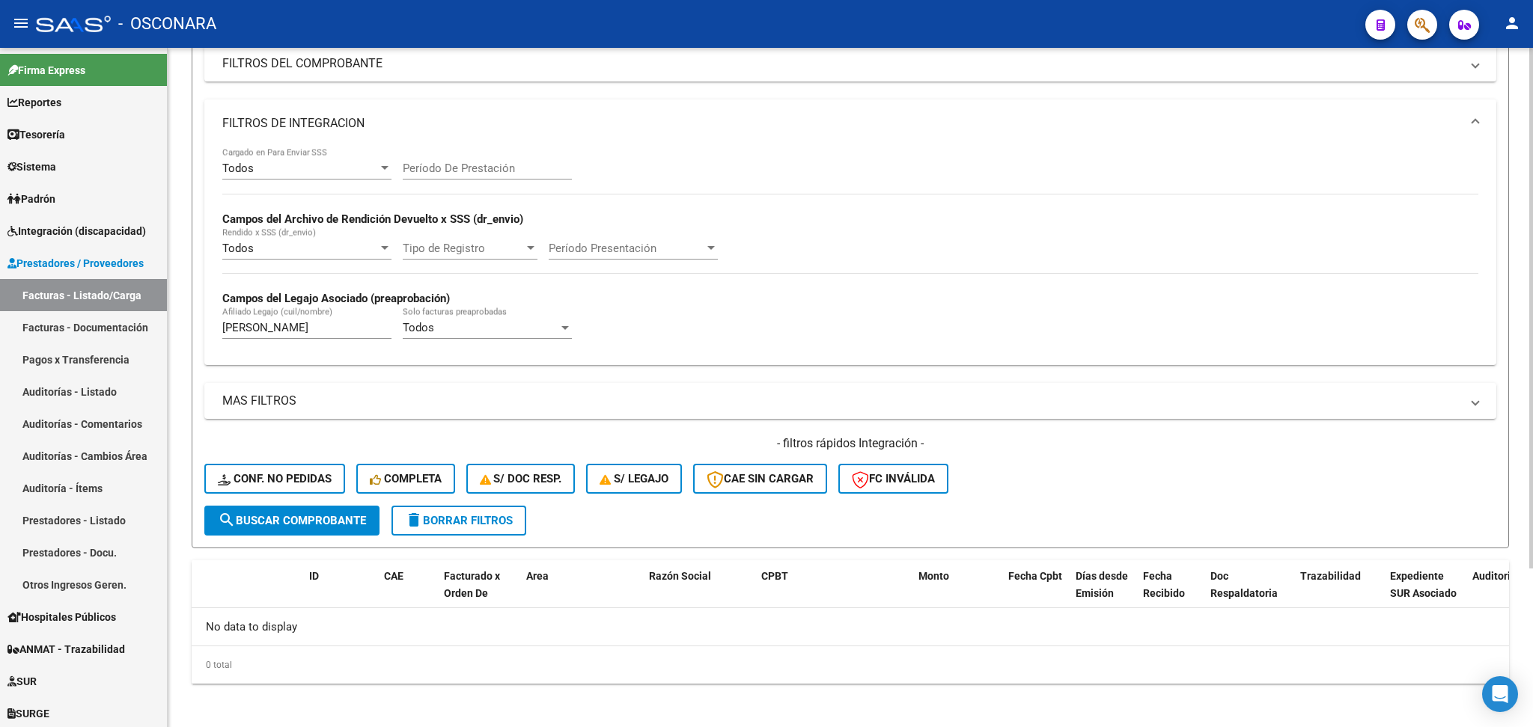
click at [302, 514] on span "search Buscar Comprobante" at bounding box center [292, 520] width 148 height 13
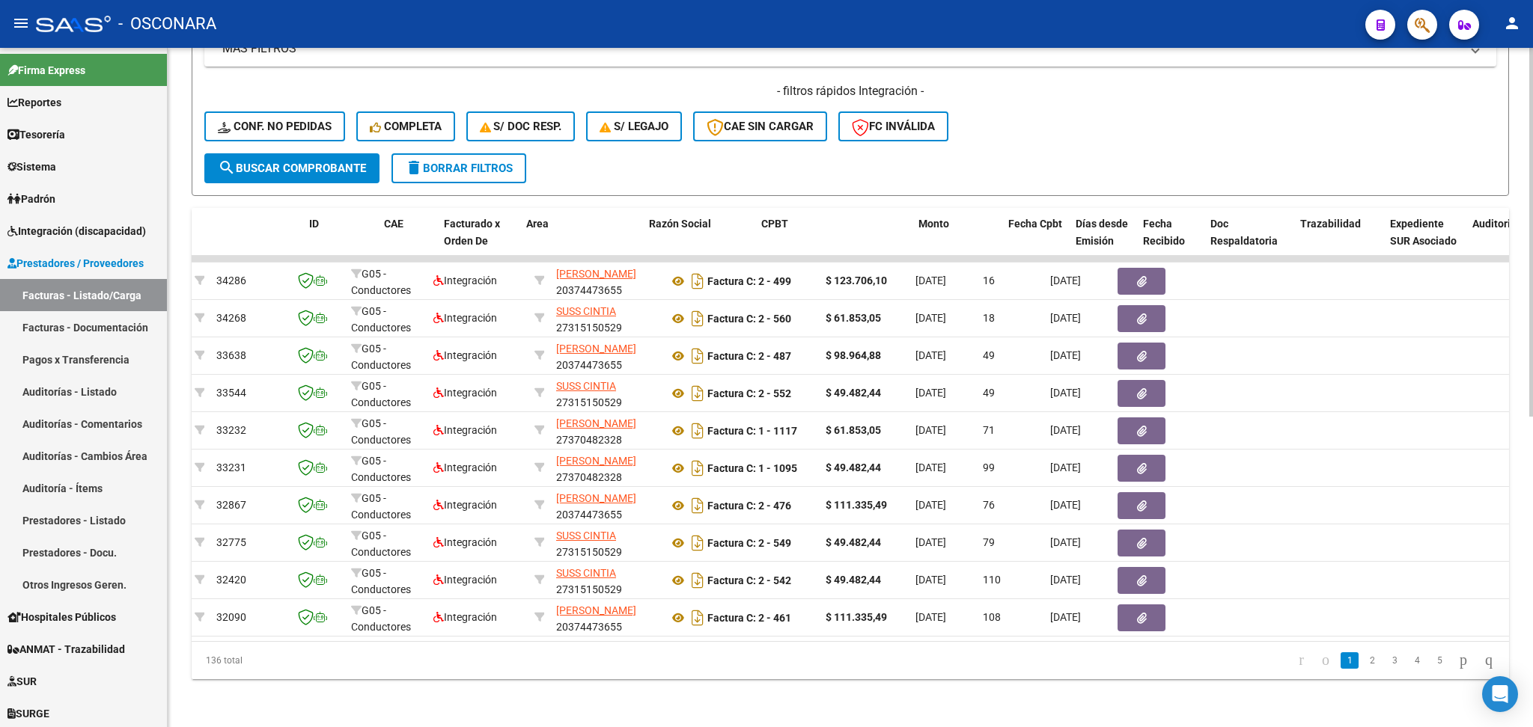
scroll to position [0, 0]
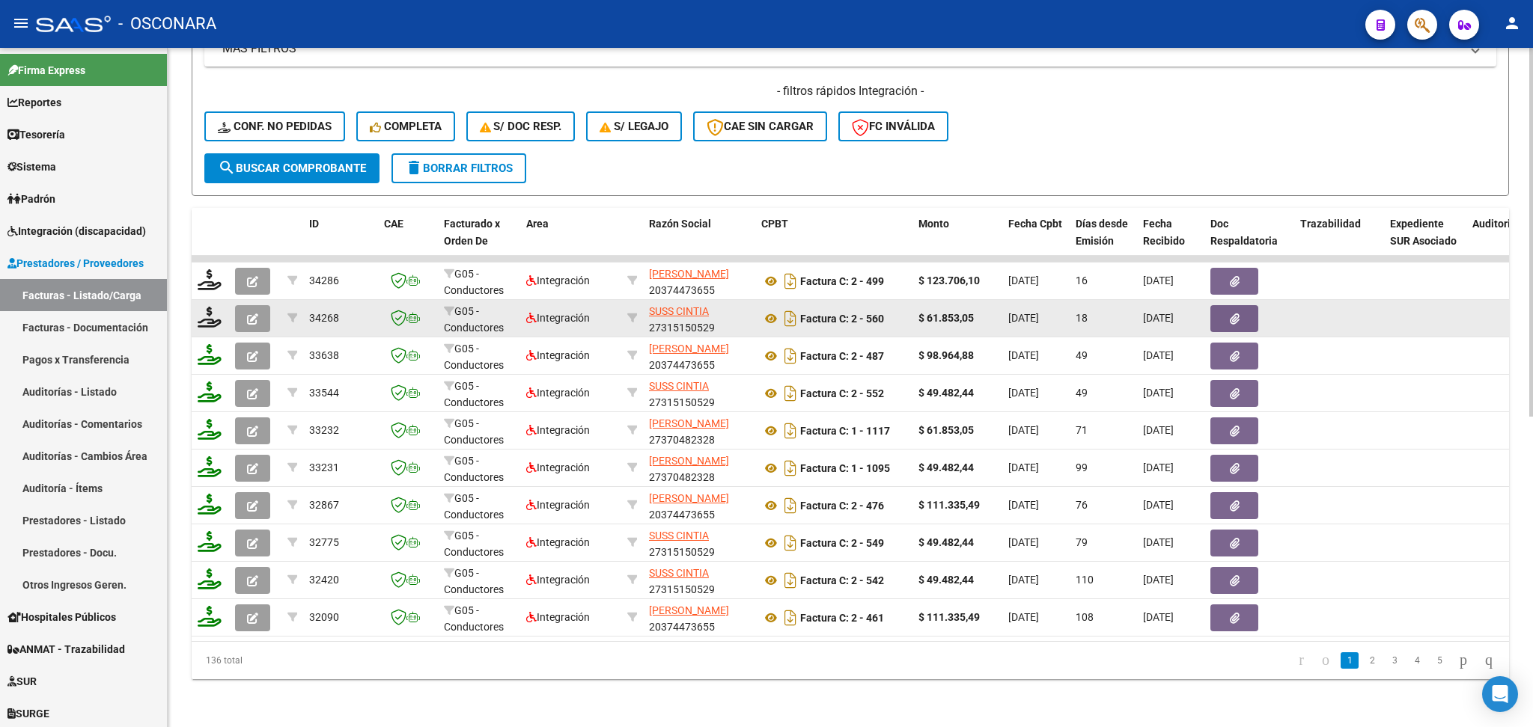
click at [242, 305] on button "button" at bounding box center [252, 318] width 35 height 27
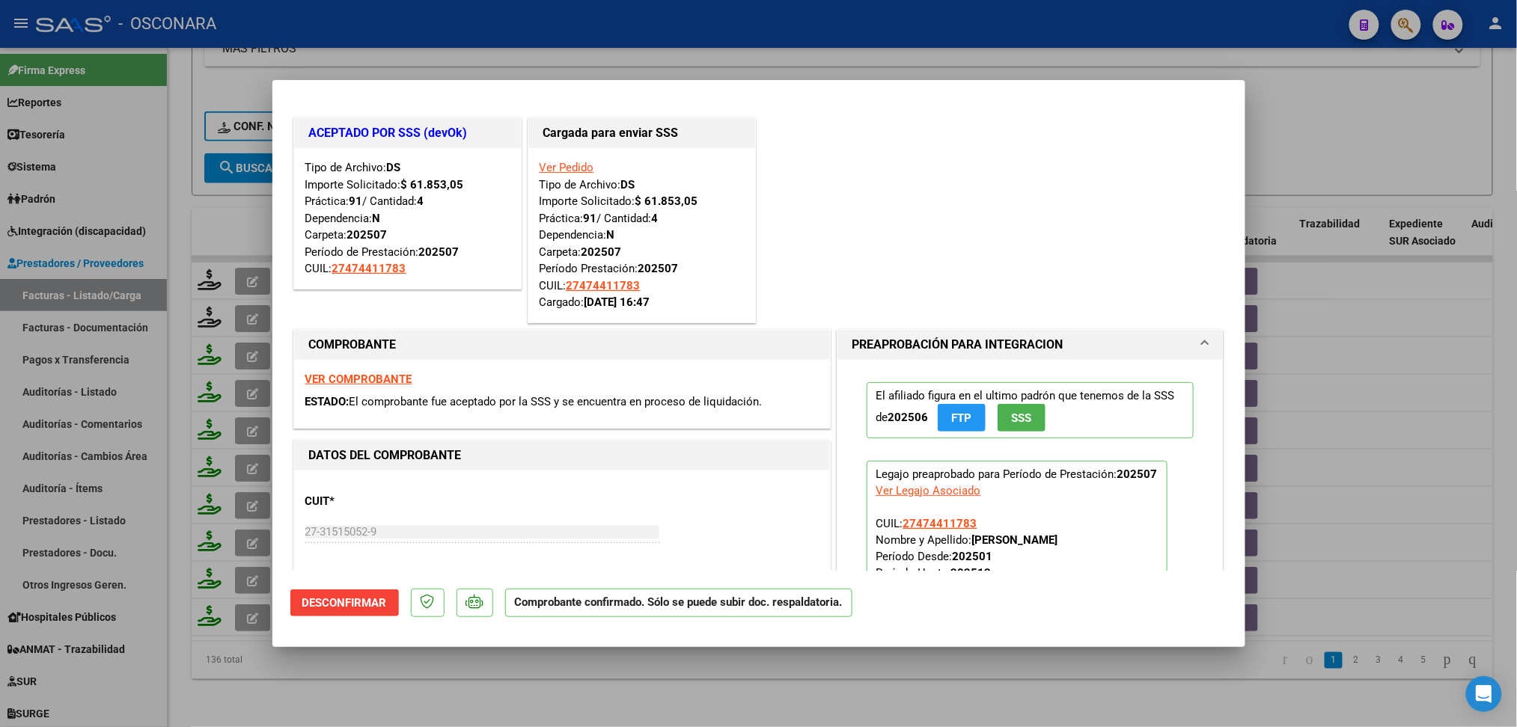
click at [427, 707] on div at bounding box center [758, 363] width 1517 height 727
type input "$ 0,00"
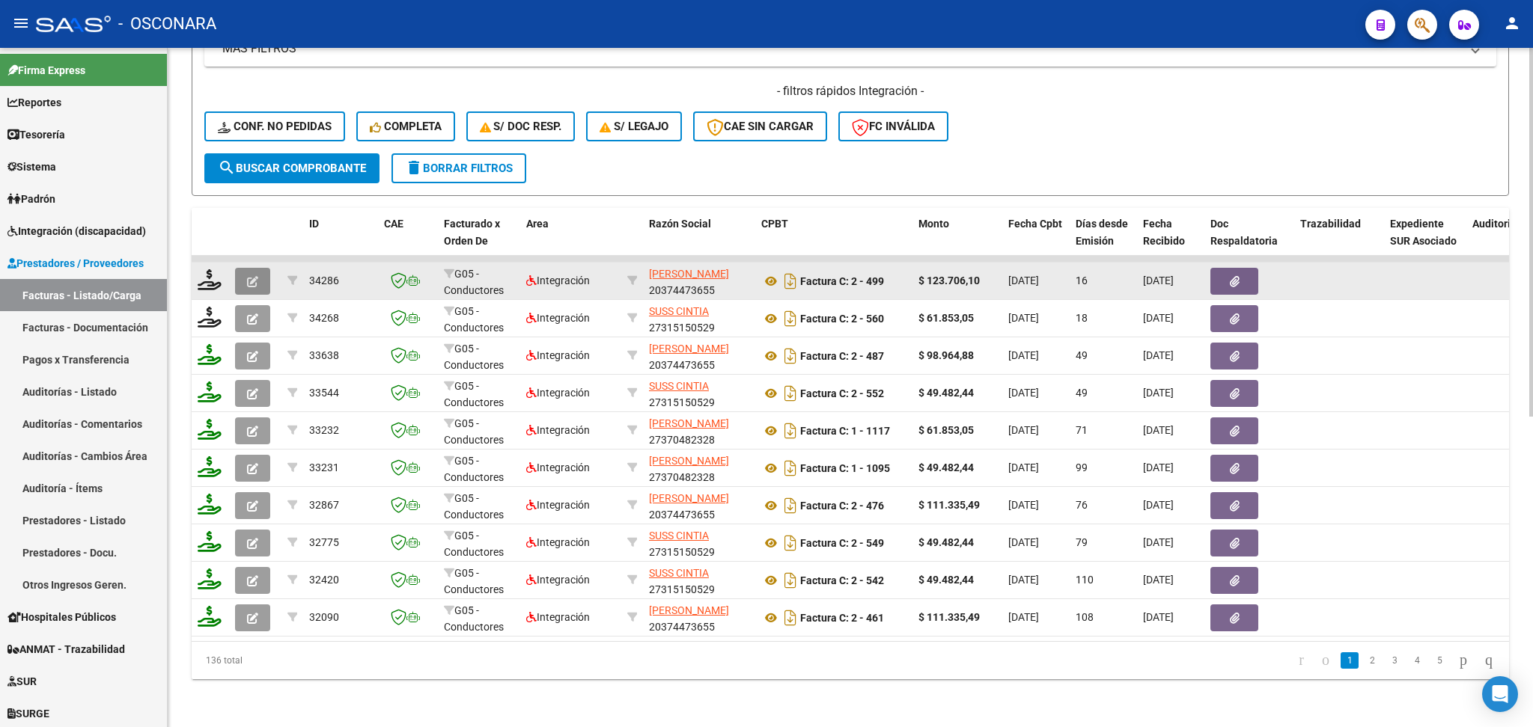
click at [240, 268] on button "button" at bounding box center [252, 281] width 35 height 27
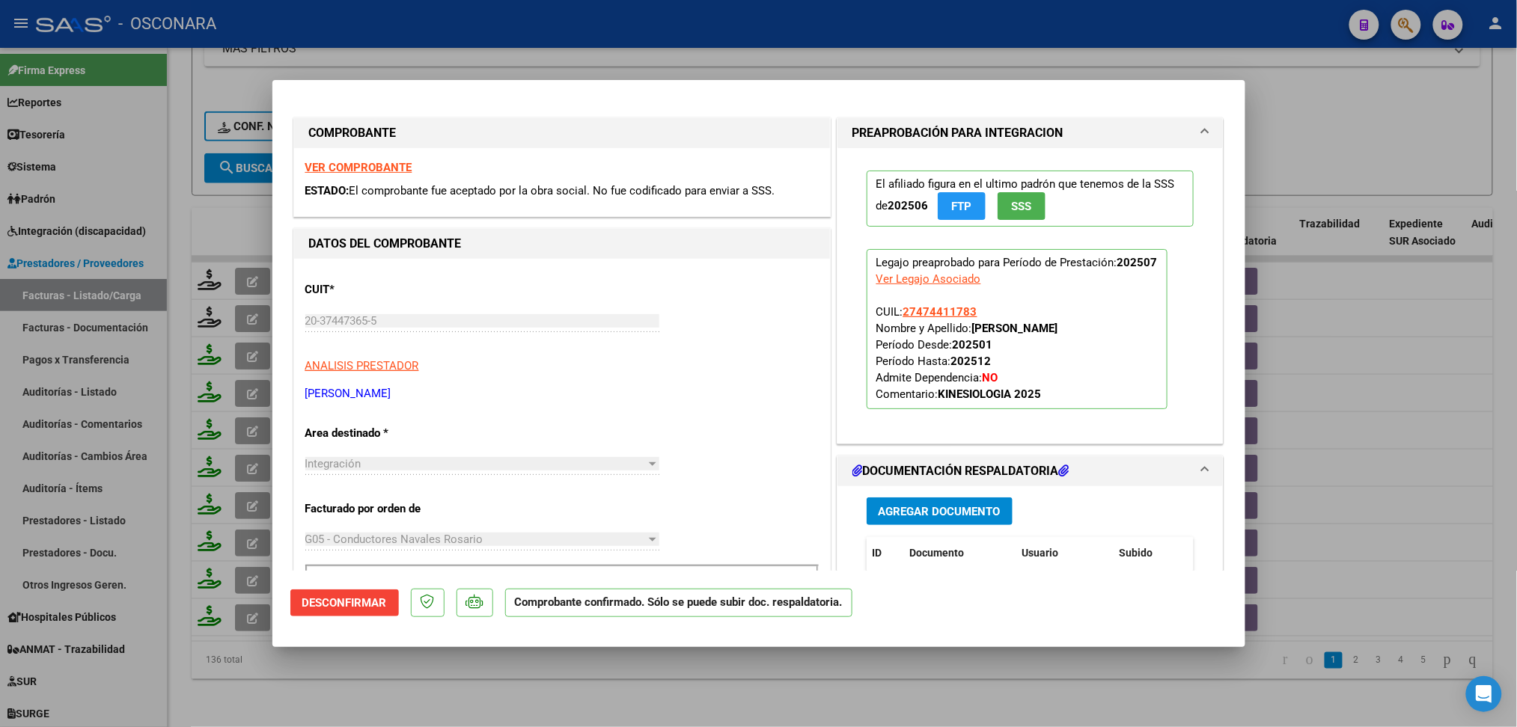
click at [424, 689] on div at bounding box center [758, 363] width 1517 height 727
type input "$ 0,00"
